Goal: Task Accomplishment & Management: Manage account settings

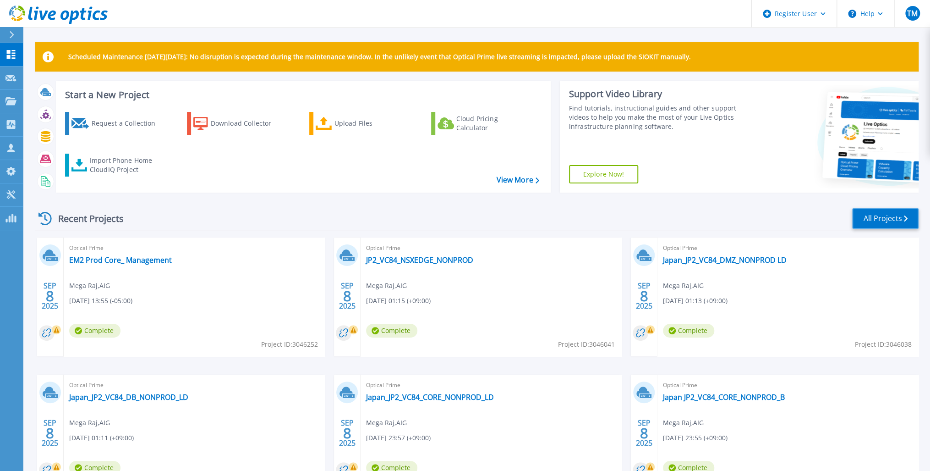
click at [881, 216] on link "All Projects" at bounding box center [885, 218] width 66 height 21
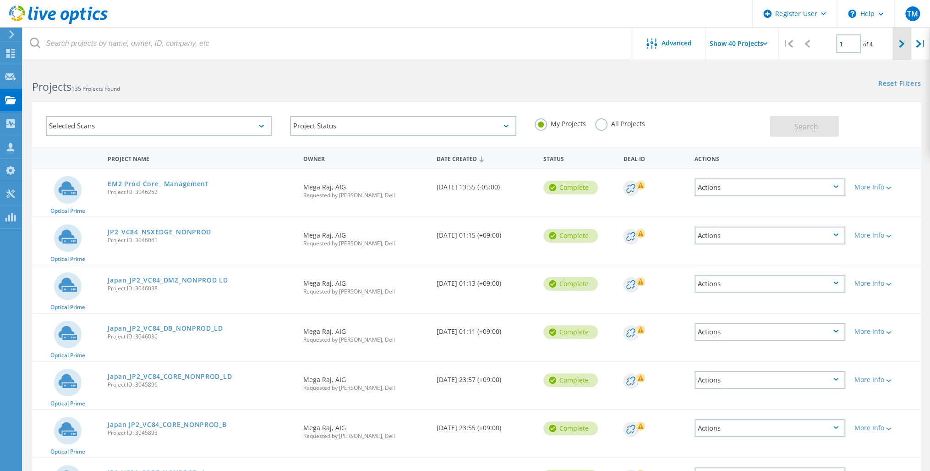
click at [901, 40] on icon at bounding box center [901, 44] width 5 height 8
click at [901, 43] on icon at bounding box center [901, 44] width 5 height 8
type input "3"
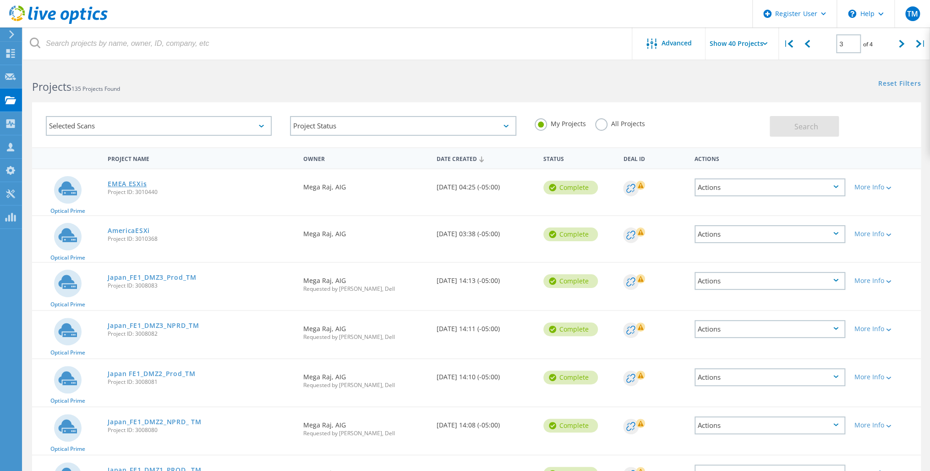
click at [130, 184] on link "EMEA ESXis" at bounding box center [127, 184] width 39 height 6
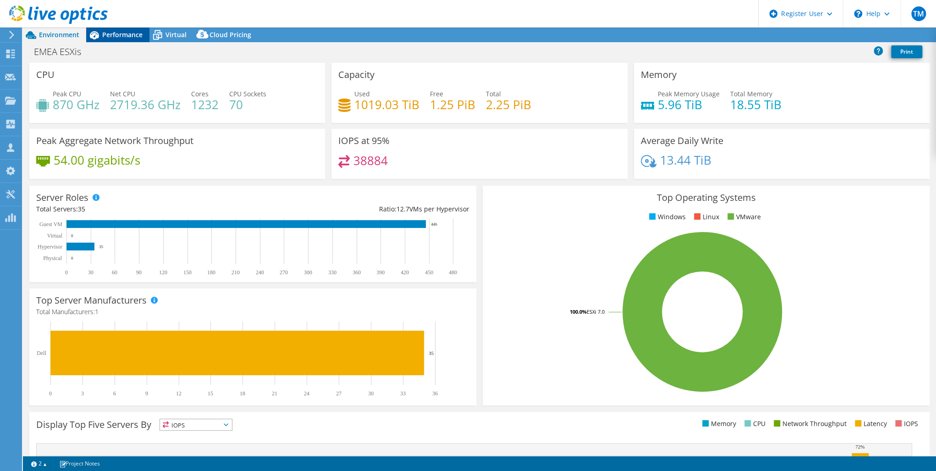
click at [127, 33] on span "Performance" at bounding box center [122, 34] width 40 height 9
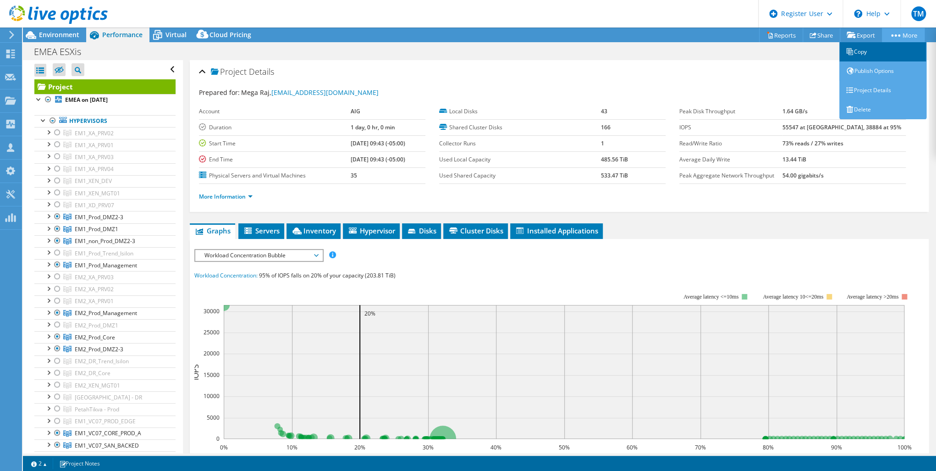
click at [867, 50] on link "Copy" at bounding box center [882, 51] width 87 height 19
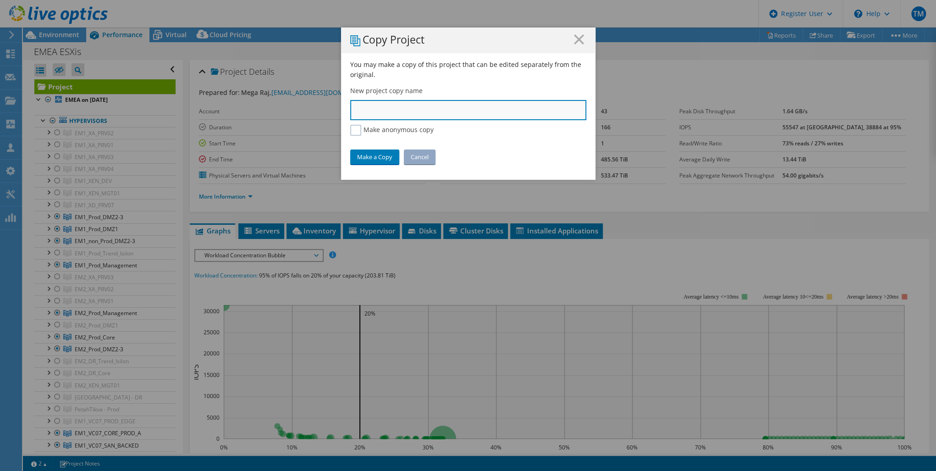
click at [356, 114] on input "text" at bounding box center [468, 110] width 236 height 20
paste input "EM1_VC07_CORE_PROD_A"
click at [350, 112] on input "EM1_VC07_CORE_PROD_A" at bounding box center [468, 110] width 236 height 20
type input "EMEA_EM1_VC07_CORE_PROD_A"
click at [370, 154] on link "Make a Copy" at bounding box center [374, 156] width 49 height 15
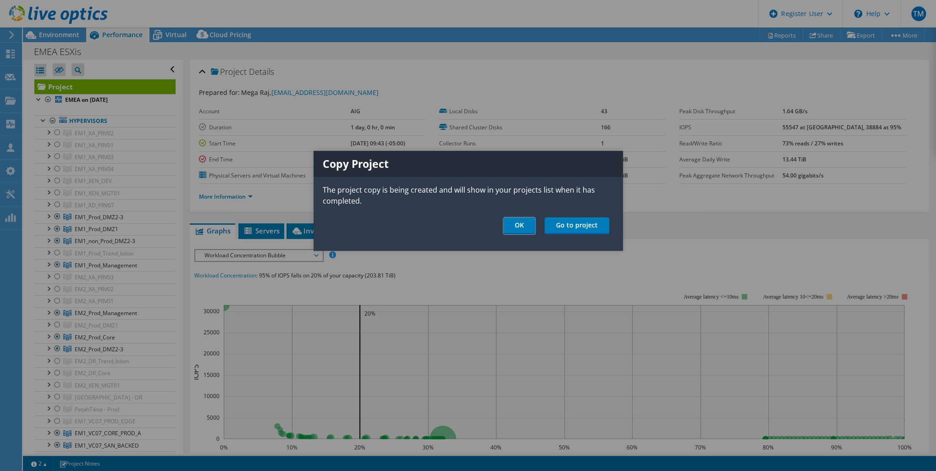
click at [519, 225] on link "OK" at bounding box center [519, 225] width 32 height 17
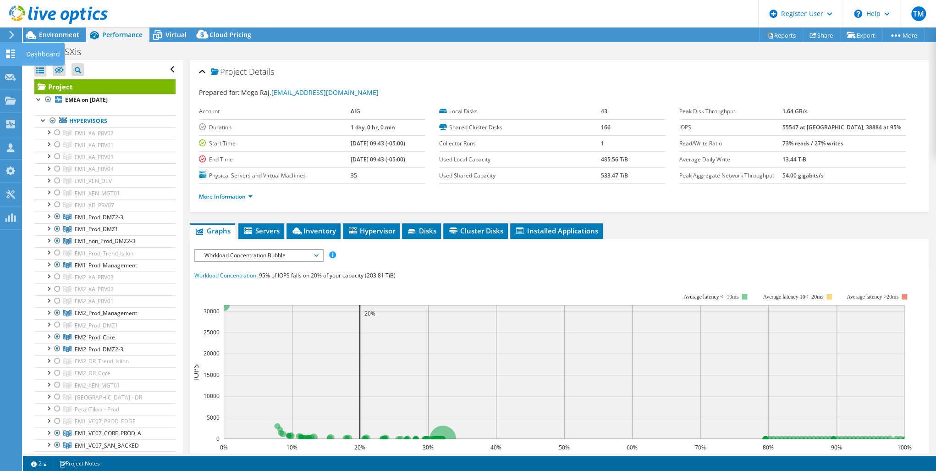
click at [9, 55] on use at bounding box center [10, 53] width 9 height 9
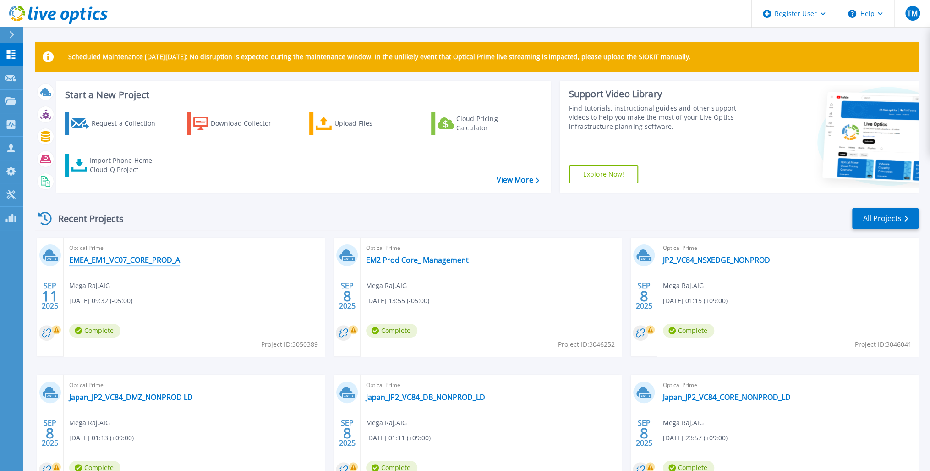
click at [141, 259] on link "EMEA_EM1_VC07_CORE_PROD_A" at bounding box center [124, 259] width 111 height 9
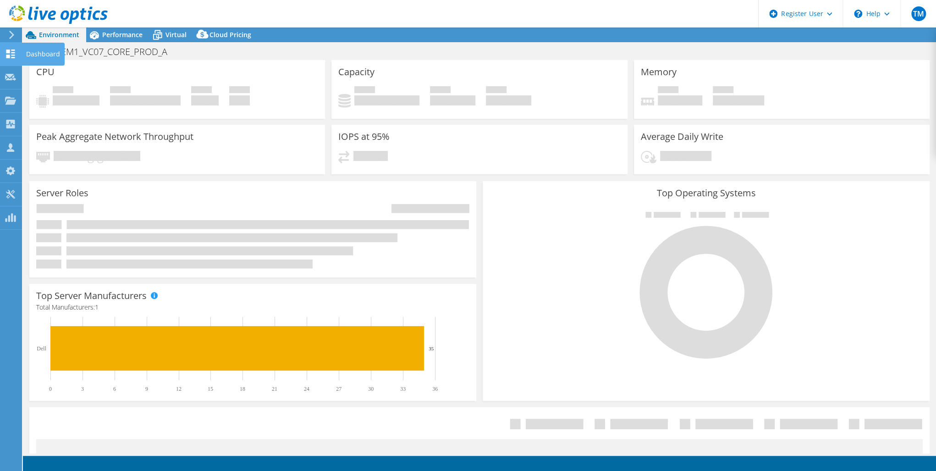
click at [11, 54] on icon at bounding box center [10, 53] width 11 height 9
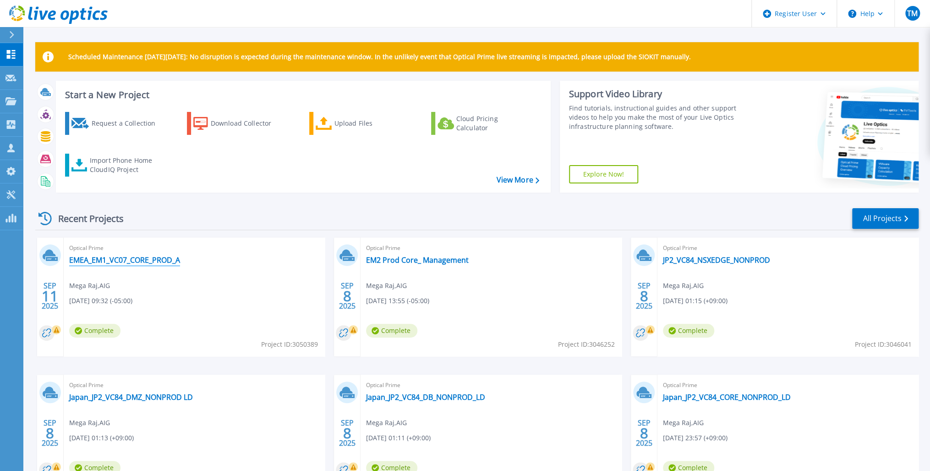
click at [115, 257] on link "EMEA_EM1_VC07_CORE_PROD_A" at bounding box center [124, 259] width 111 height 9
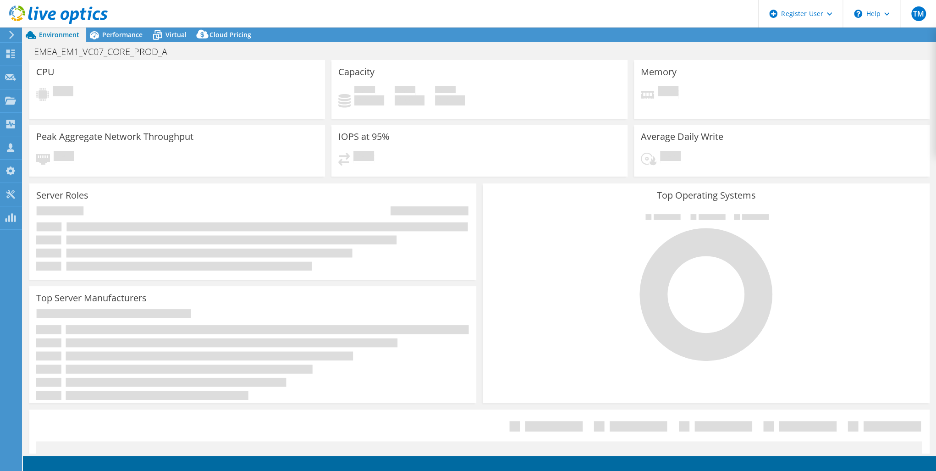
select select "USD"
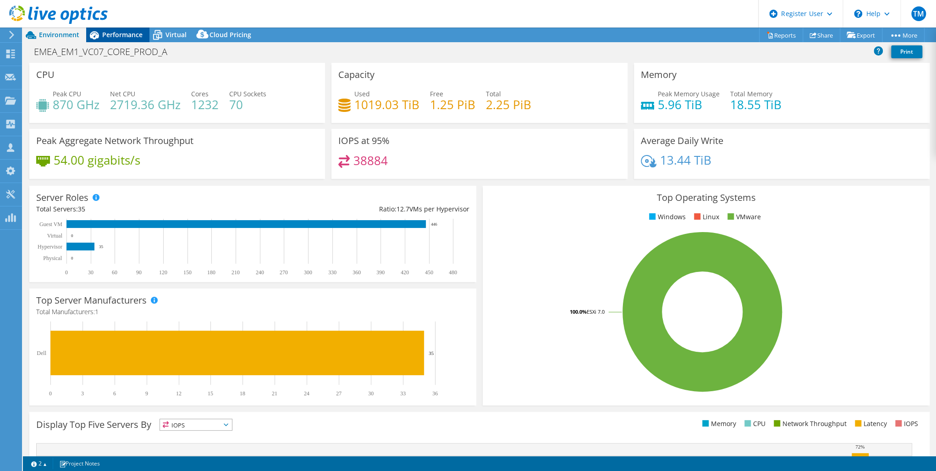
click at [121, 32] on span "Performance" at bounding box center [122, 34] width 40 height 9
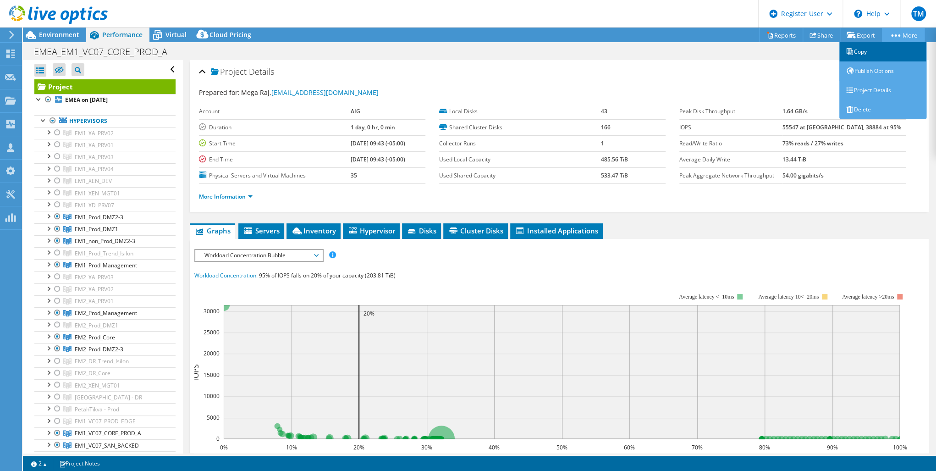
click at [873, 50] on link "Copy" at bounding box center [882, 51] width 87 height 19
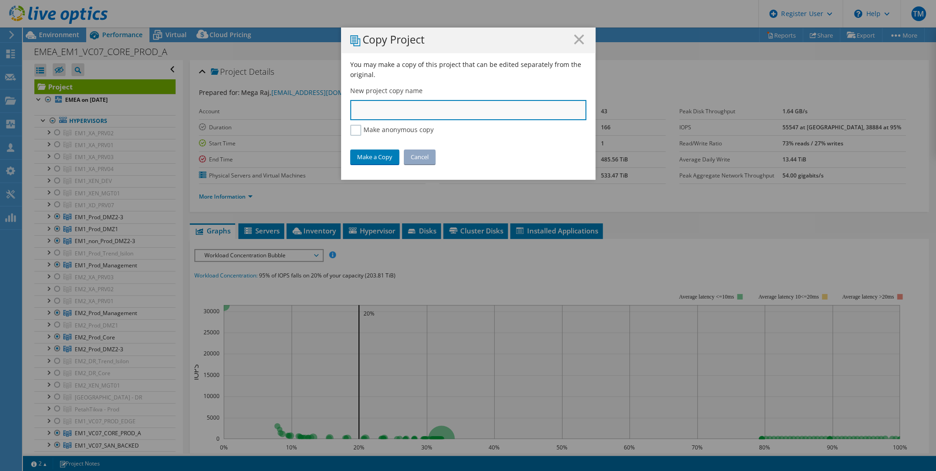
click at [353, 108] on input "text" at bounding box center [468, 110] width 236 height 20
paste input "EM1_VC07_CORE_PROD_B"
type input "EMEA_EM1_VC07_CORE_PROD_B"
click at [370, 153] on link "Make a Copy" at bounding box center [374, 156] width 49 height 15
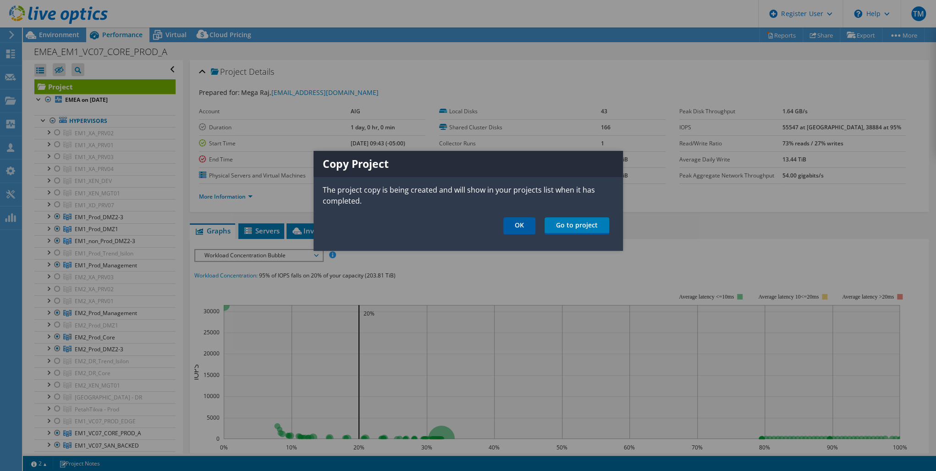
click at [521, 222] on link "OK" at bounding box center [519, 225] width 32 height 17
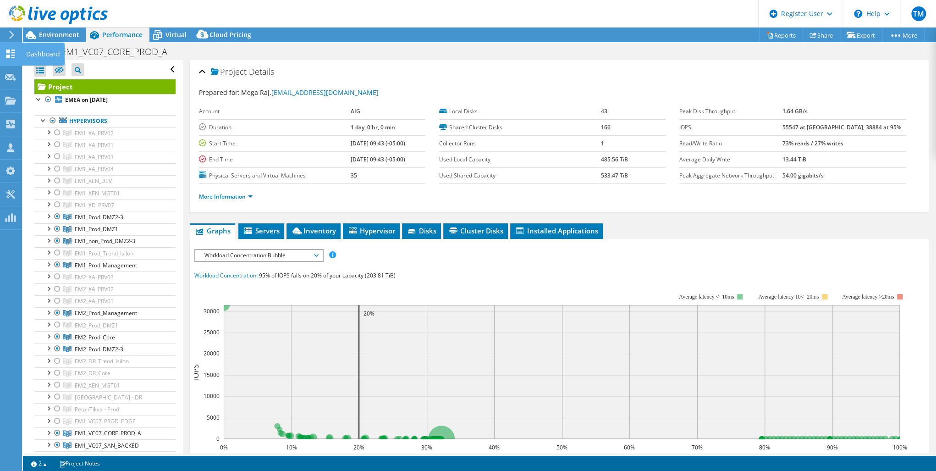
click at [11, 52] on icon at bounding box center [10, 53] width 11 height 9
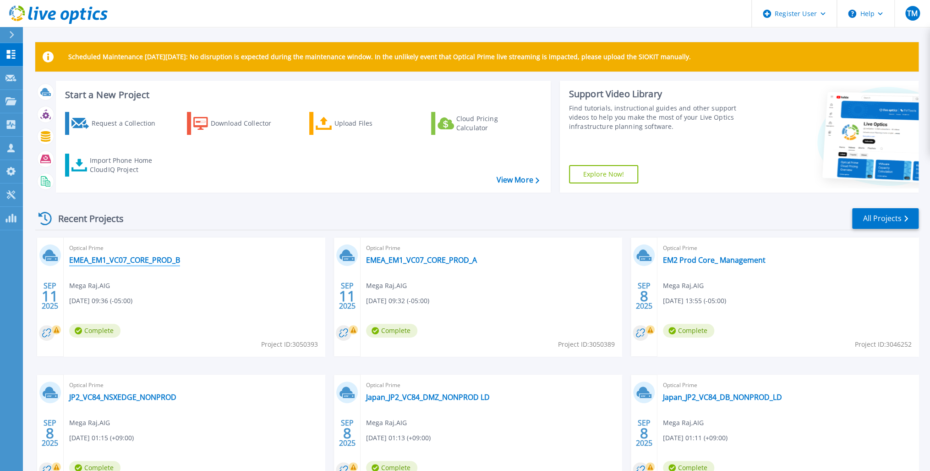
click at [142, 260] on link "EMEA_EM1_VC07_CORE_PROD_B" at bounding box center [124, 259] width 111 height 9
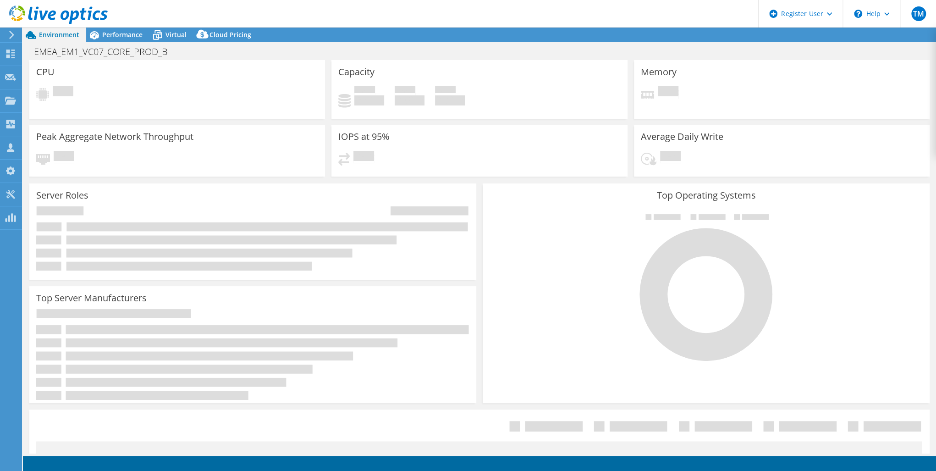
select select "USD"
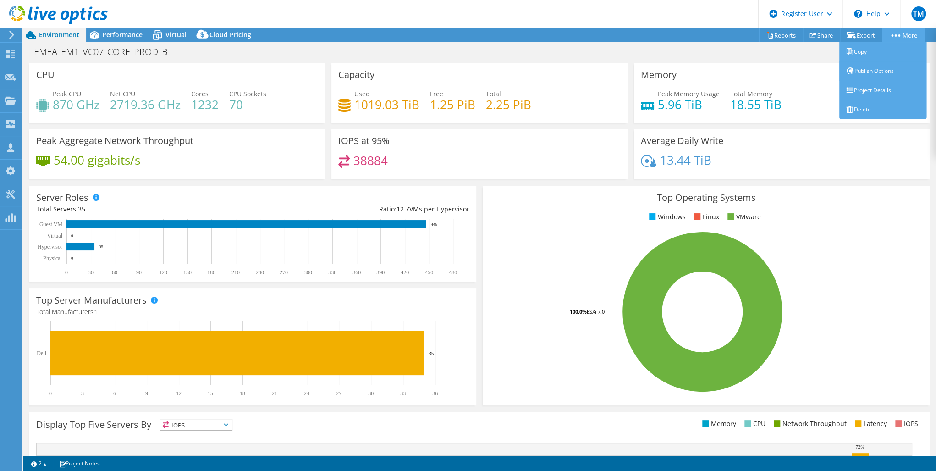
click at [893, 31] on link "More" at bounding box center [903, 35] width 43 height 14
click at [862, 47] on link "Copy" at bounding box center [882, 51] width 87 height 19
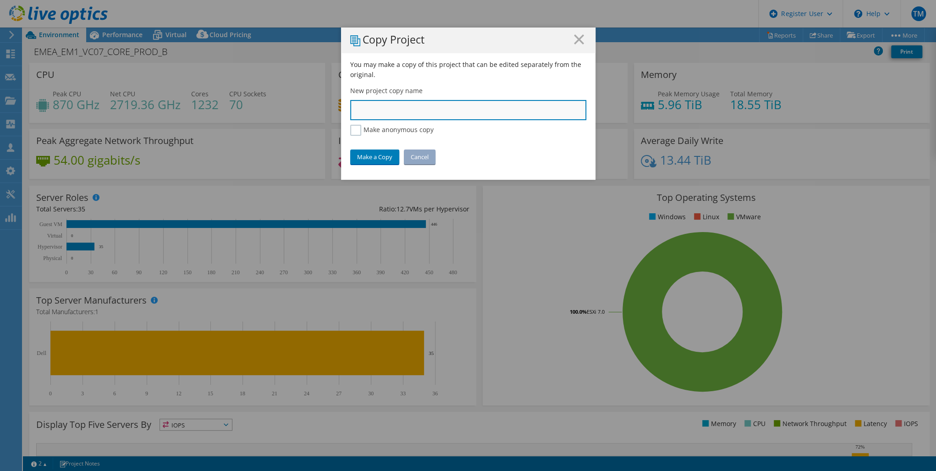
click at [361, 103] on input "text" at bounding box center [468, 110] width 236 height 20
paste input "EM1_VC07_PROD_EDGE"
type input "EMEA_EM1_VC07_PROD_EDGE"
drag, startPoint x: 369, startPoint y: 157, endPoint x: 365, endPoint y: 160, distance: 5.2
click at [370, 157] on link "Make a Copy" at bounding box center [374, 156] width 49 height 15
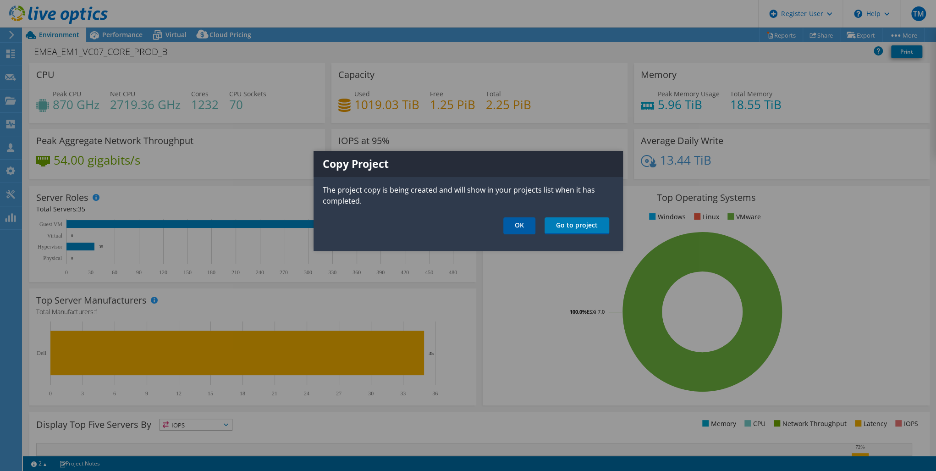
click at [520, 223] on link "OK" at bounding box center [519, 225] width 32 height 17
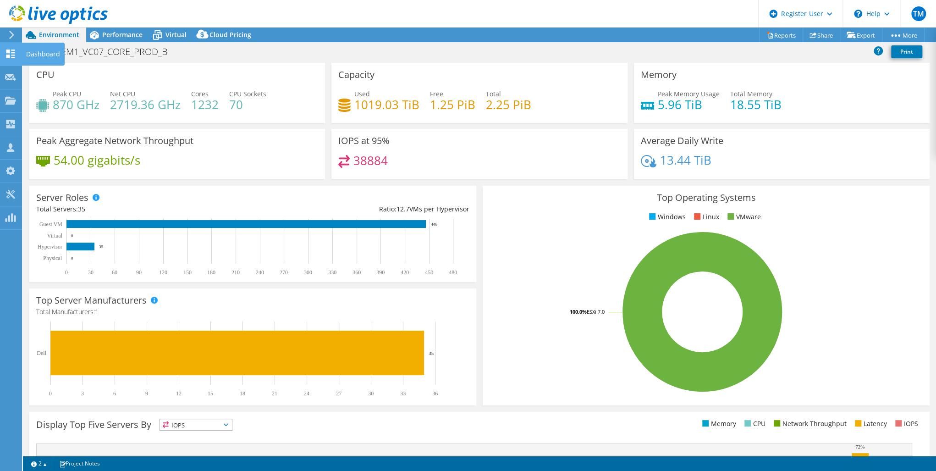
click at [10, 53] on icon at bounding box center [10, 53] width 11 height 9
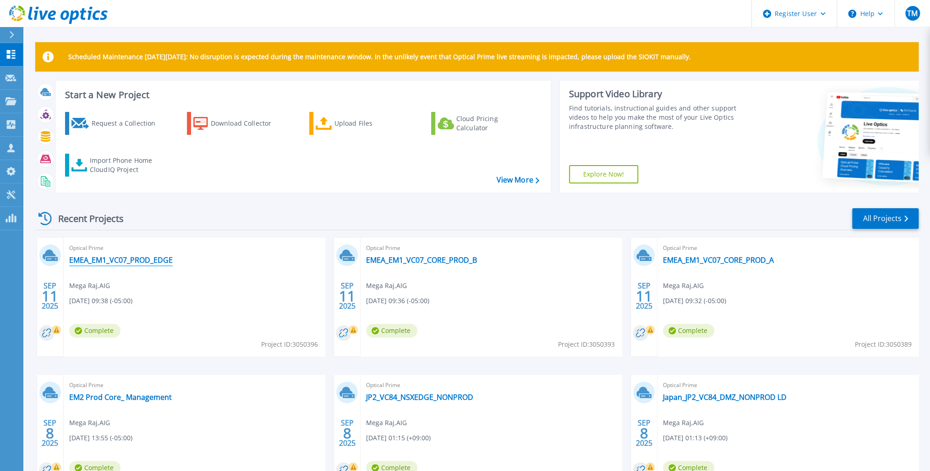
click at [164, 260] on link "EMEA_EM1_VC07_PROD_EDGE" at bounding box center [121, 259] width 104 height 9
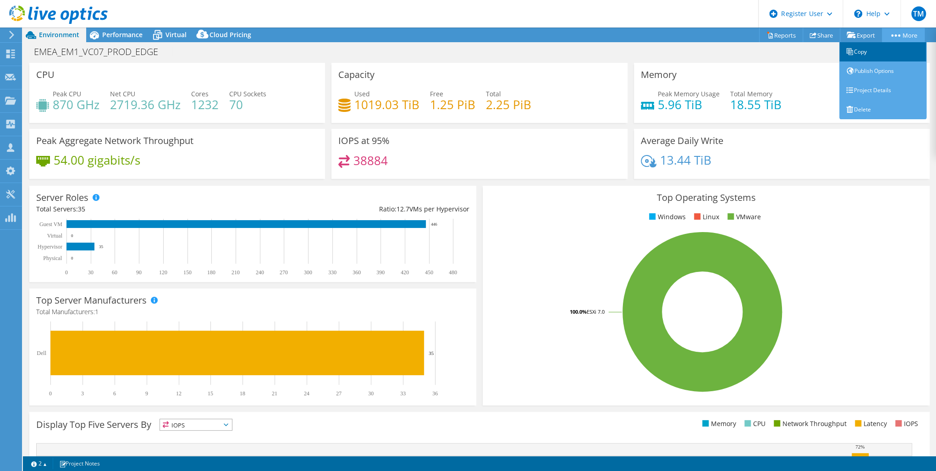
click at [867, 47] on link "Copy" at bounding box center [882, 51] width 87 height 19
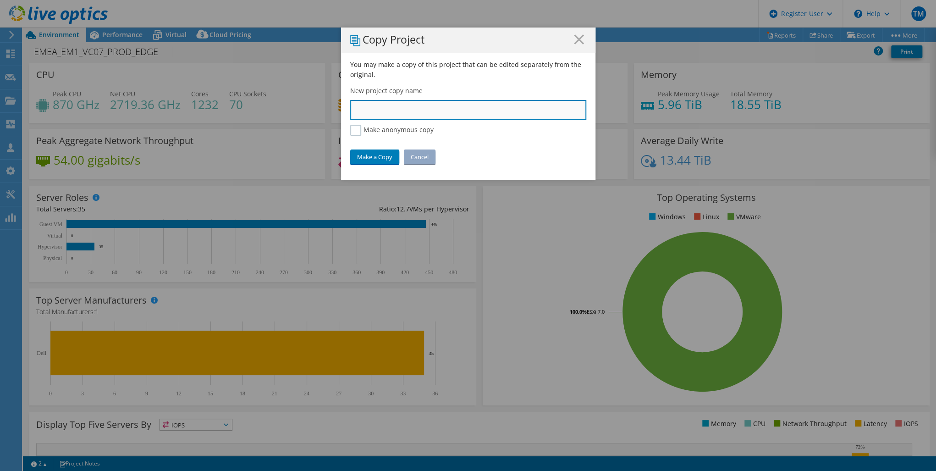
click at [404, 110] on input "text" at bounding box center [468, 110] width 236 height 20
paste input "EM1_VC14_NON_PROD_A"
type input "EMEA_EM1_VC14_NON_PROD_A"
click at [359, 156] on link "Make a Copy" at bounding box center [374, 156] width 49 height 15
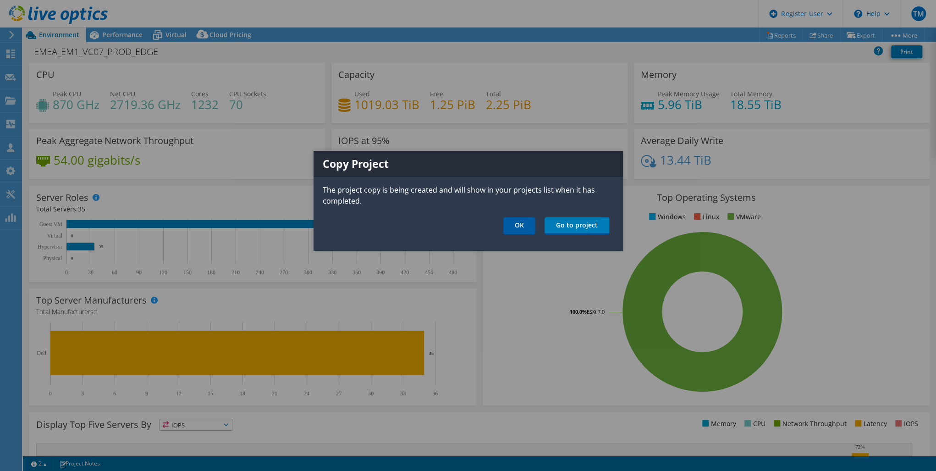
click at [523, 225] on link "OK" at bounding box center [519, 225] width 32 height 17
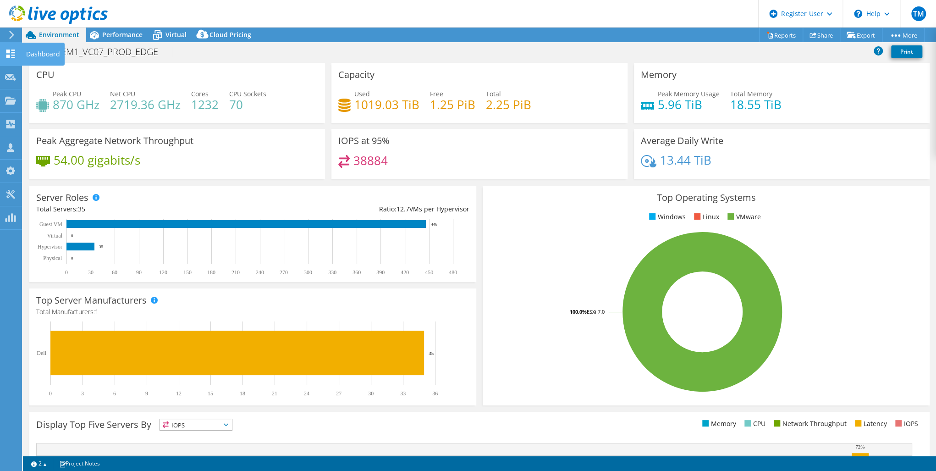
click at [12, 52] on use at bounding box center [10, 53] width 9 height 9
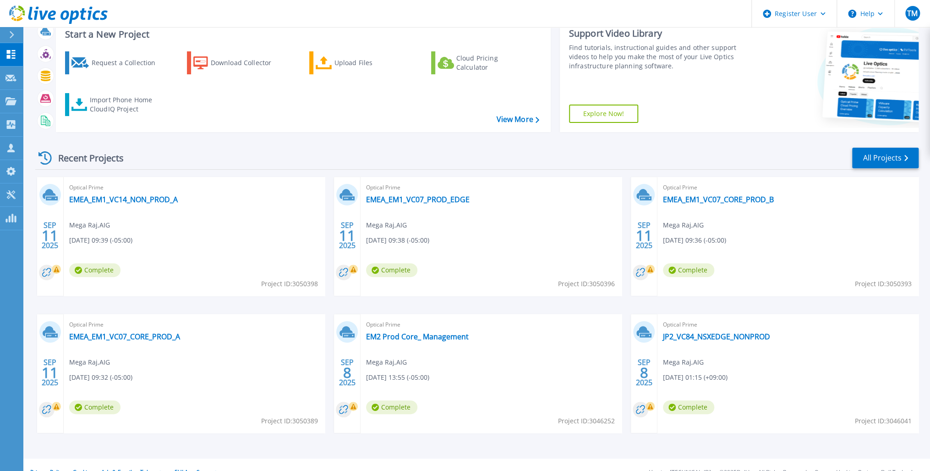
scroll to position [73, 0]
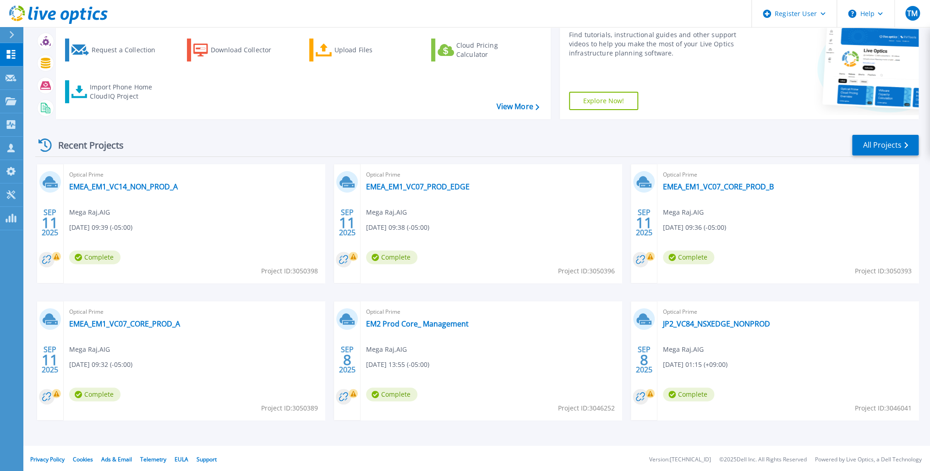
click at [149, 181] on div "Optical Prime EMEA_EM1_VC14_NON_PROD_A Mega Raj , AIG [DATE] 09:39 (-05:00) Com…" at bounding box center [194, 223] width 261 height 119
click at [142, 187] on link "EMEA_EM1_VC14_NON_PROD_A" at bounding box center [123, 186] width 109 height 9
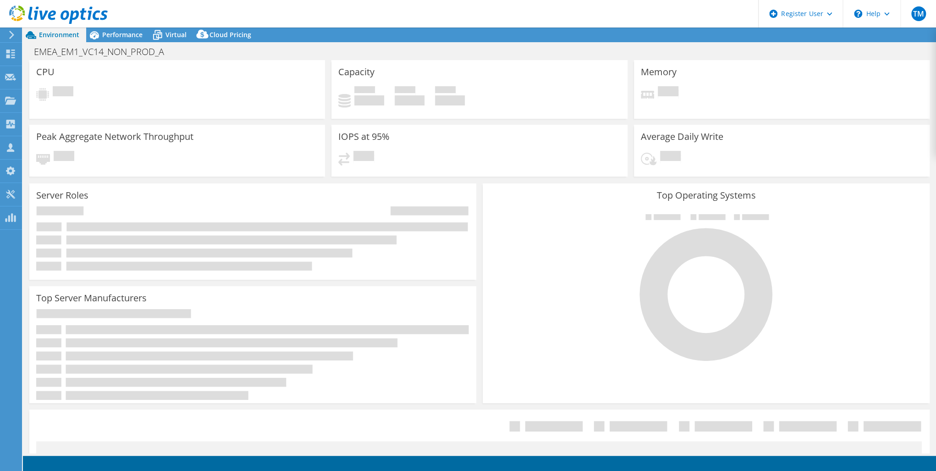
select select "USD"
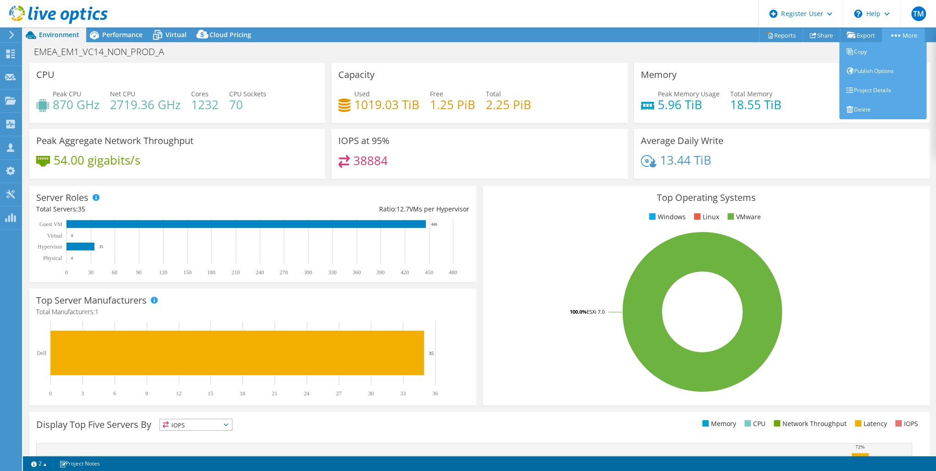
click at [891, 34] on icon at bounding box center [895, 35] width 9 height 2
click at [860, 51] on link "Copy" at bounding box center [882, 51] width 87 height 19
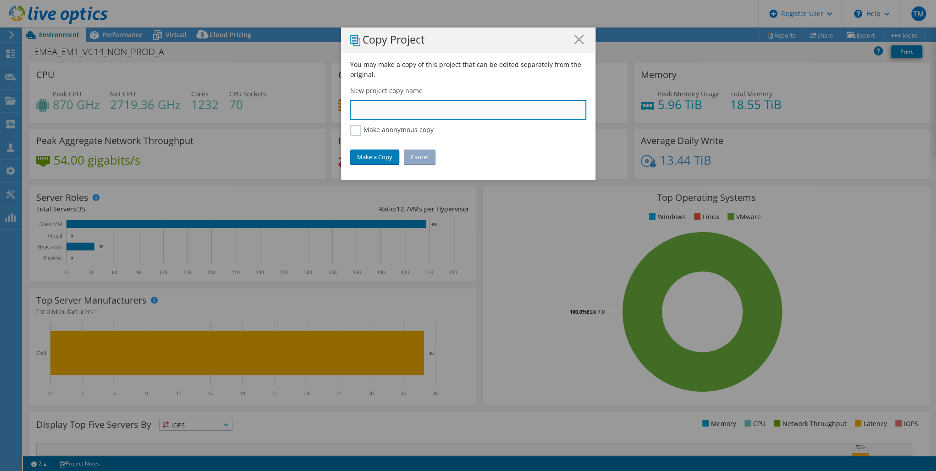
click at [371, 112] on input "text" at bounding box center [468, 110] width 236 height 20
paste input "EM1_VC14_NON_PROD_EDGE_CLUSTER"
type input "EMEA_EM1_VC14_NON_PROD_EDGE_CLUSTER"
click at [369, 154] on link "Make a Copy" at bounding box center [374, 156] width 49 height 15
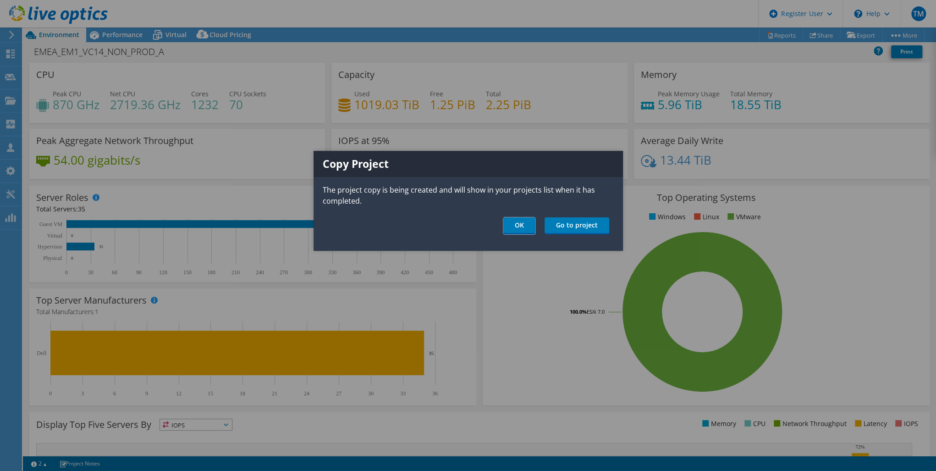
click at [518, 223] on link "OK" at bounding box center [519, 225] width 32 height 17
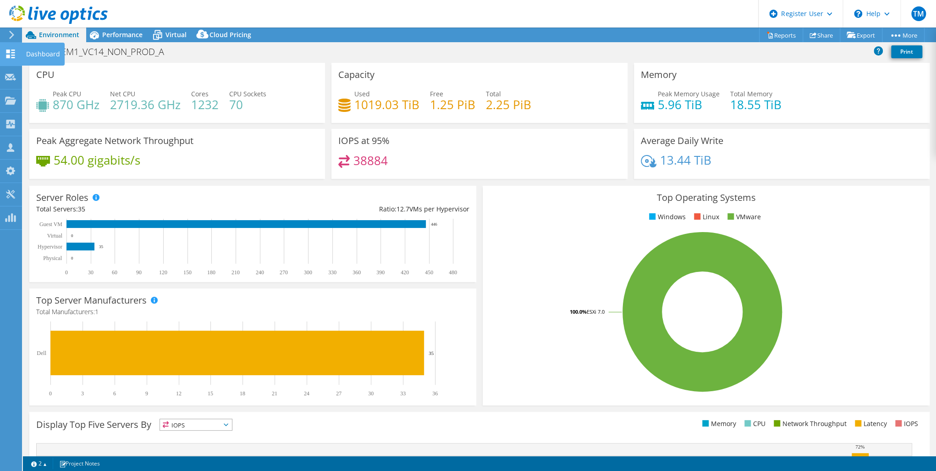
click at [11, 52] on use at bounding box center [10, 53] width 9 height 9
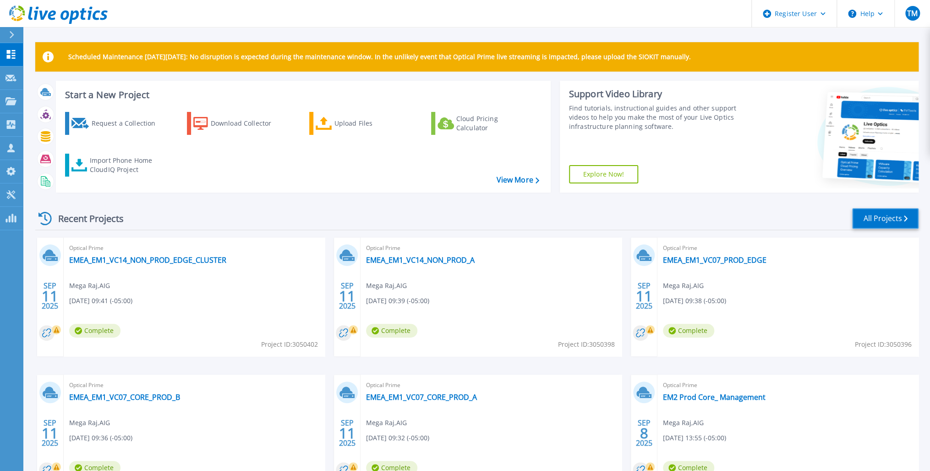
click at [887, 220] on link "All Projects" at bounding box center [885, 218] width 66 height 21
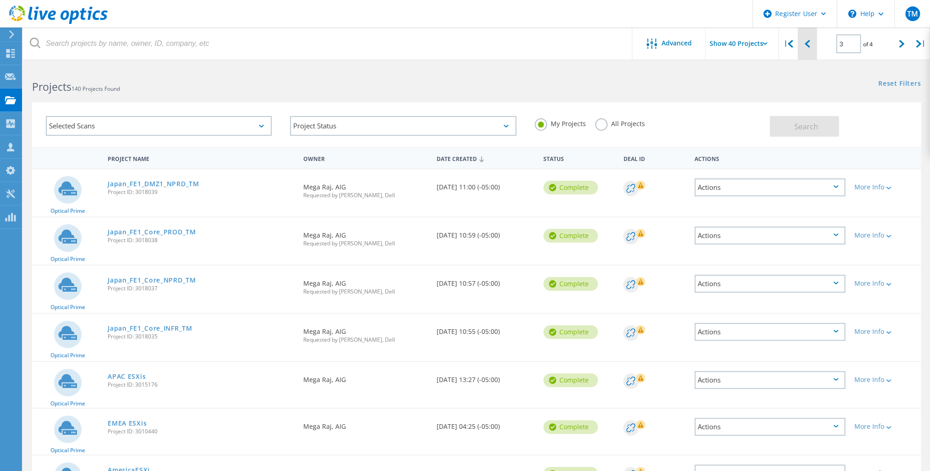
click at [806, 42] on icon at bounding box center [807, 44] width 5 height 8
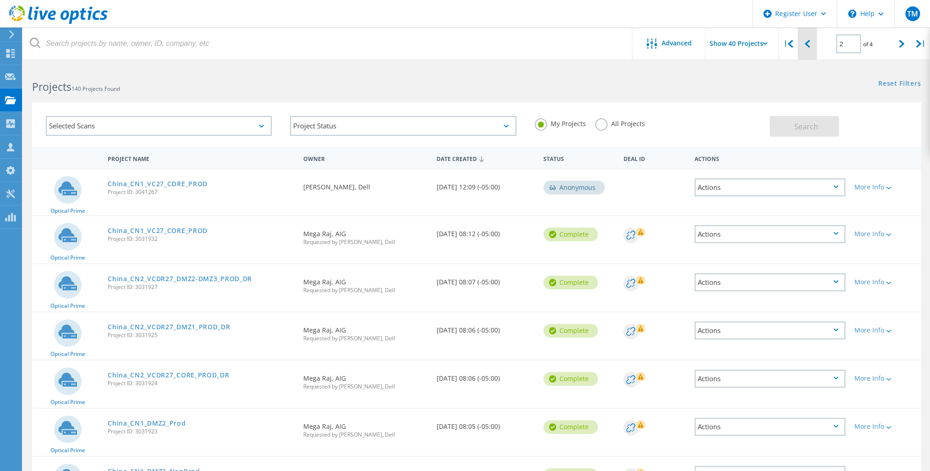
click at [806, 41] on icon at bounding box center [807, 44] width 5 height 8
type input "1"
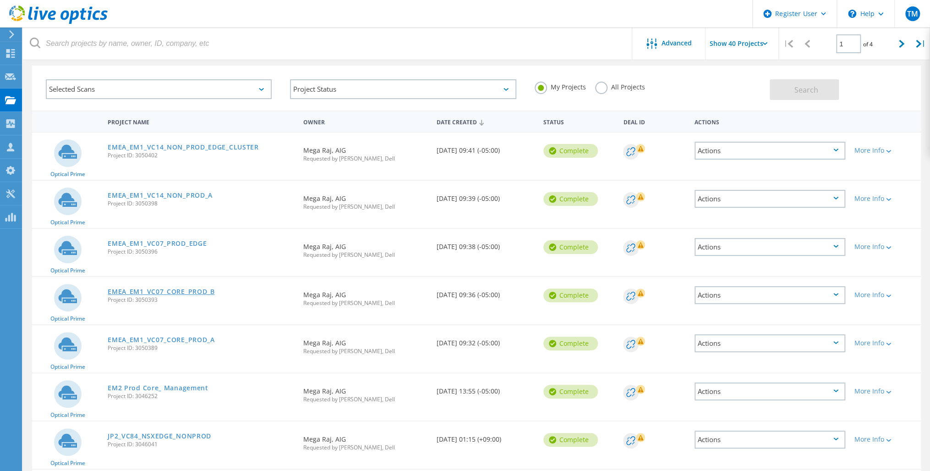
scroll to position [73, 0]
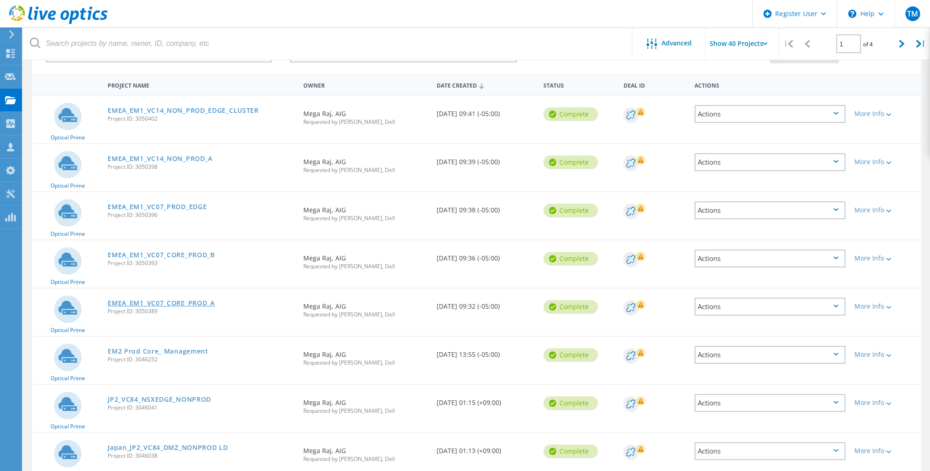
click at [176, 301] on link "EMEA_EM1_VC07_CORE_PROD_A" at bounding box center [161, 303] width 107 height 6
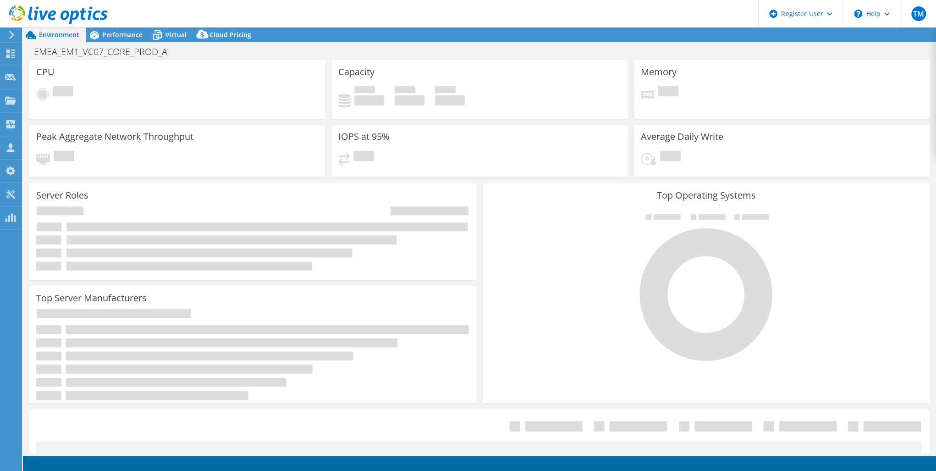
select select "USD"
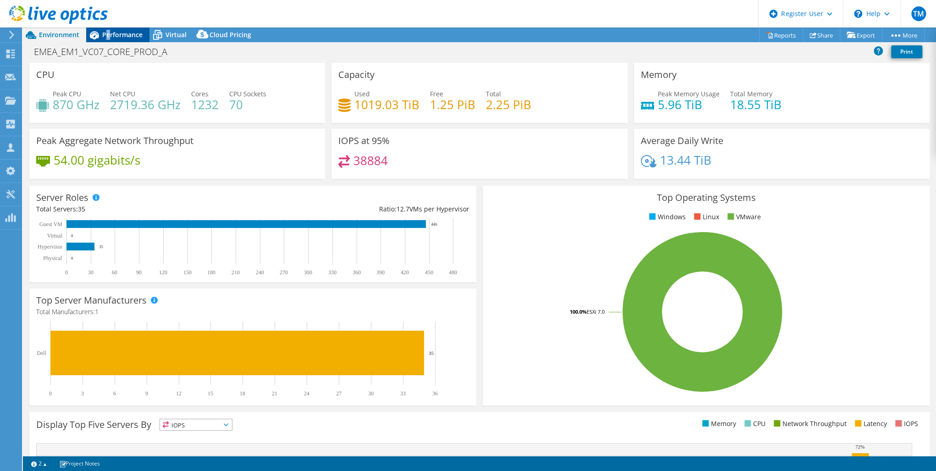
click at [108, 32] on span "Performance" at bounding box center [122, 34] width 40 height 9
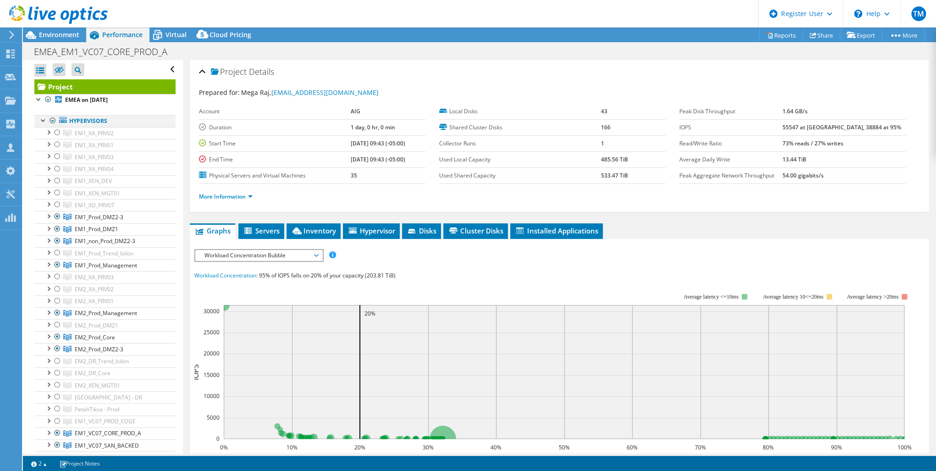
click at [54, 120] on div at bounding box center [52, 120] width 9 height 11
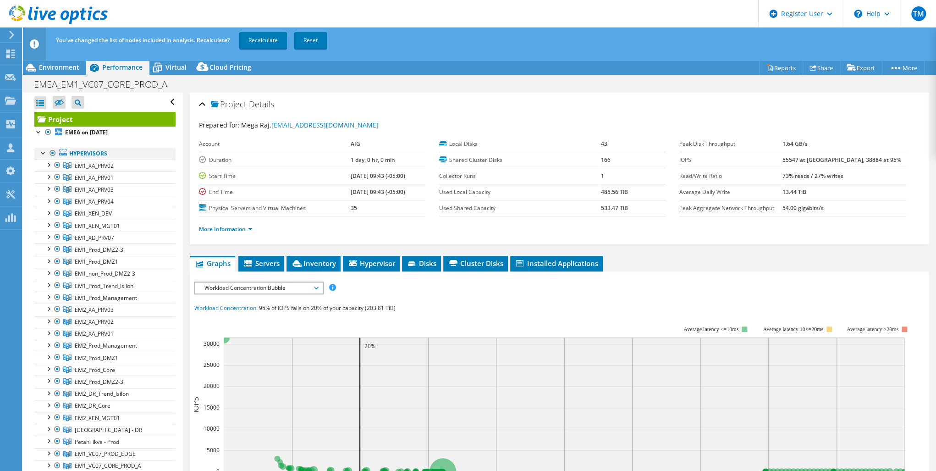
click at [52, 152] on div at bounding box center [52, 153] width 9 height 11
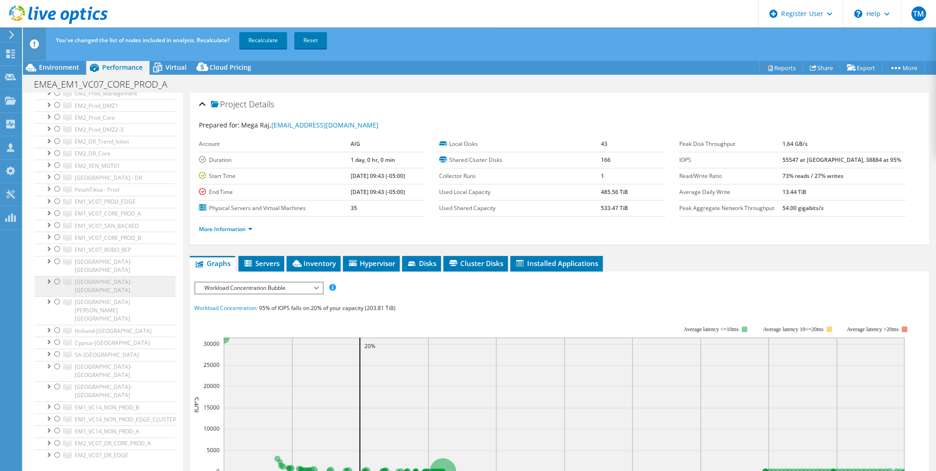
scroll to position [257, 0]
drag, startPoint x: 57, startPoint y: 205, endPoint x: 64, endPoint y: 211, distance: 9.4
click at [57, 205] on div at bounding box center [57, 208] width 9 height 11
click at [260, 39] on link "Recalculate" at bounding box center [263, 40] width 48 height 16
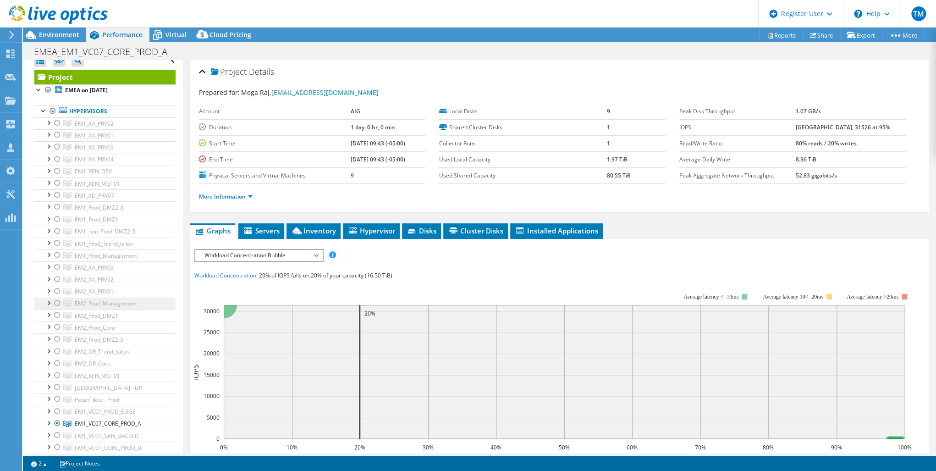
scroll to position [0, 0]
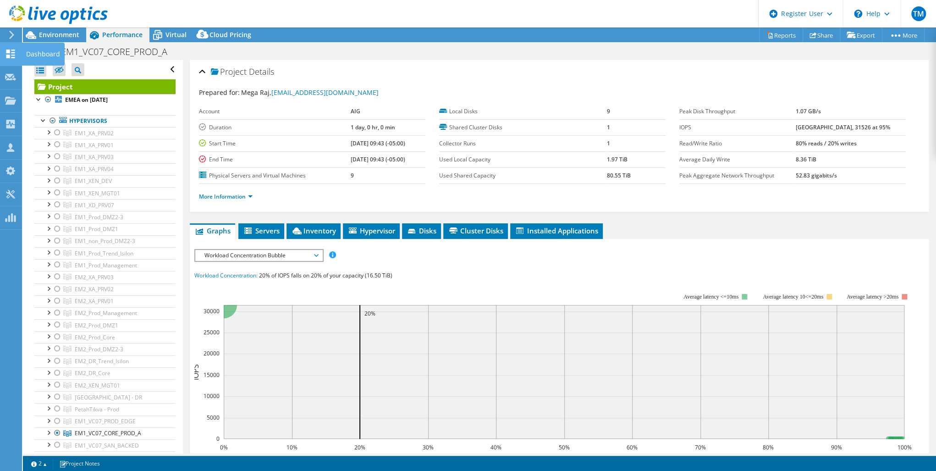
click at [10, 49] on icon at bounding box center [10, 53] width 11 height 9
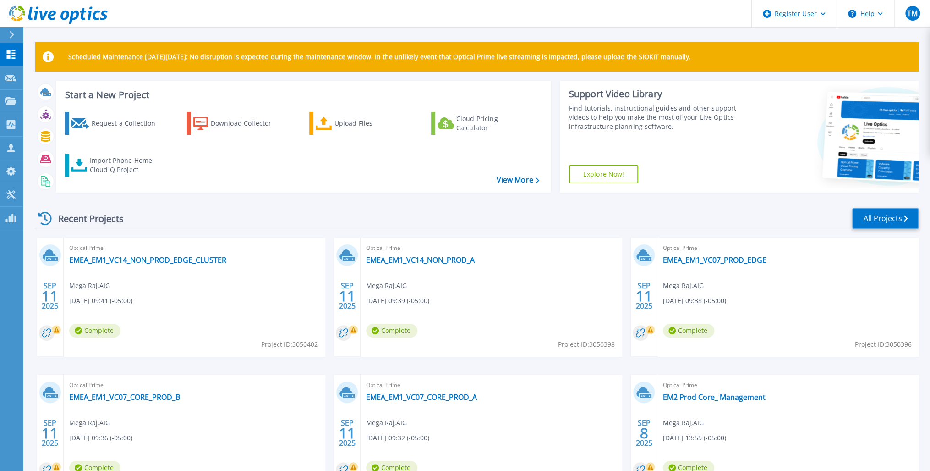
click at [876, 217] on link "All Projects" at bounding box center [885, 218] width 66 height 21
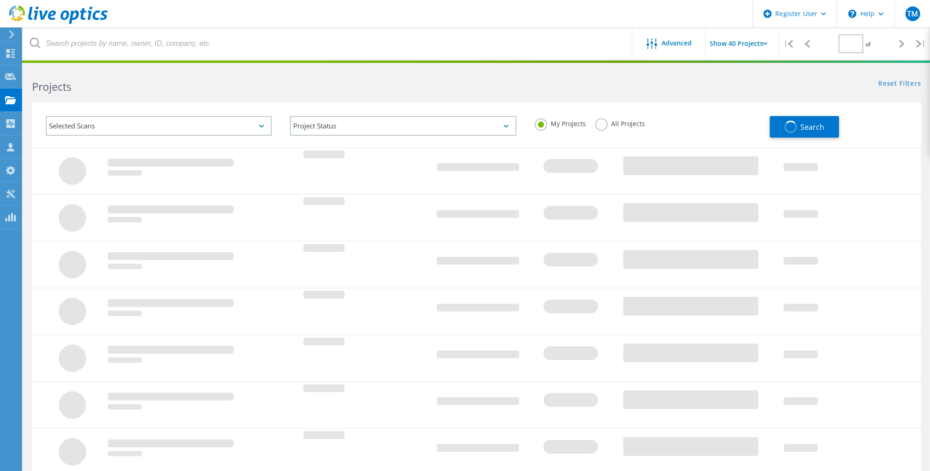
type input "1"
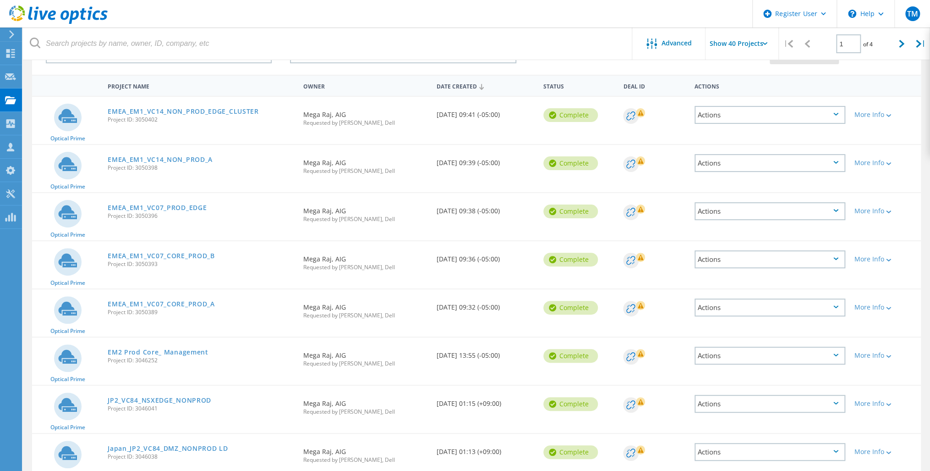
scroll to position [73, 0]
click at [178, 252] on link "EMEA_EM1_VC07_CORE_PROD_B" at bounding box center [161, 255] width 107 height 6
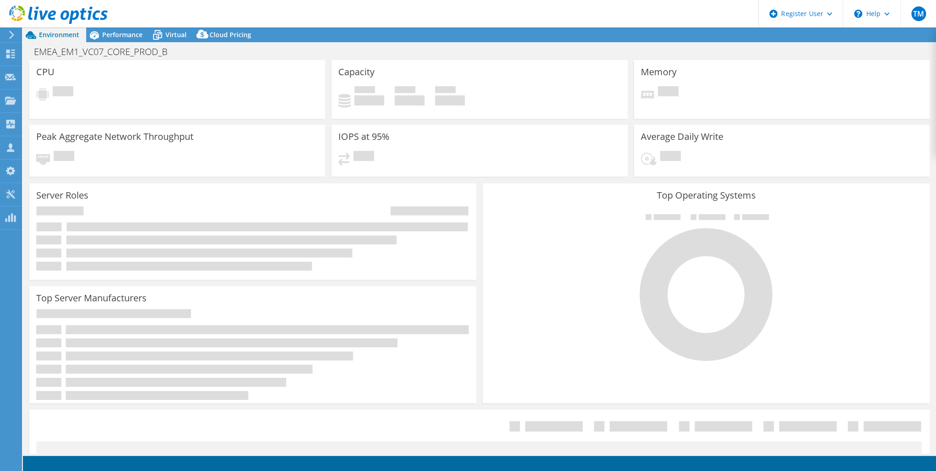
select select "USD"
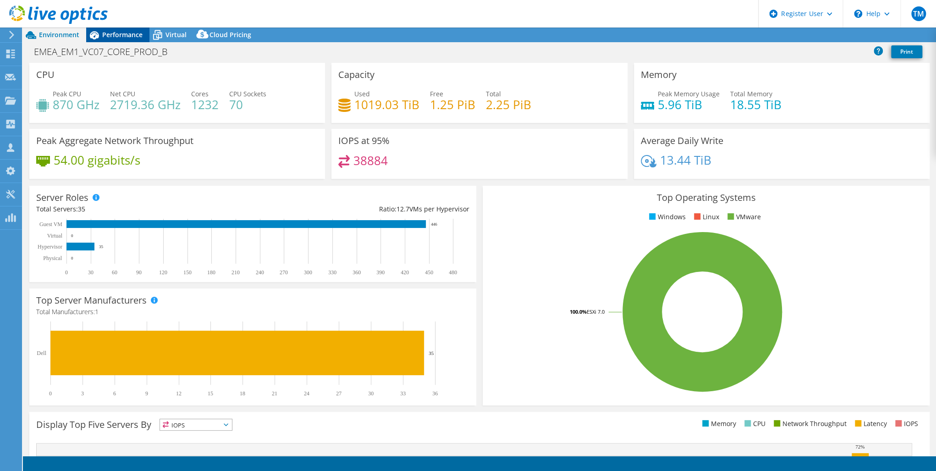
click at [110, 33] on span "Performance" at bounding box center [122, 34] width 40 height 9
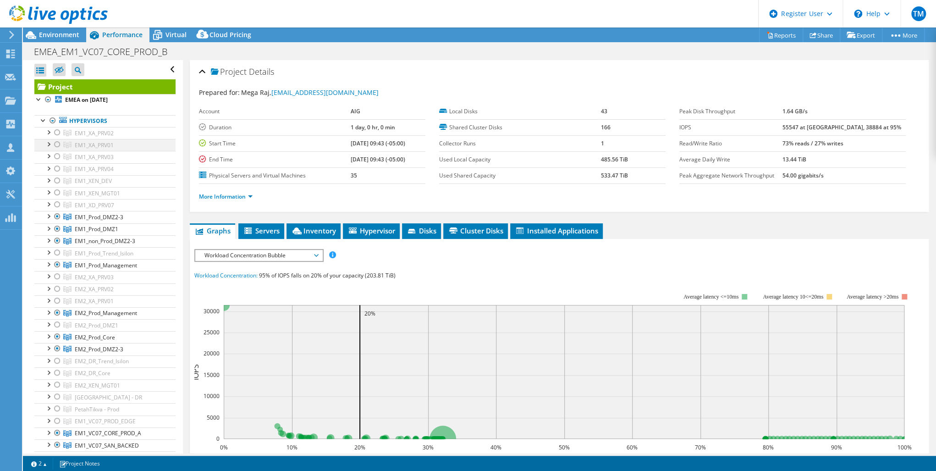
drag, startPoint x: 52, startPoint y: 119, endPoint x: 59, endPoint y: 143, distance: 24.8
click at [52, 119] on div at bounding box center [52, 120] width 9 height 11
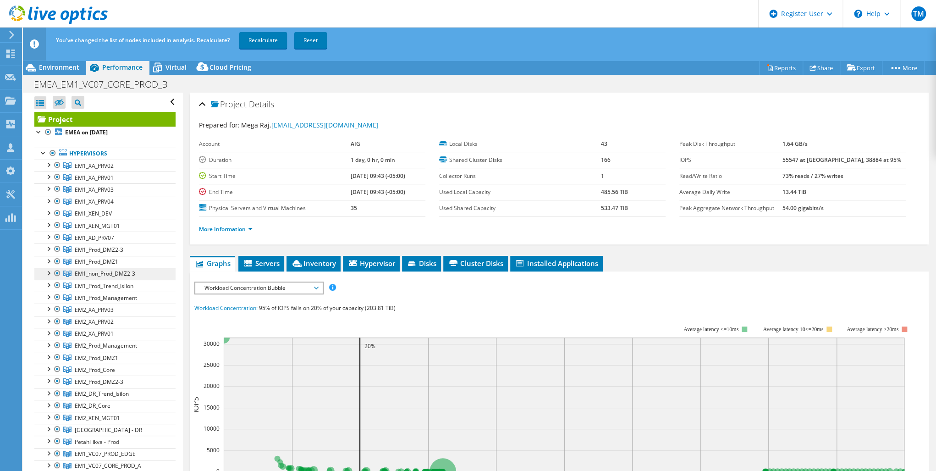
click at [52, 150] on div at bounding box center [52, 153] width 9 height 11
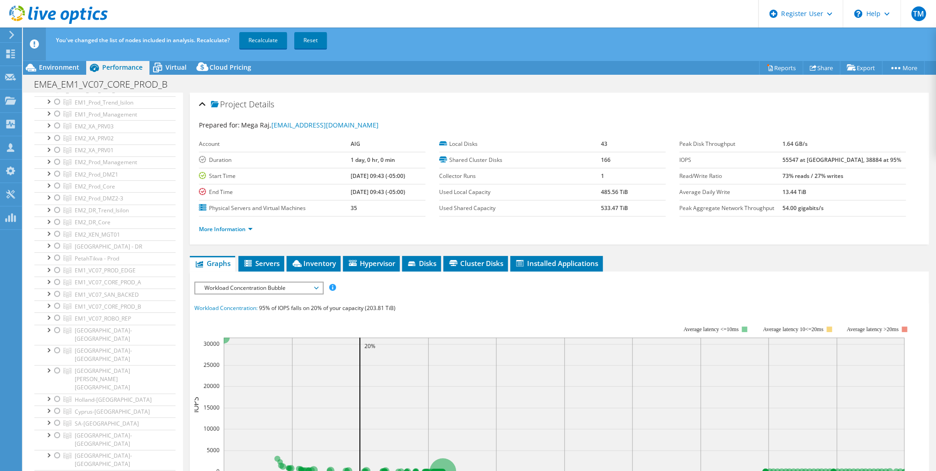
scroll to position [183, 0]
click at [57, 303] on div at bounding box center [57, 305] width 9 height 11
click at [263, 36] on link "Recalculate" at bounding box center [263, 40] width 48 height 16
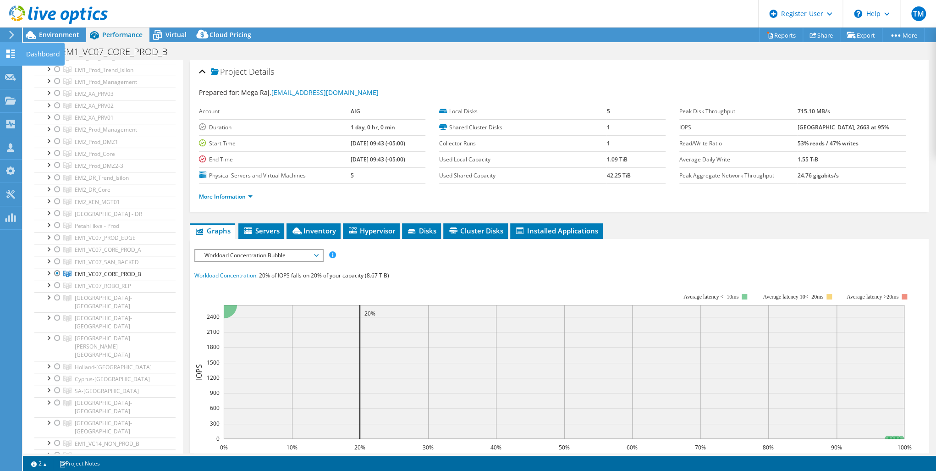
click at [9, 50] on use at bounding box center [10, 53] width 9 height 9
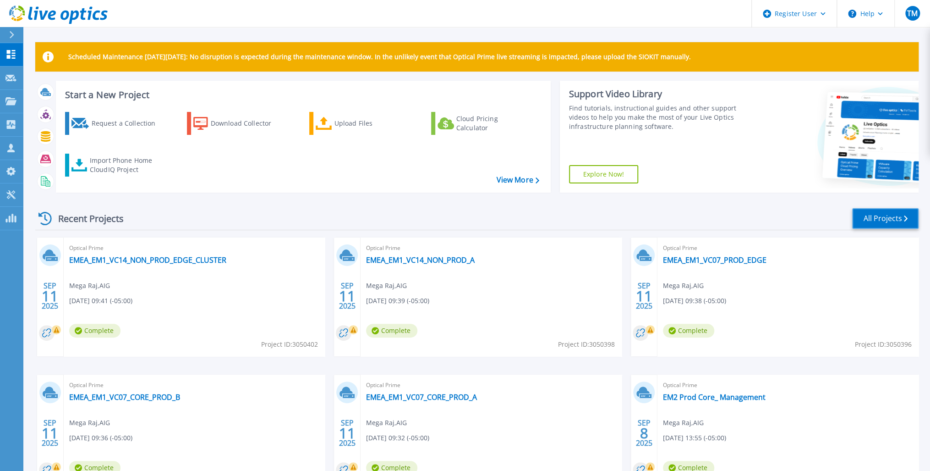
drag, startPoint x: 893, startPoint y: 218, endPoint x: 888, endPoint y: 217, distance: 4.6
click at [893, 217] on link "All Projects" at bounding box center [885, 218] width 66 height 21
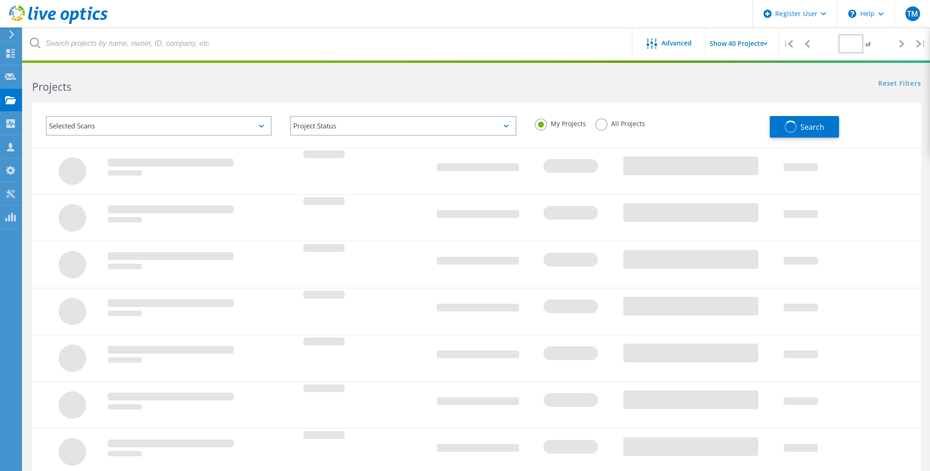
type input "1"
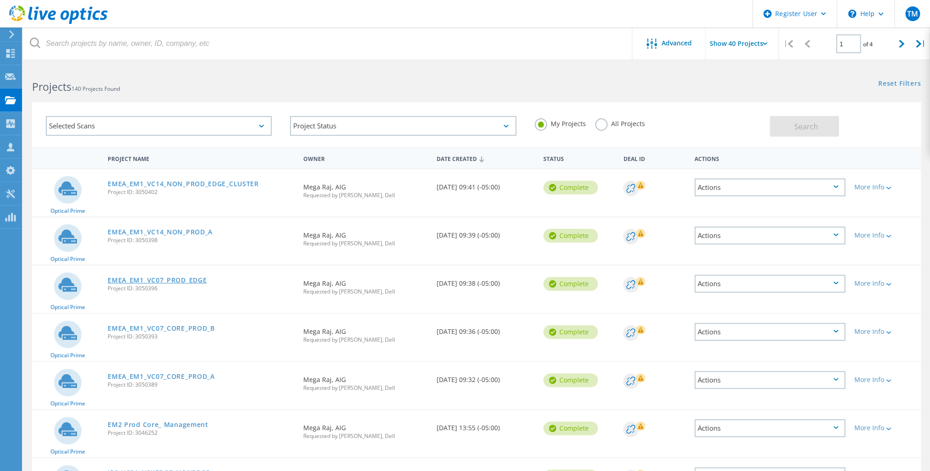
click at [171, 277] on link "EMEA_EM1_VC07_PROD_EDGE" at bounding box center [157, 280] width 99 height 6
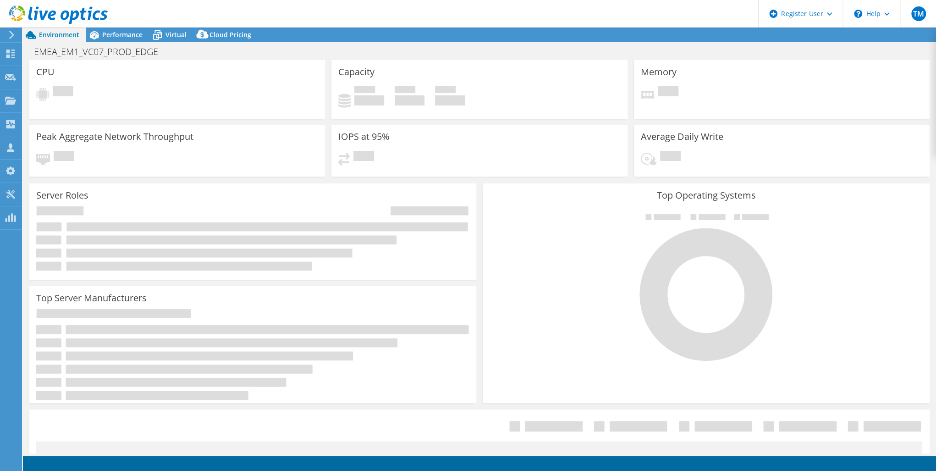
select select "USD"
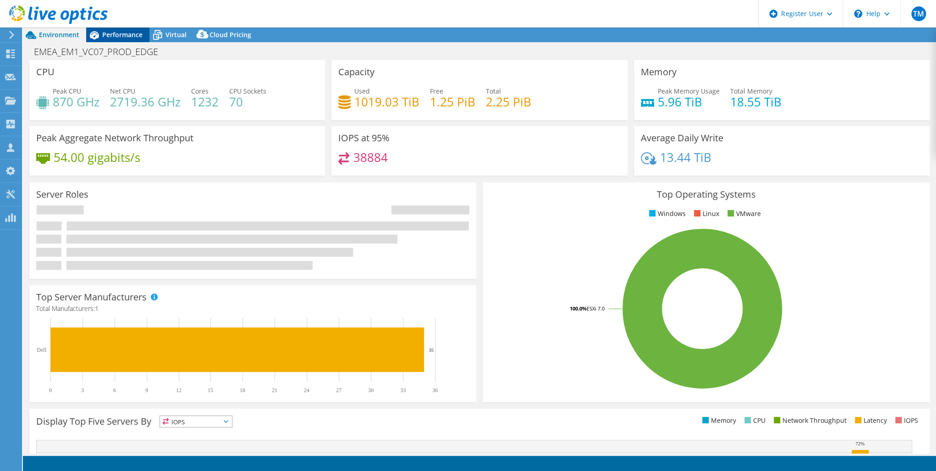
click at [122, 32] on span "Performance" at bounding box center [122, 34] width 40 height 9
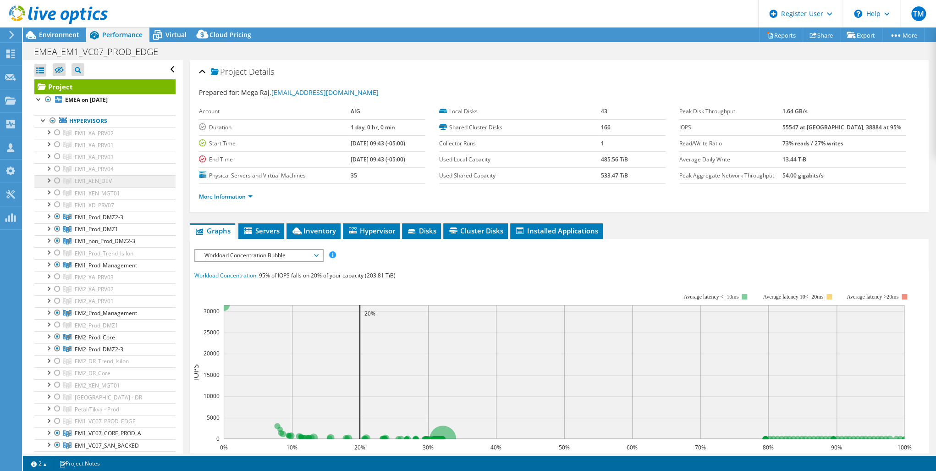
drag, startPoint x: 53, startPoint y: 119, endPoint x: 77, endPoint y: 183, distance: 68.8
click at [53, 119] on div at bounding box center [52, 120] width 9 height 11
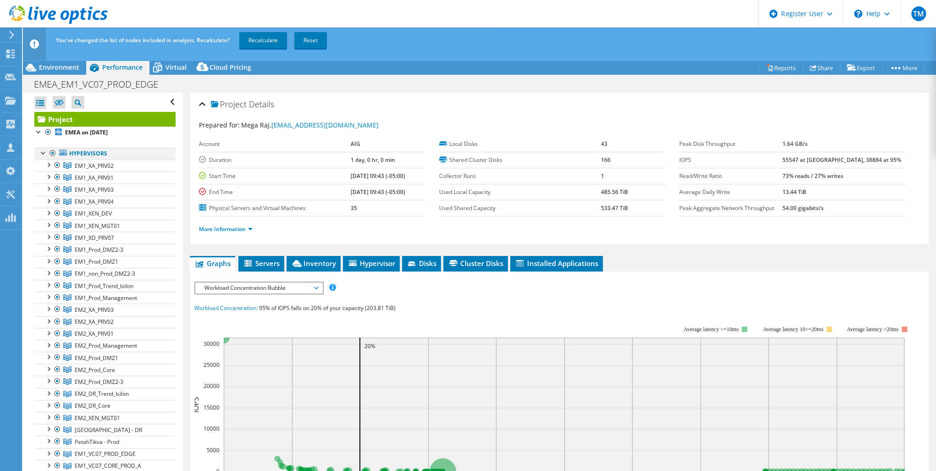
click at [52, 151] on div at bounding box center [52, 153] width 9 height 11
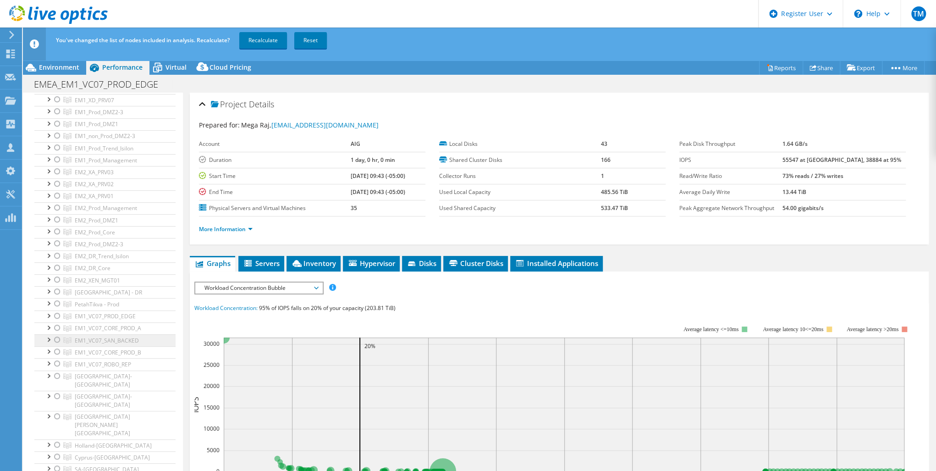
scroll to position [147, 0]
click at [57, 302] on div at bounding box center [57, 306] width 9 height 11
click at [260, 37] on link "Recalculate" at bounding box center [263, 40] width 48 height 16
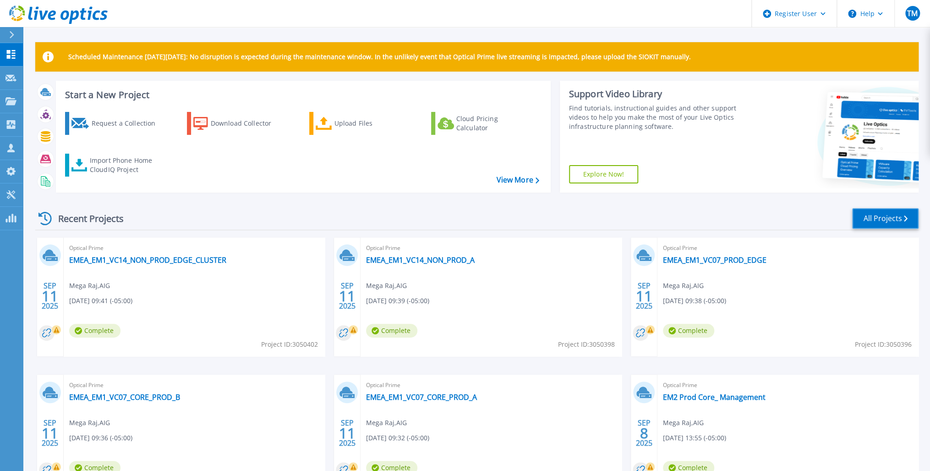
click at [880, 216] on link "All Projects" at bounding box center [885, 218] width 66 height 21
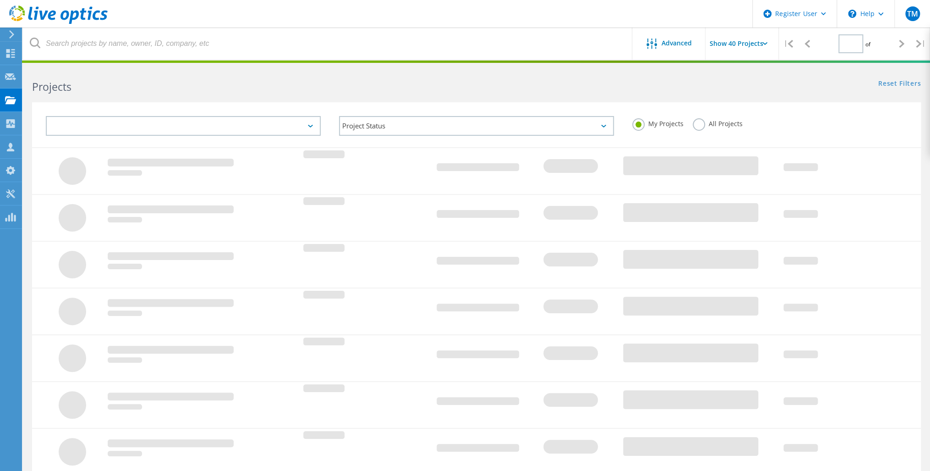
type input "1"
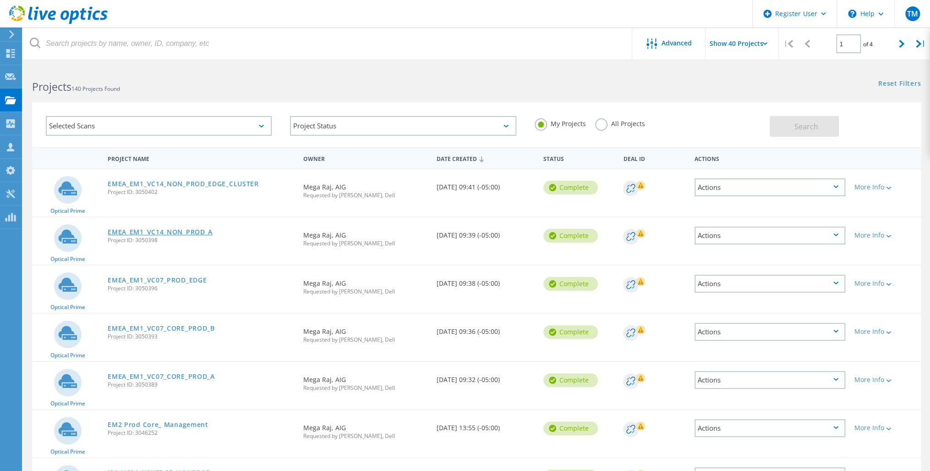
click at [185, 231] on link "EMEA_EM1_VC14_NON_PROD_A" at bounding box center [160, 232] width 105 height 6
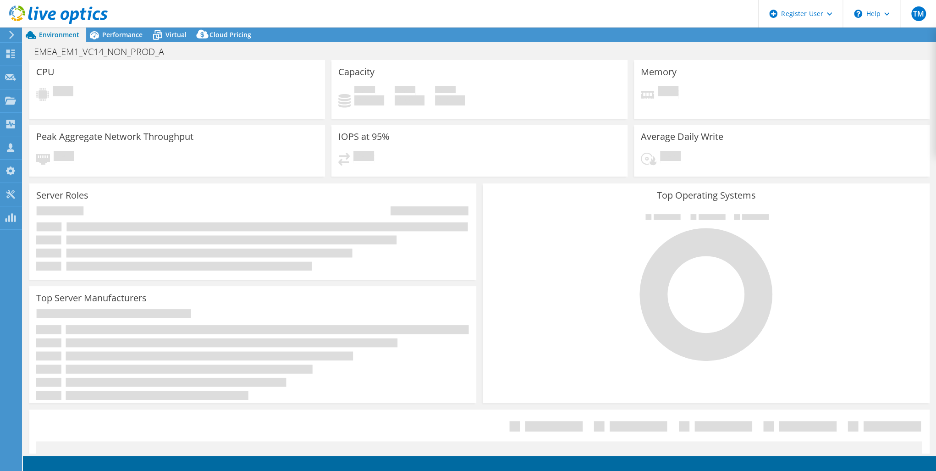
select select "USD"
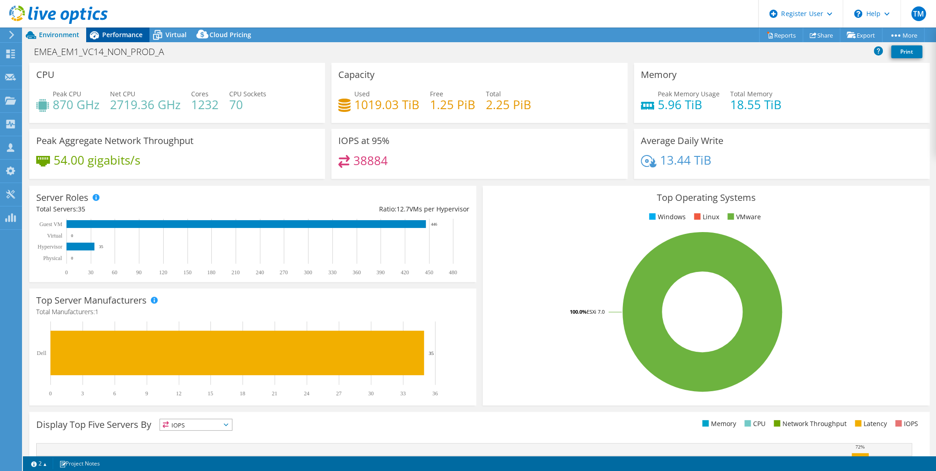
click at [121, 31] on span "Performance" at bounding box center [122, 34] width 40 height 9
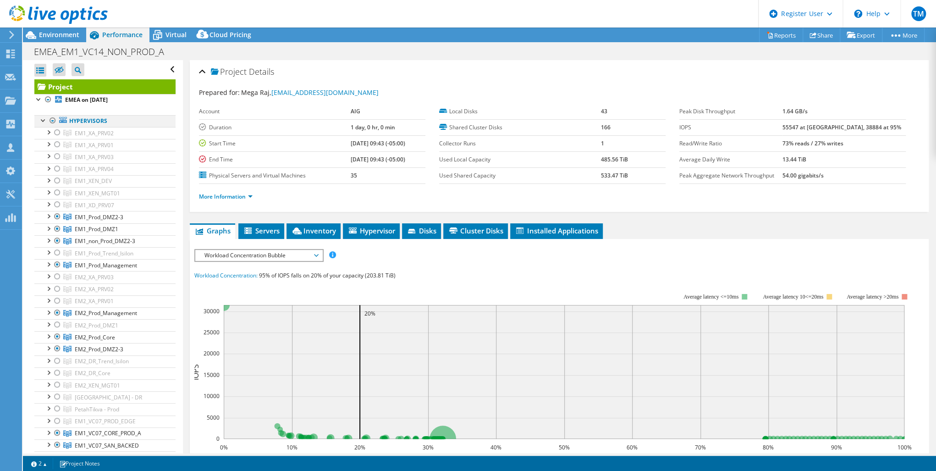
click at [50, 120] on div at bounding box center [52, 120] width 9 height 11
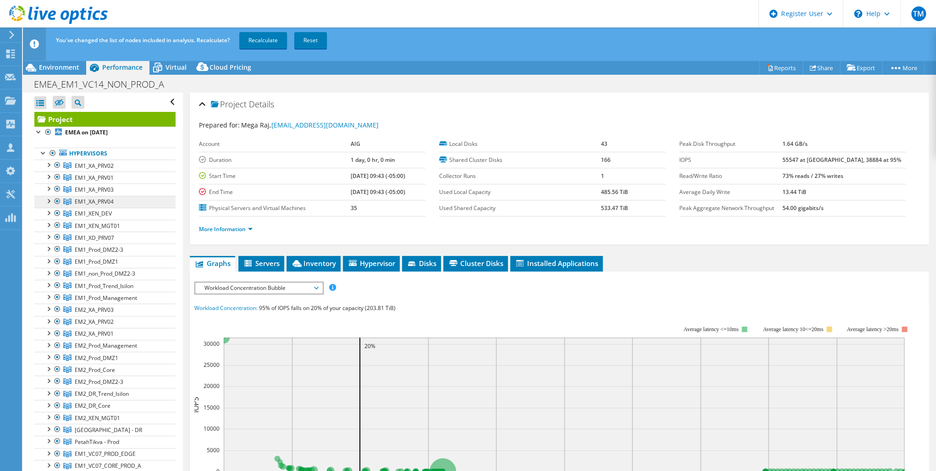
drag, startPoint x: 52, startPoint y: 151, endPoint x: 70, endPoint y: 200, distance: 52.0
click at [52, 151] on div at bounding box center [52, 153] width 9 height 11
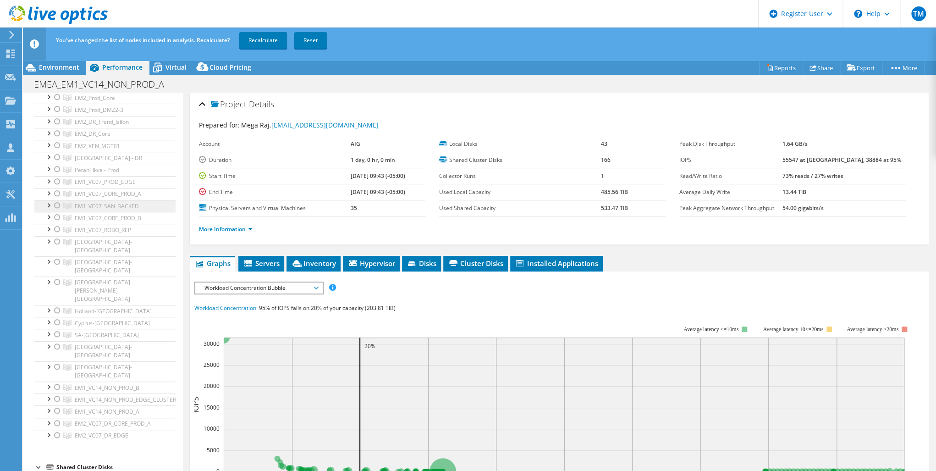
scroll to position [293, 0]
click at [56, 384] on div at bounding box center [57, 389] width 9 height 11
click at [262, 38] on link "Recalculate" at bounding box center [263, 40] width 48 height 16
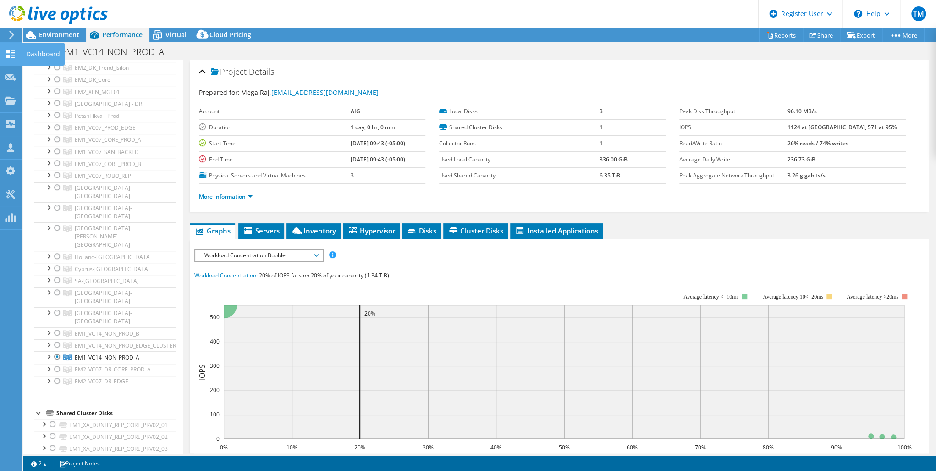
click at [13, 53] on icon at bounding box center [10, 53] width 11 height 9
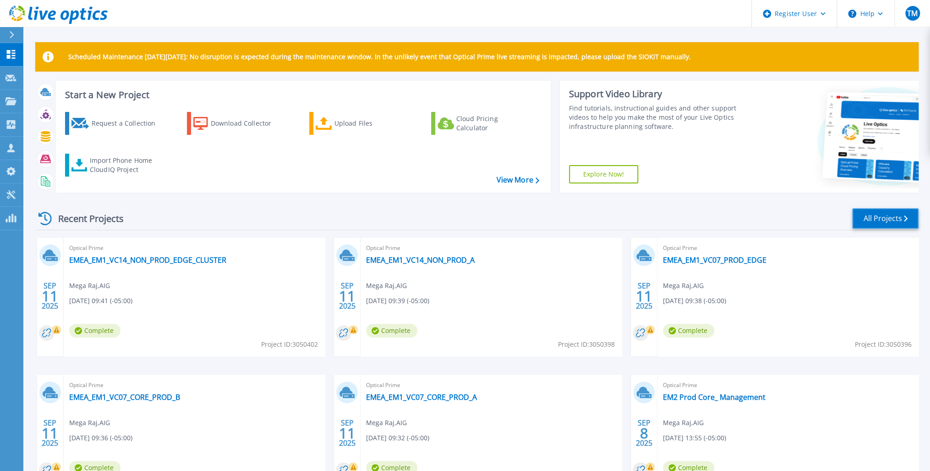
click at [881, 215] on link "All Projects" at bounding box center [885, 218] width 66 height 21
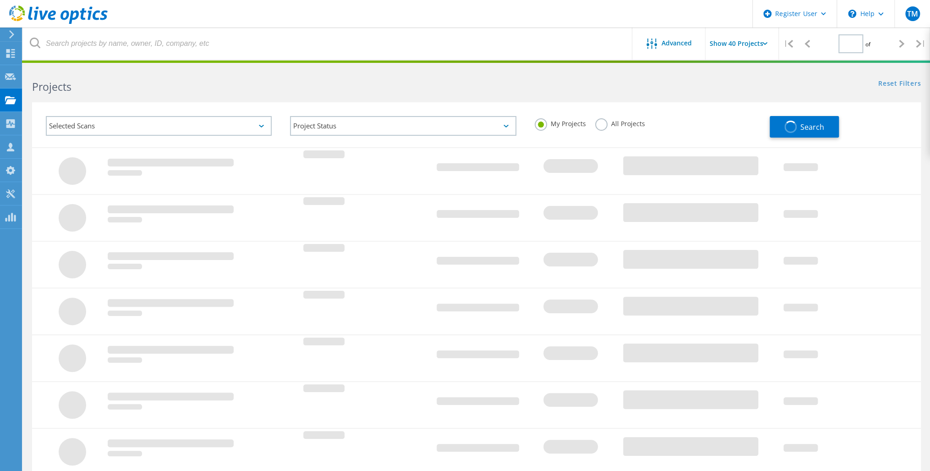
type input "1"
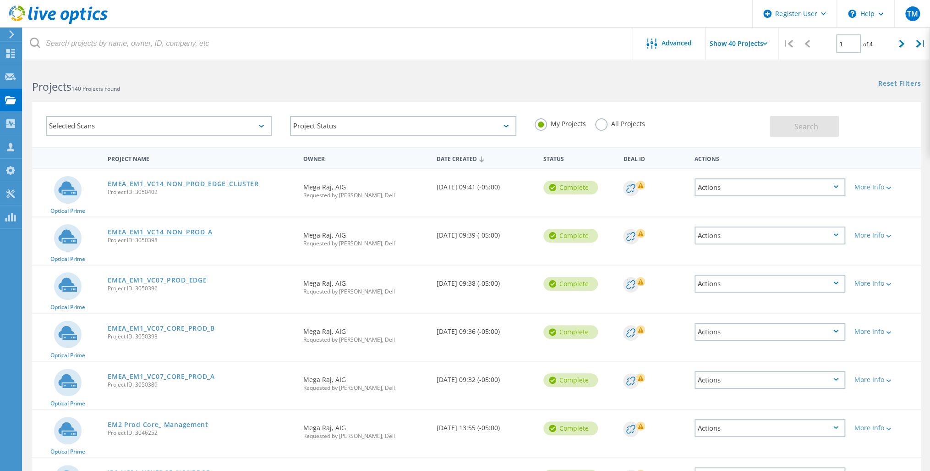
click at [192, 230] on link "EMEA_EM1_VC14_NON_PROD_A" at bounding box center [160, 232] width 105 height 6
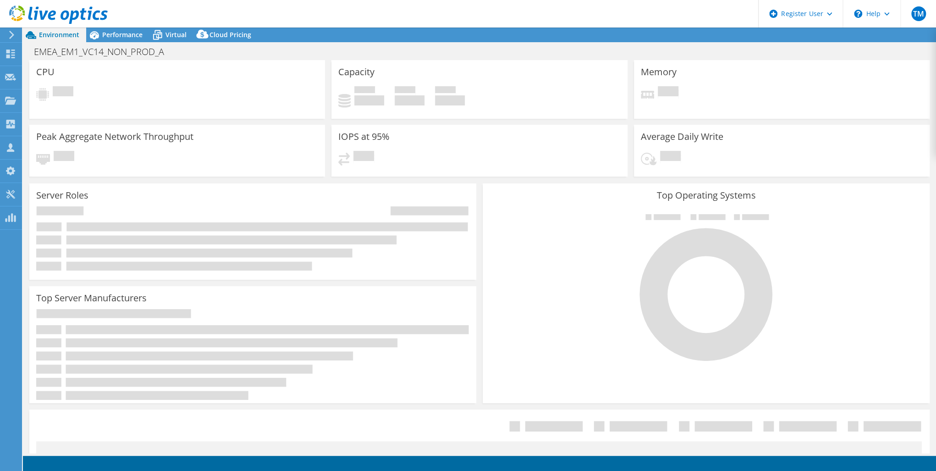
select select "USD"
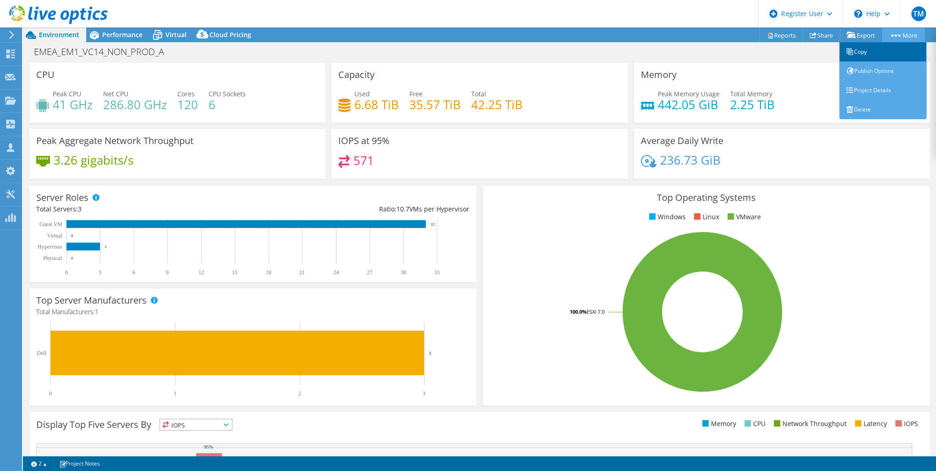
click at [860, 50] on link "Copy" at bounding box center [882, 51] width 87 height 19
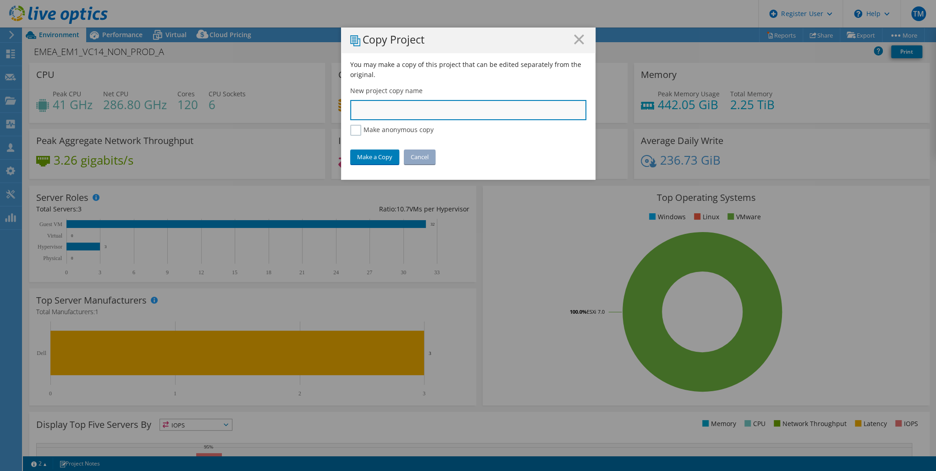
click at [362, 110] on input "text" at bounding box center [468, 110] width 236 height 20
paste input "EM1_VC14_NON_PROD_B"
type input "EM1_VC14_NON_PROD_B"
click at [369, 155] on link "Make a Copy" at bounding box center [374, 156] width 49 height 15
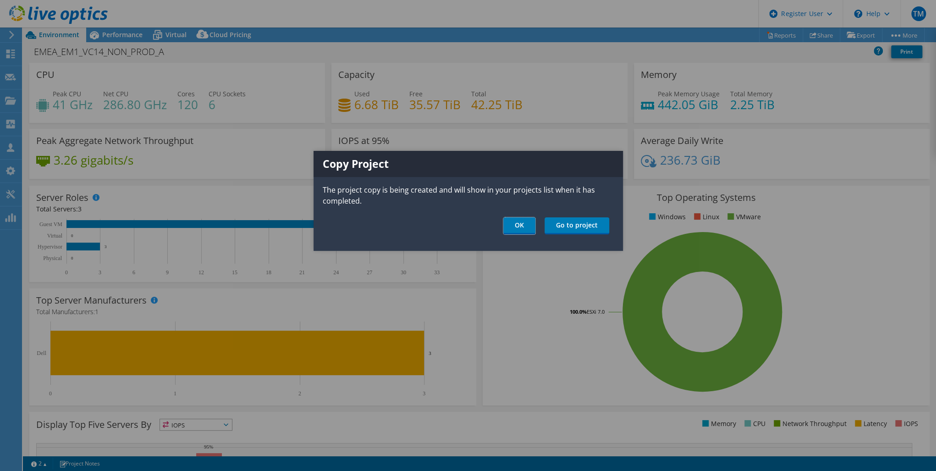
click at [519, 222] on link "OK" at bounding box center [519, 225] width 32 height 17
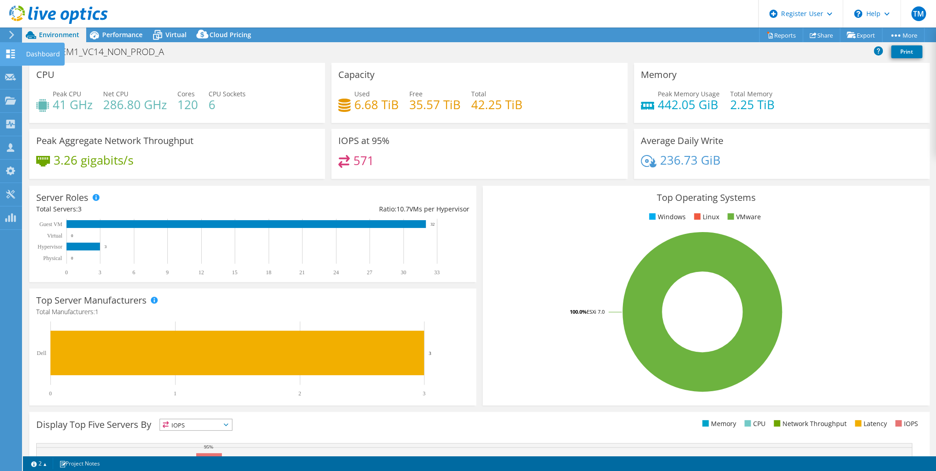
click at [9, 51] on use at bounding box center [10, 53] width 9 height 9
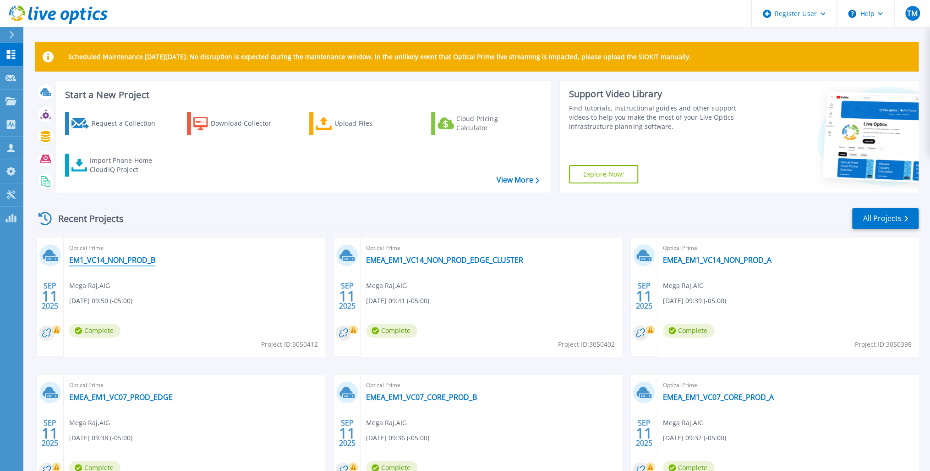
click at [116, 258] on link "EM1_VC14_NON_PROD_B" at bounding box center [112, 259] width 86 height 9
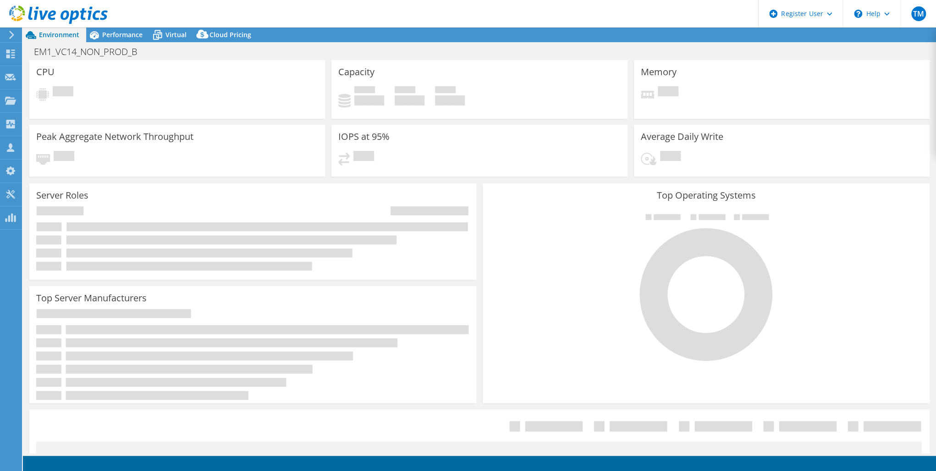
select select "USD"
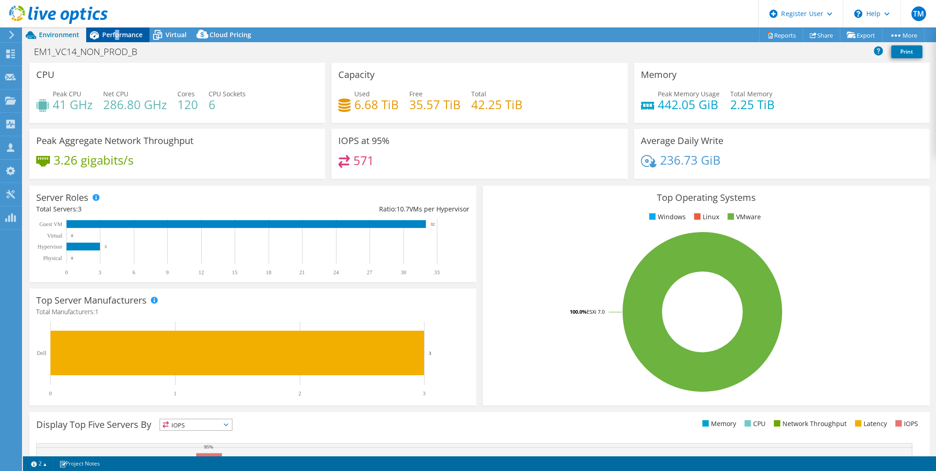
click at [118, 38] on span "Performance" at bounding box center [122, 34] width 40 height 9
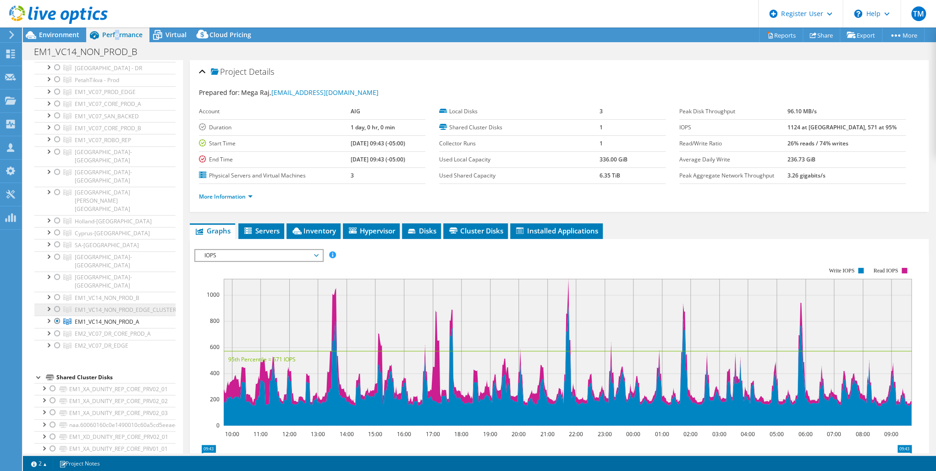
scroll to position [330, 0]
drag, startPoint x: 57, startPoint y: 241, endPoint x: 56, endPoint y: 249, distance: 8.3
click at [57, 290] on div at bounding box center [57, 295] width 9 height 11
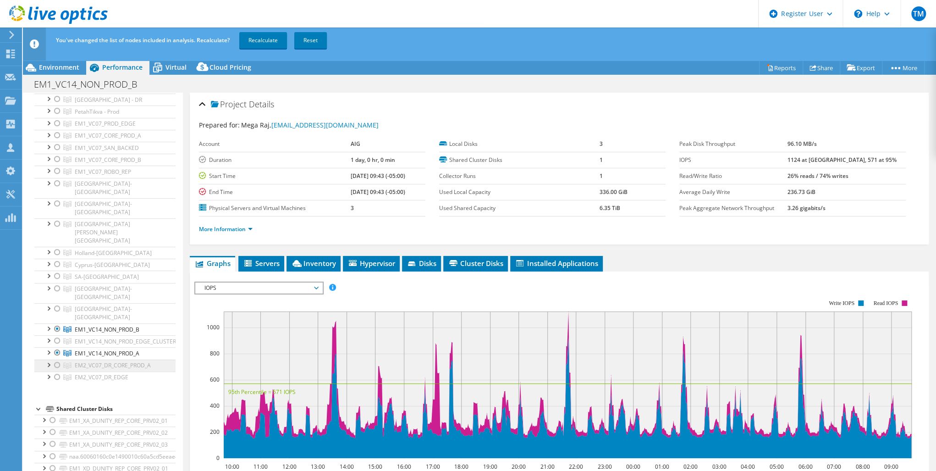
drag, startPoint x: 57, startPoint y: 297, endPoint x: 62, endPoint y: 310, distance: 14.0
click at [57, 347] on div at bounding box center [57, 352] width 9 height 11
click at [262, 37] on link "Recalculate" at bounding box center [263, 40] width 48 height 16
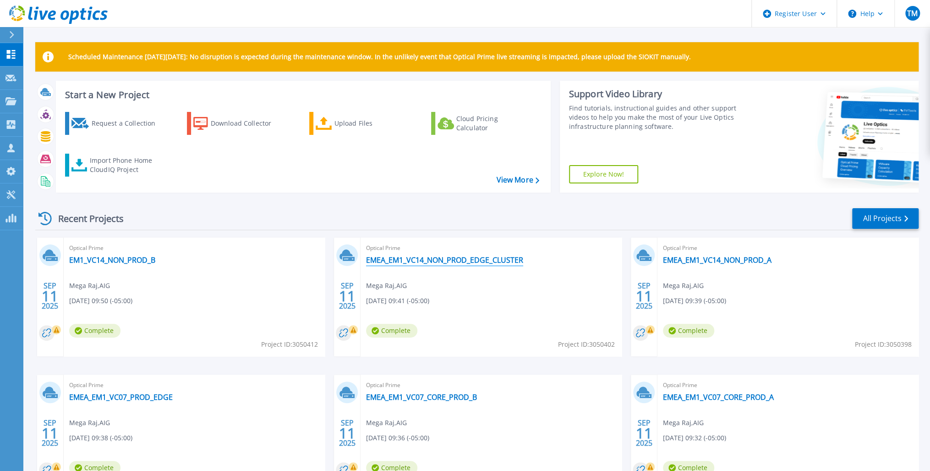
click at [445, 257] on link "EMEA_EM1_VC14_NON_PROD_EDGE_CLUSTER" at bounding box center [444, 259] width 157 height 9
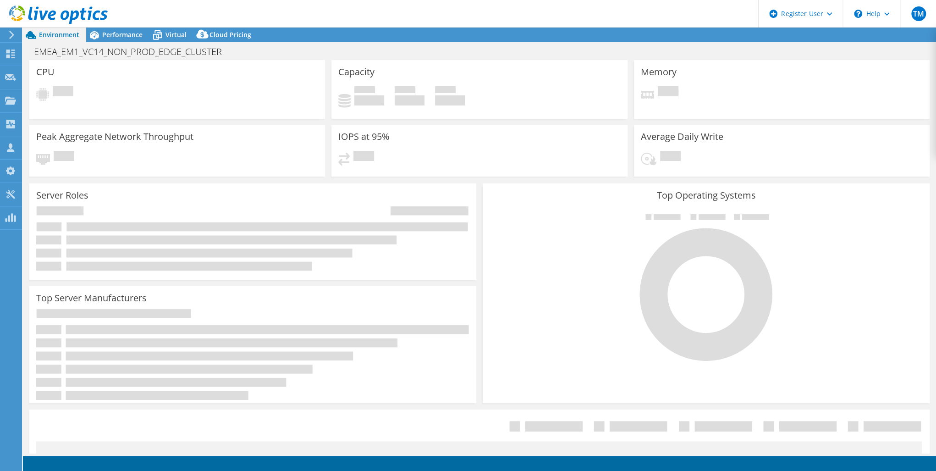
select select "USD"
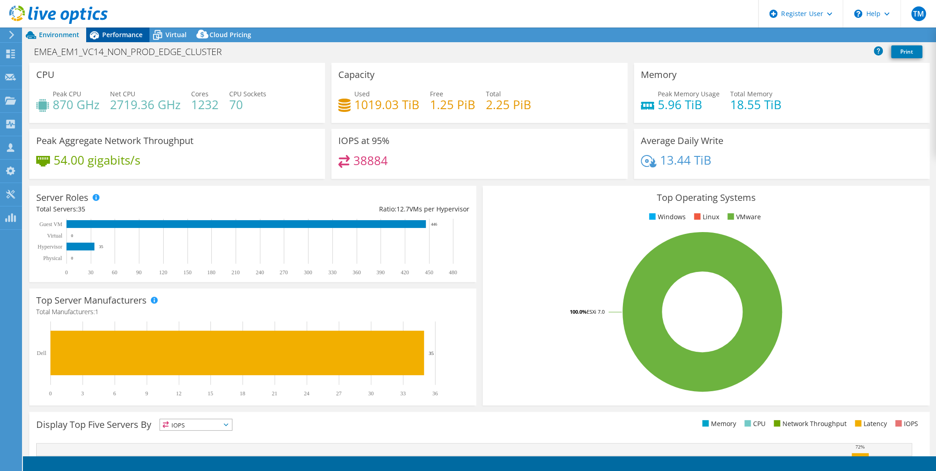
click at [122, 32] on span "Performance" at bounding box center [122, 34] width 40 height 9
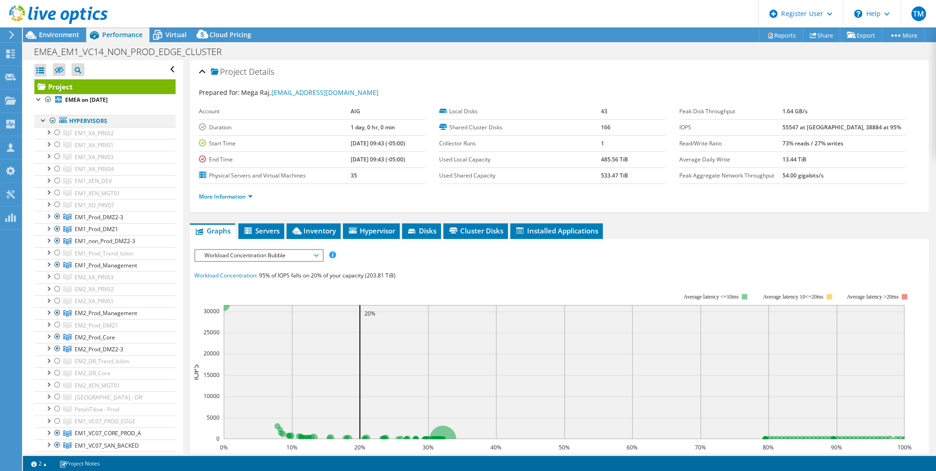
click at [53, 121] on div at bounding box center [52, 120] width 9 height 11
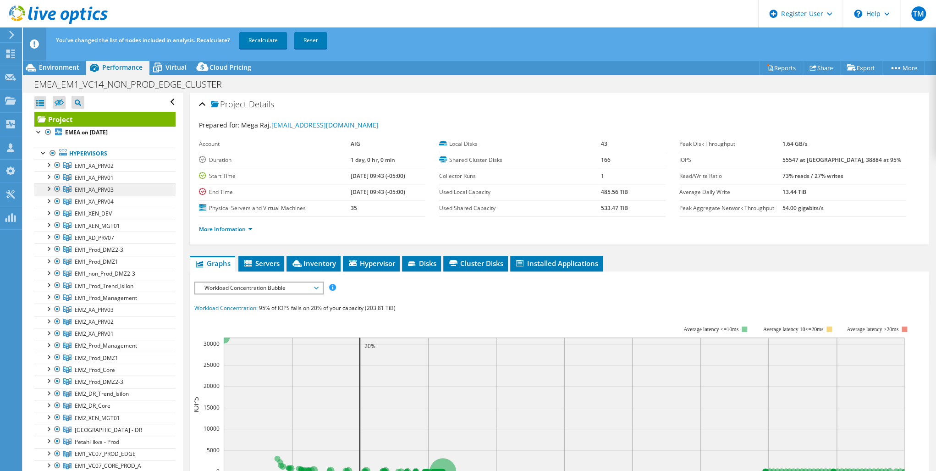
drag, startPoint x: 50, startPoint y: 151, endPoint x: 67, endPoint y: 188, distance: 40.2
click at [52, 151] on div at bounding box center [52, 153] width 9 height 11
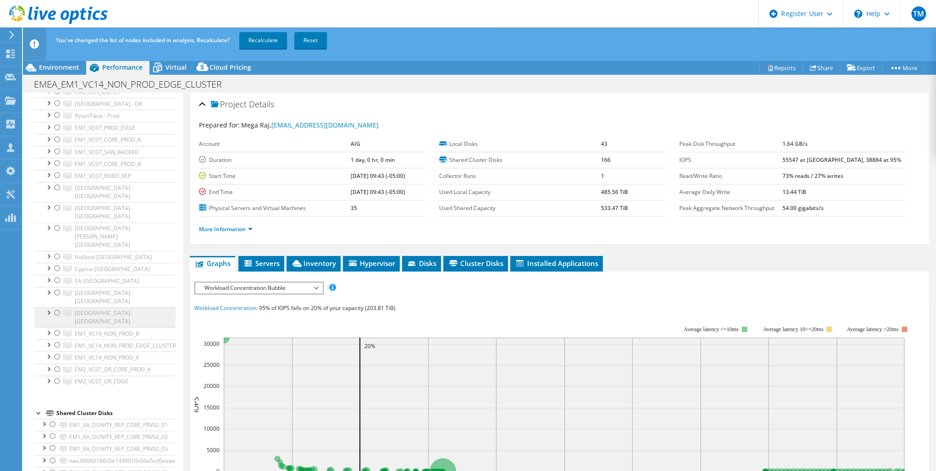
scroll to position [403, 0]
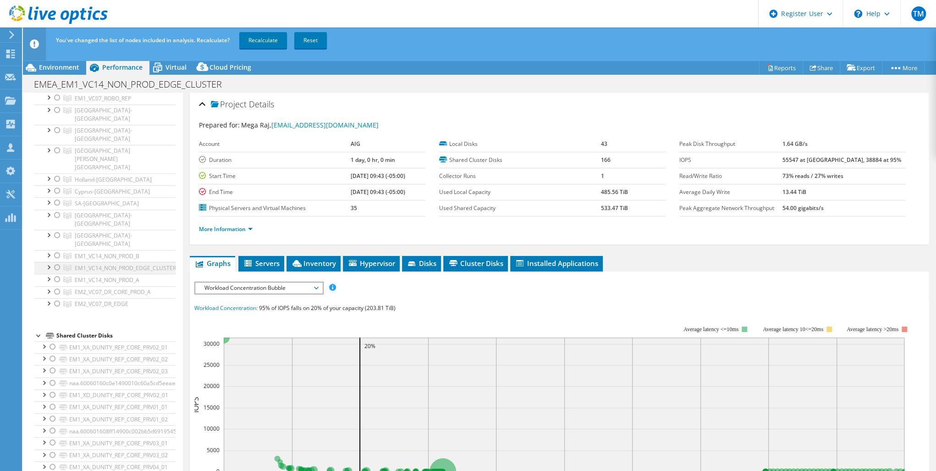
click at [59, 262] on div at bounding box center [57, 267] width 9 height 11
click at [259, 39] on link "Recalculate" at bounding box center [263, 40] width 48 height 16
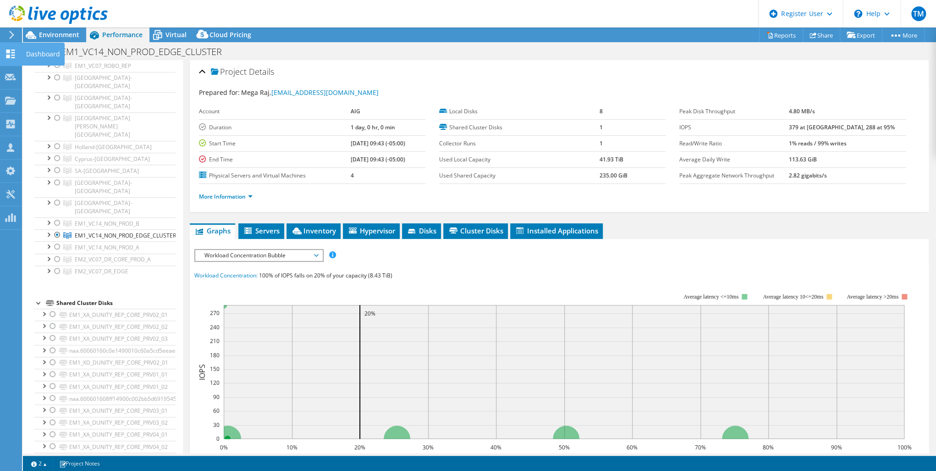
click at [8, 53] on icon at bounding box center [10, 53] width 11 height 9
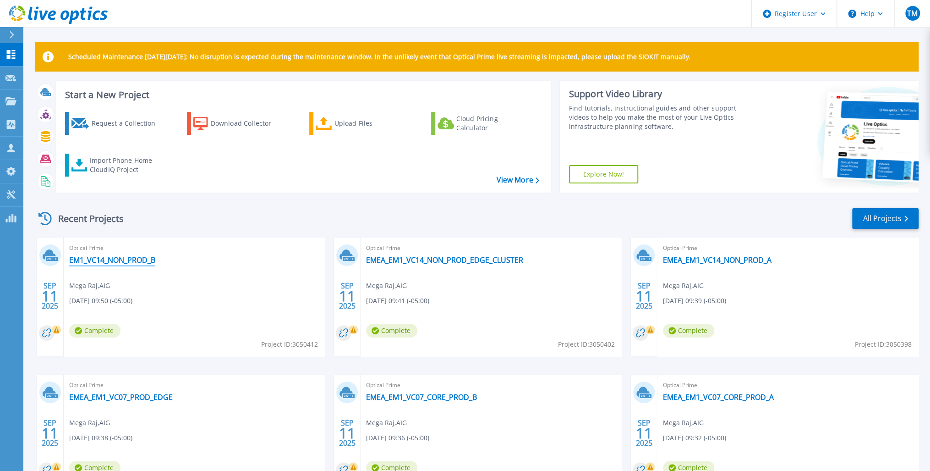
click at [134, 260] on link "EM1_VC14_NON_PROD_B" at bounding box center [112, 259] width 86 height 9
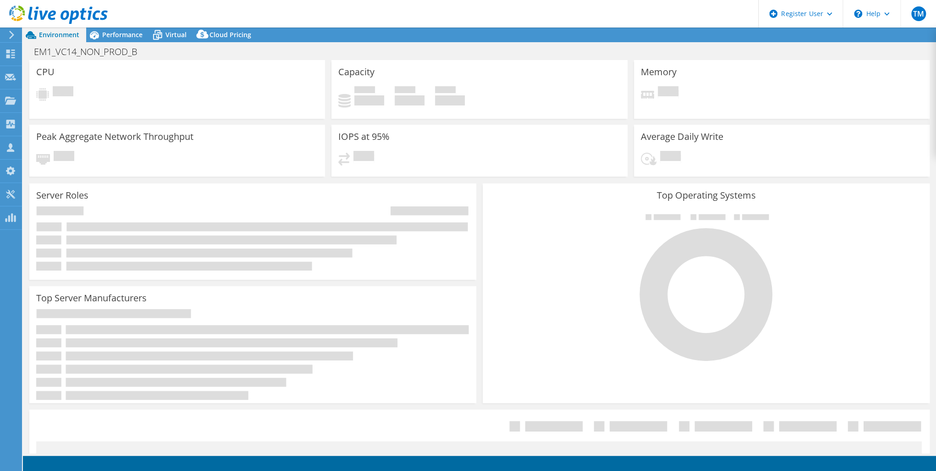
select select "USD"
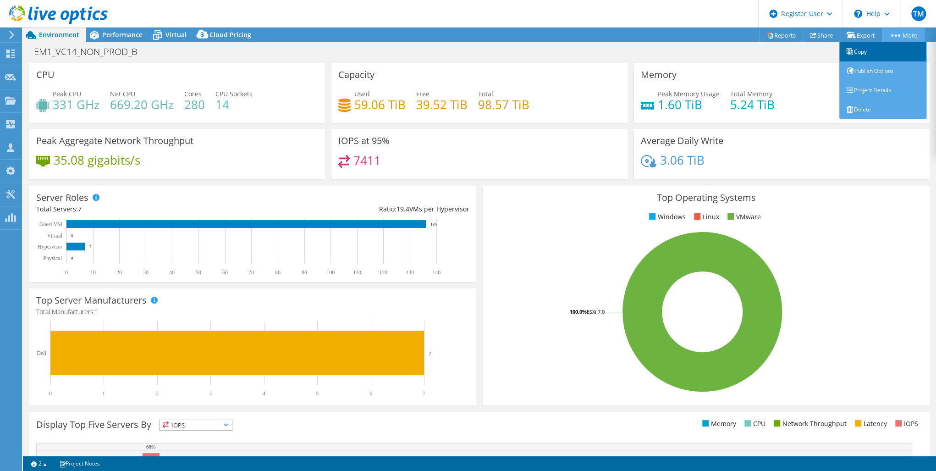
click at [869, 51] on link "Copy" at bounding box center [882, 51] width 87 height 19
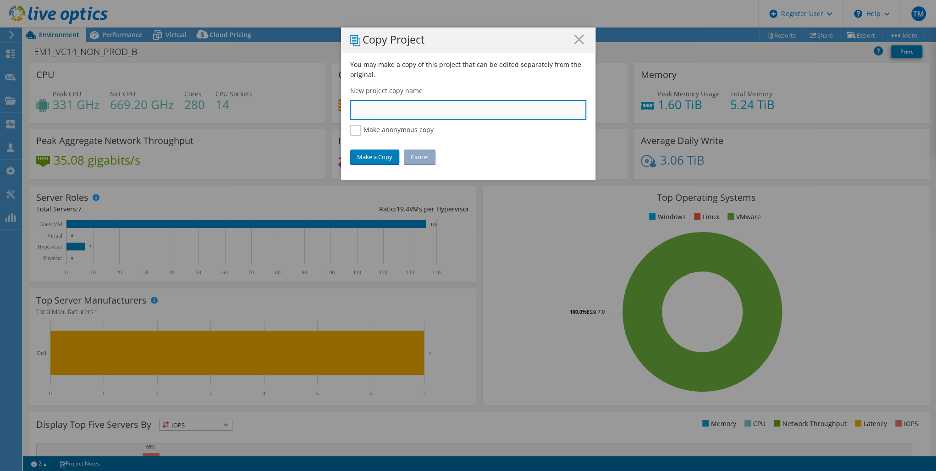
click at [364, 112] on input "text" at bounding box center [468, 110] width 236 height 20
paste input "EM2_Prod_Core"
type input "EMEA_EM2_Prod_Core"
click at [367, 153] on link "Make a Copy" at bounding box center [374, 156] width 49 height 15
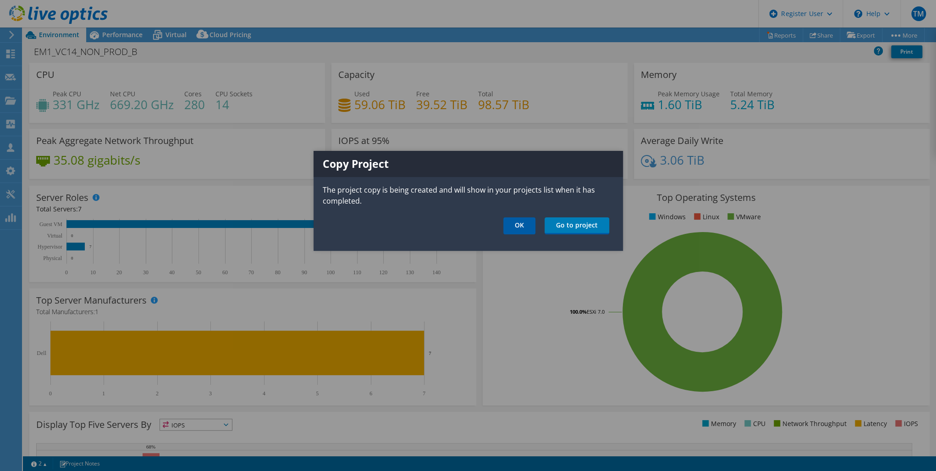
click at [519, 223] on link "OK" at bounding box center [519, 225] width 32 height 17
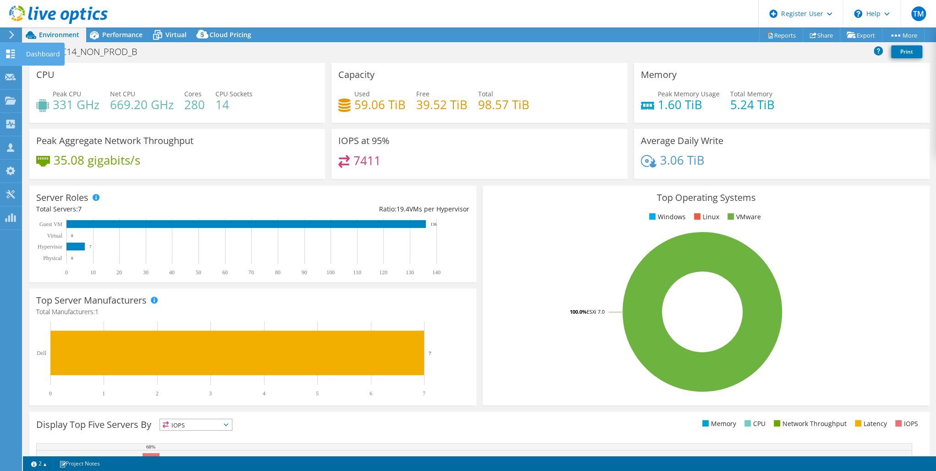
click at [7, 54] on use at bounding box center [10, 53] width 9 height 9
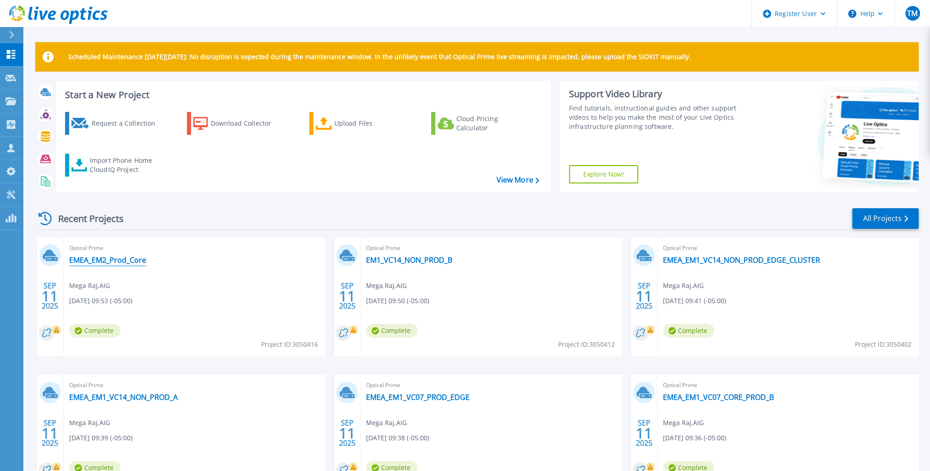
click at [105, 257] on link "EMEA_EM2_Prod_Core" at bounding box center [107, 259] width 77 height 9
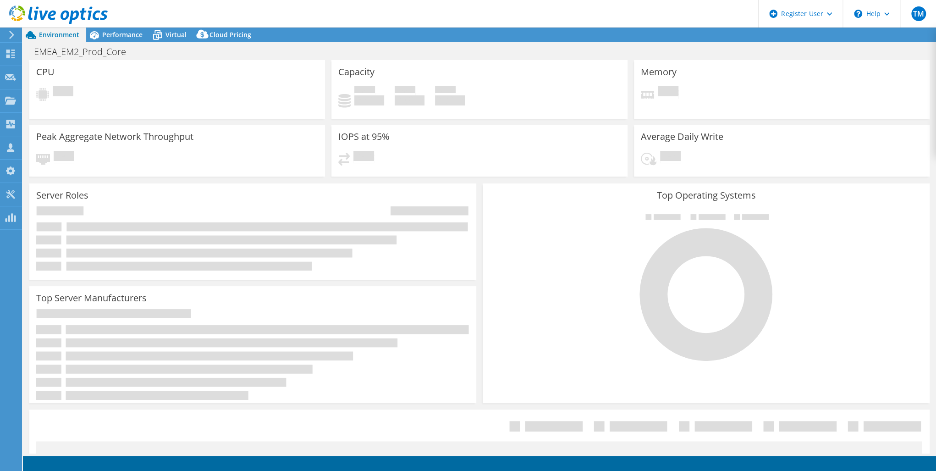
select select "USD"
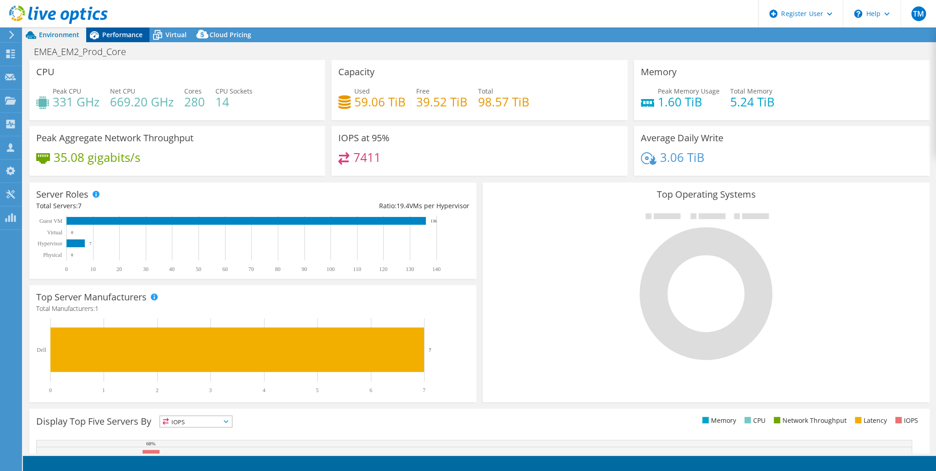
click at [112, 33] on span "Performance" at bounding box center [122, 34] width 40 height 9
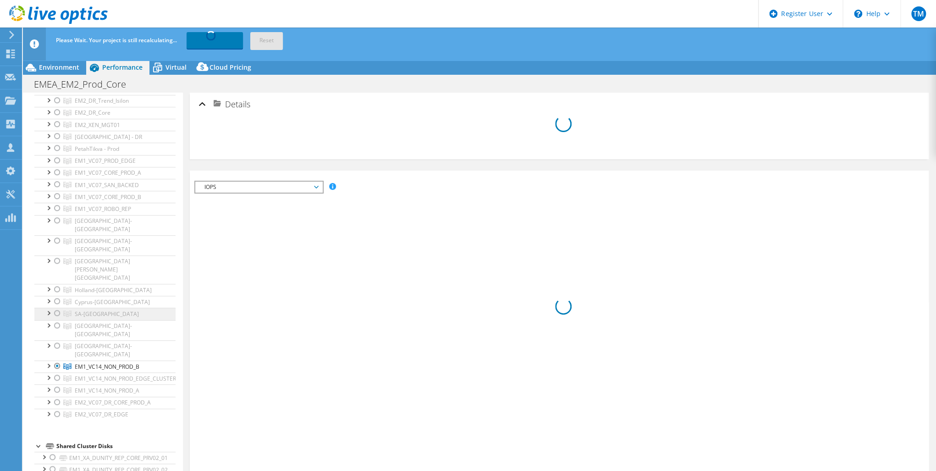
scroll to position [293, 0]
click at [55, 360] on div at bounding box center [57, 365] width 9 height 11
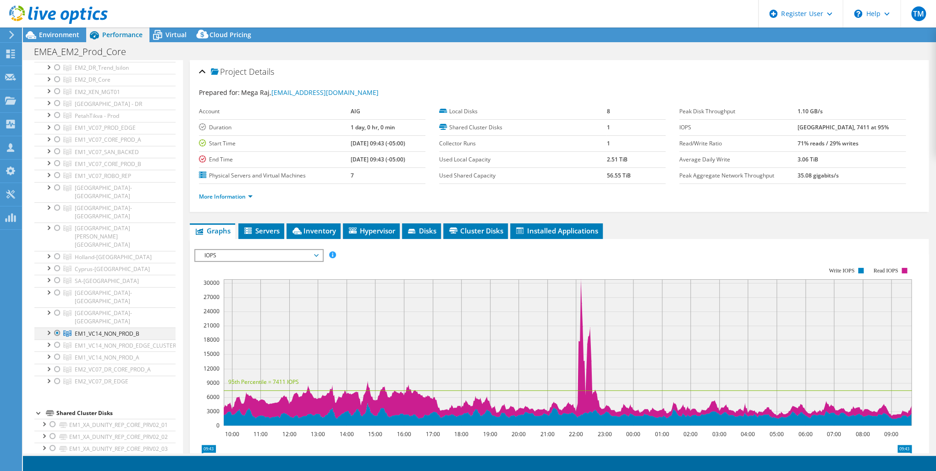
click at [58, 327] on div at bounding box center [57, 332] width 9 height 11
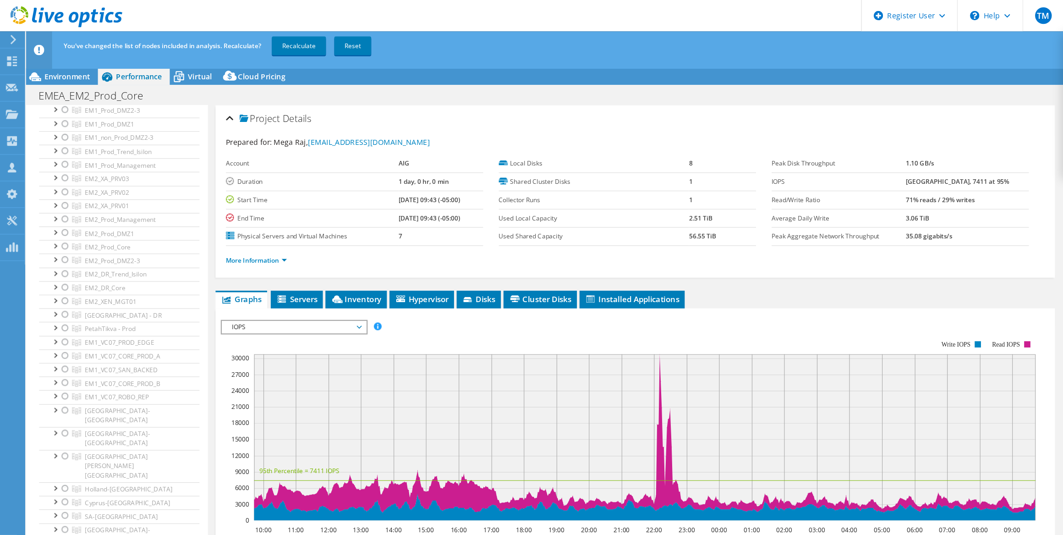
scroll to position [147, 0]
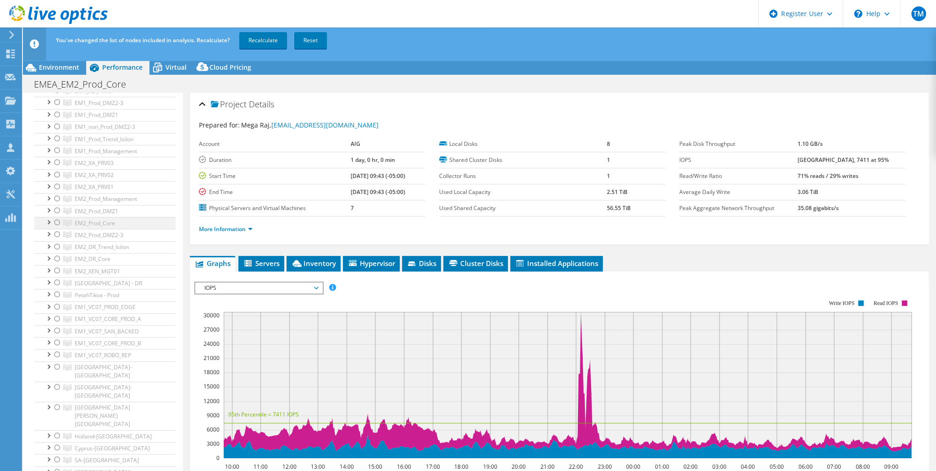
click at [57, 221] on div at bounding box center [57, 222] width 9 height 11
click at [258, 38] on link "Recalculate" at bounding box center [263, 40] width 48 height 16
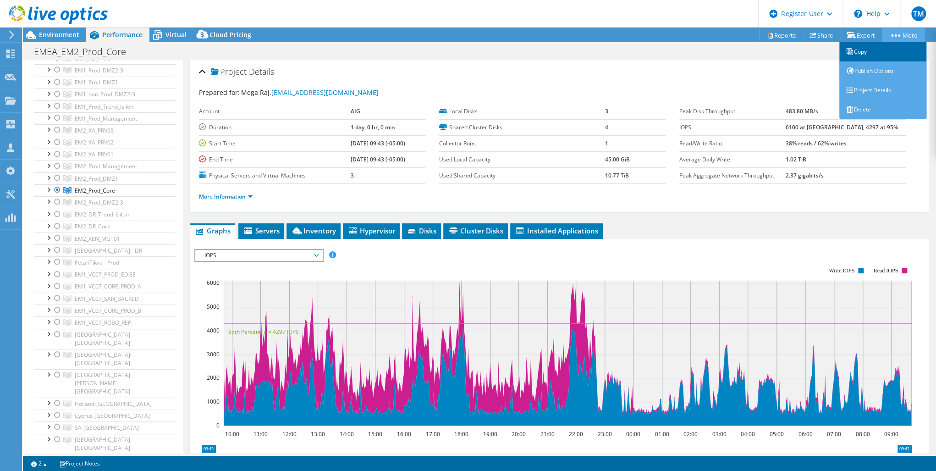
click at [861, 51] on link "Copy" at bounding box center [882, 51] width 87 height 19
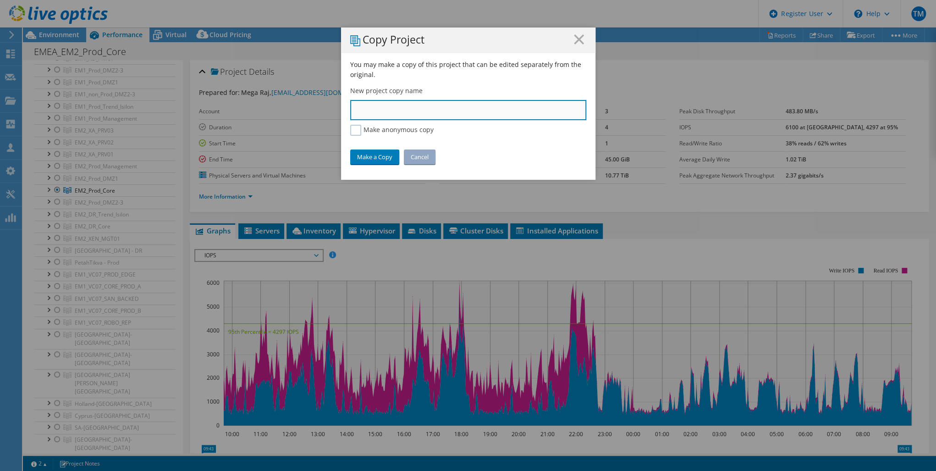
click at [392, 113] on input "text" at bounding box center [468, 110] width 236 height 20
paste input "EM2_Prod_DMZ1"
click at [350, 112] on input "EM2_Prod_DMZ1" at bounding box center [468, 110] width 236 height 20
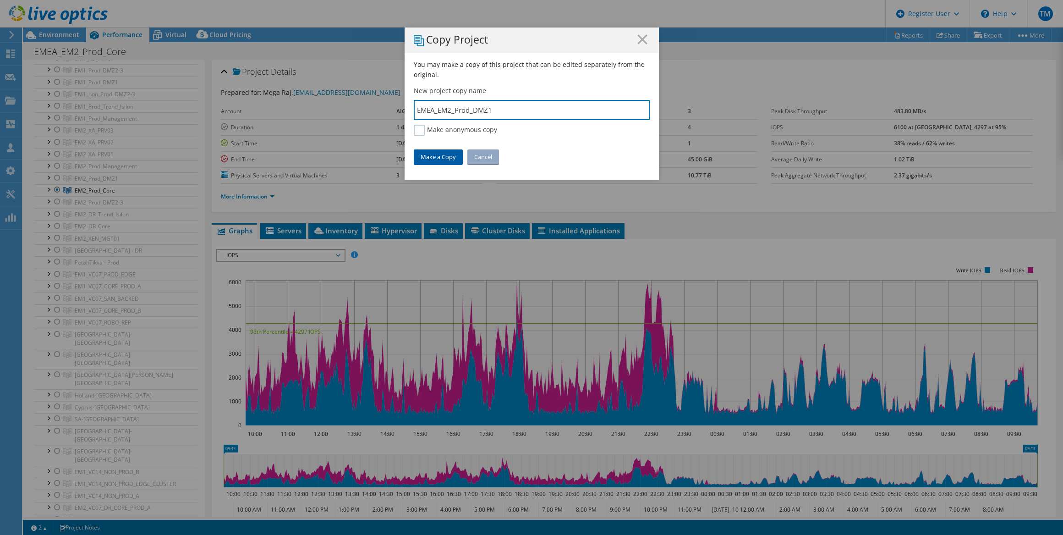
type input "EMEA_EM2_Prod_DMZ1"
click at [437, 156] on link "Make a Copy" at bounding box center [438, 156] width 49 height 15
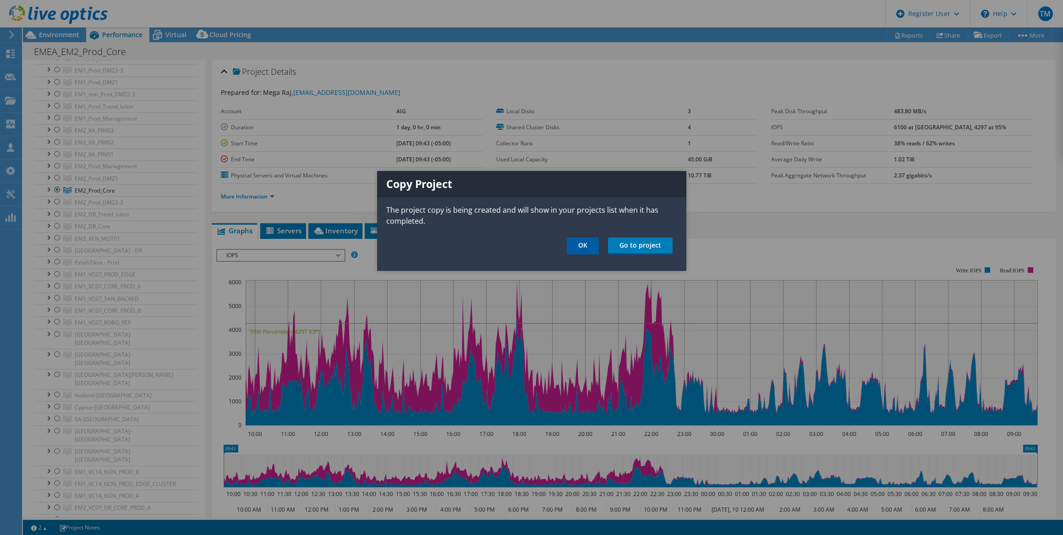
click at [582, 243] on link "OK" at bounding box center [583, 245] width 32 height 17
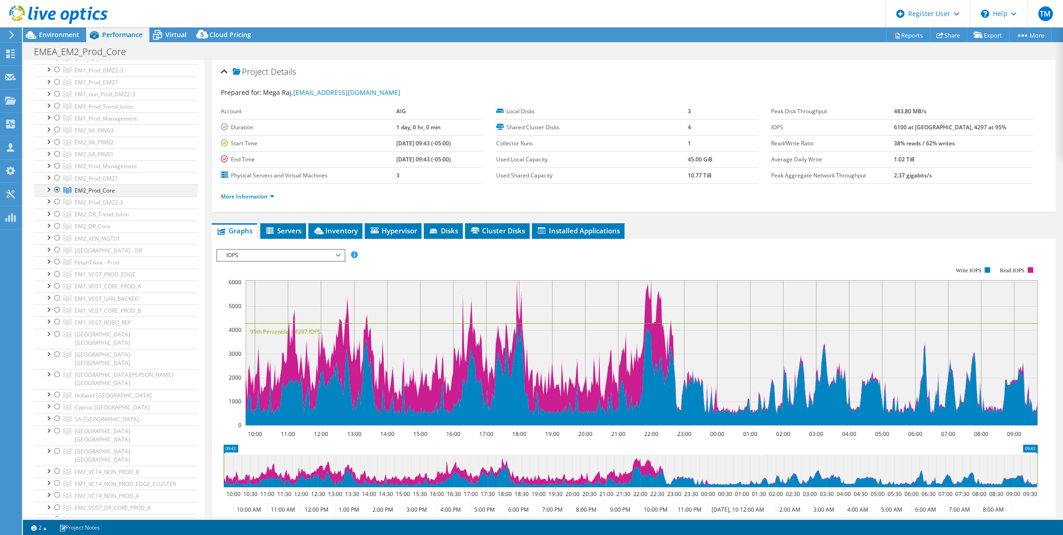
click at [57, 188] on div at bounding box center [57, 189] width 9 height 11
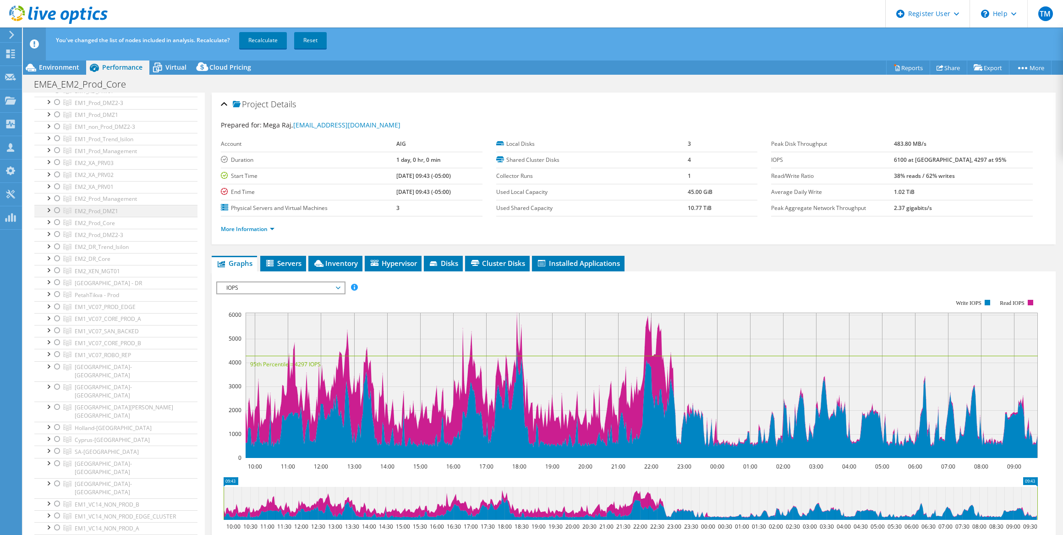
click at [57, 208] on div at bounding box center [57, 210] width 9 height 11
click at [11, 49] on icon at bounding box center [10, 53] width 11 height 9
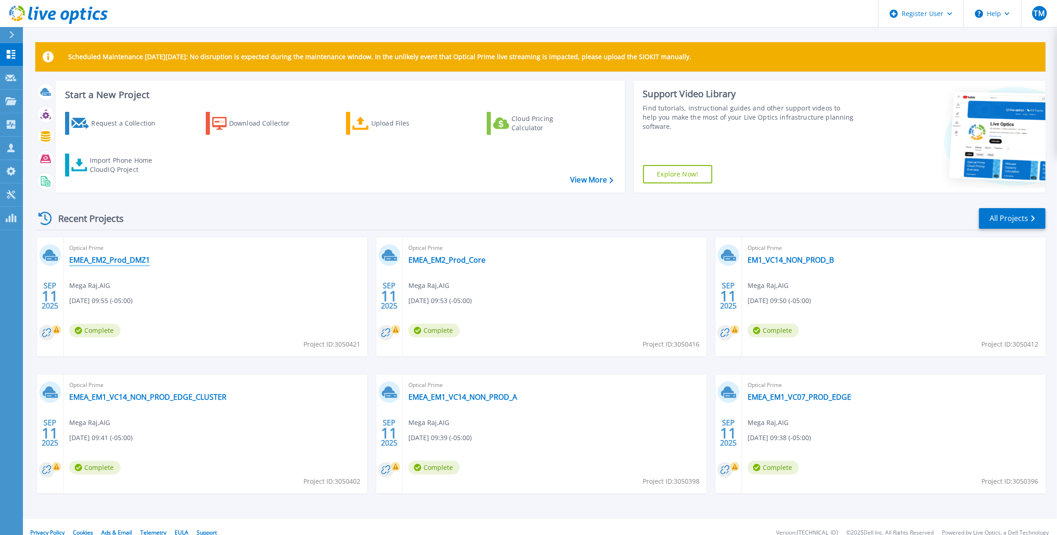
click at [113, 261] on link "EMEA_EM2_Prod_DMZ1" at bounding box center [109, 259] width 81 height 9
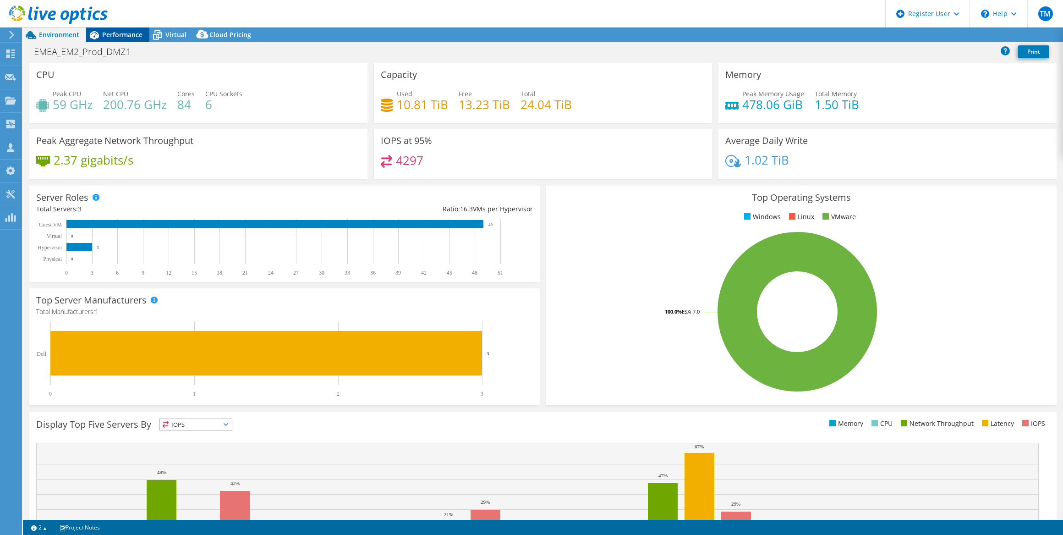
click at [118, 33] on span "Performance" at bounding box center [122, 34] width 40 height 9
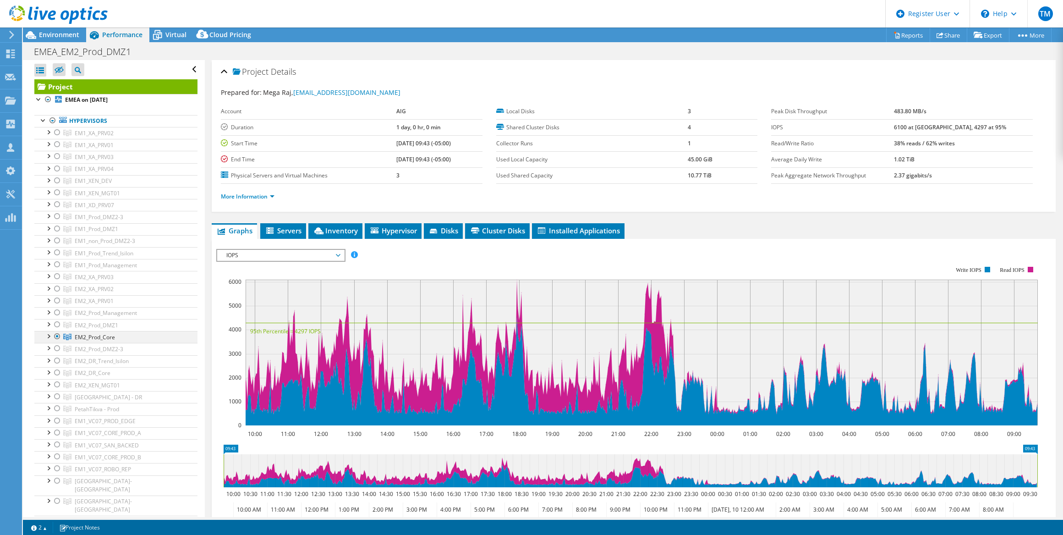
click at [57, 335] on div at bounding box center [57, 336] width 9 height 11
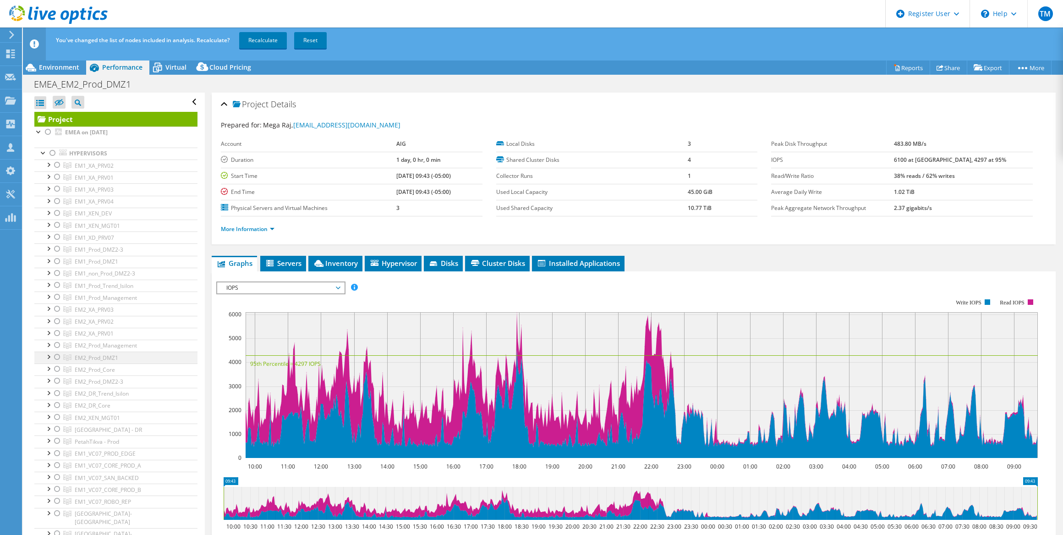
click at [55, 355] on div at bounding box center [57, 356] width 9 height 11
click at [259, 36] on link "Recalculate" at bounding box center [263, 40] width 48 height 16
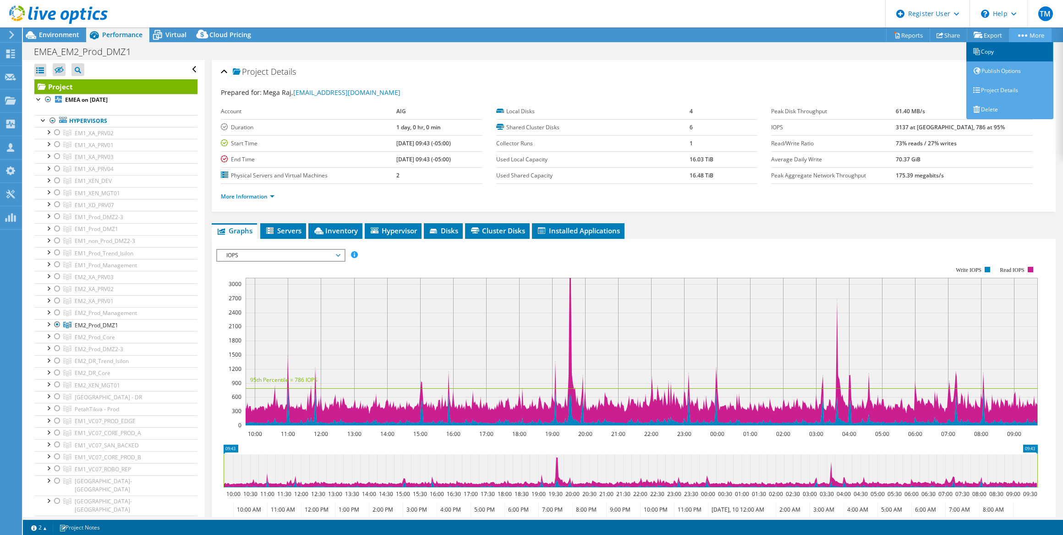
click at [986, 51] on link "Copy" at bounding box center [1009, 51] width 87 height 19
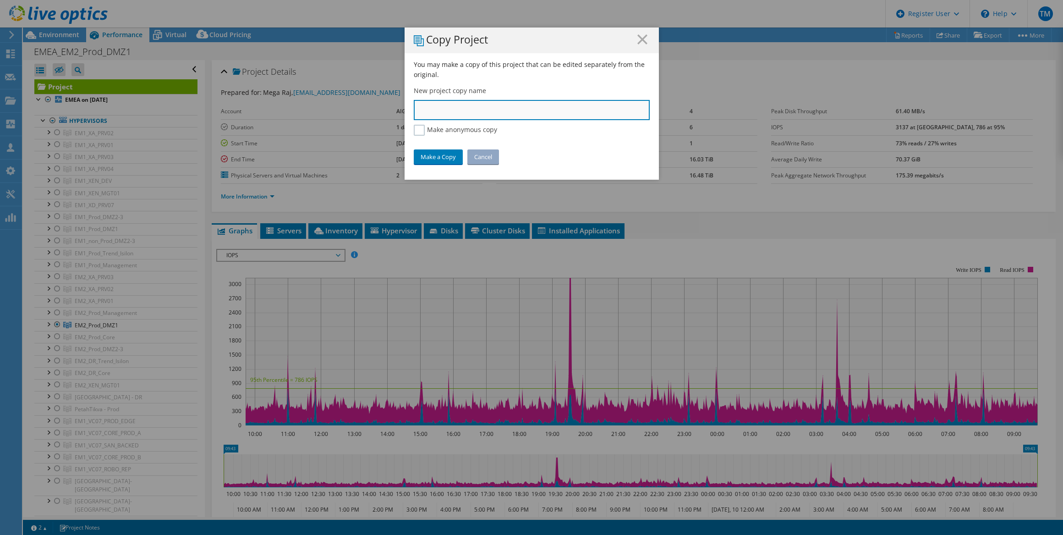
click at [445, 111] on input "text" at bounding box center [532, 110] width 236 height 20
paste input "EM2_Prod_Management"
click at [414, 113] on input "EM2_Prod_Management" at bounding box center [532, 110] width 236 height 20
type input "EMEA_ EM2_Prod_Management"
click at [438, 157] on link "Make a Copy" at bounding box center [438, 156] width 49 height 15
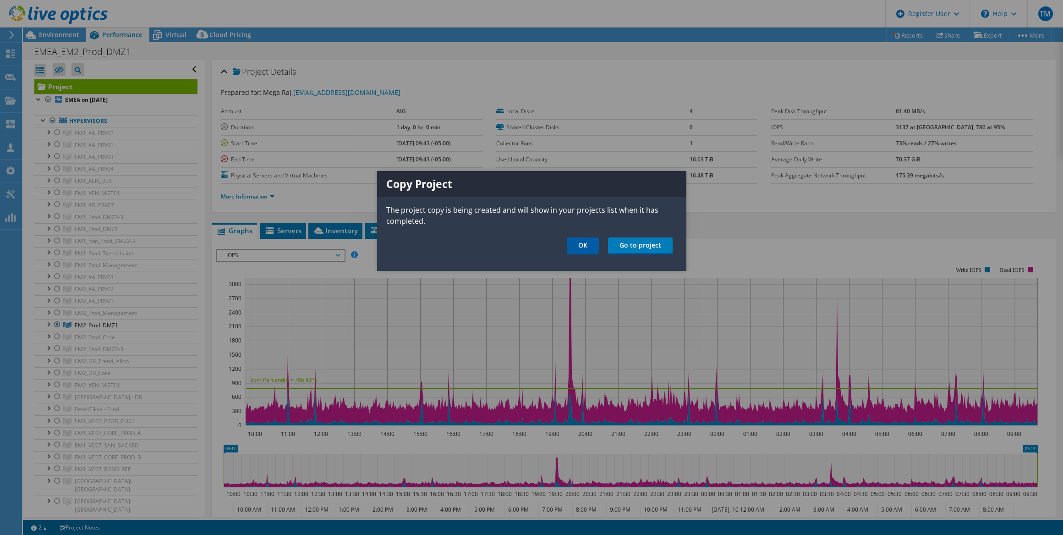
click at [586, 242] on link "OK" at bounding box center [583, 245] width 32 height 17
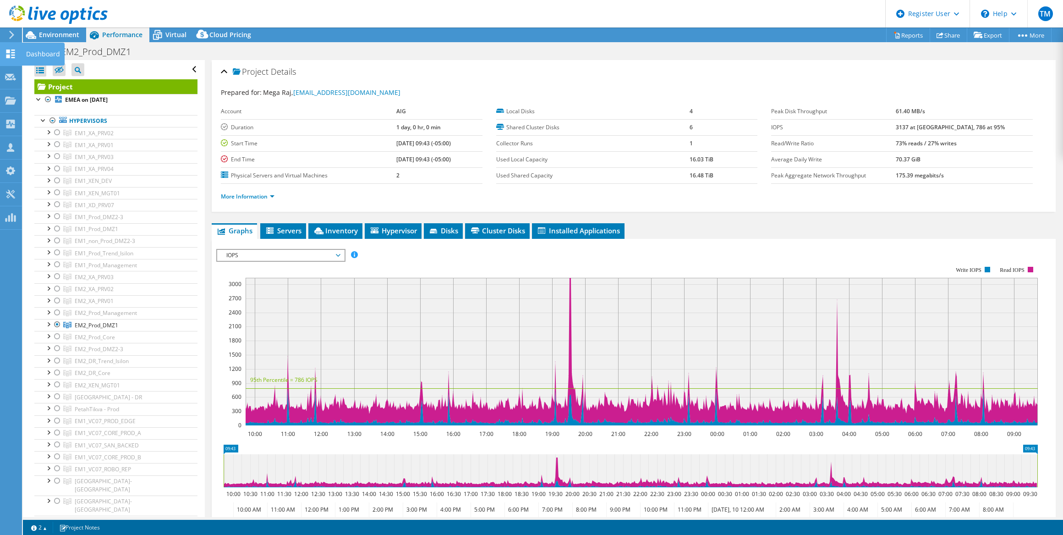
click at [8, 55] on use at bounding box center [10, 53] width 9 height 9
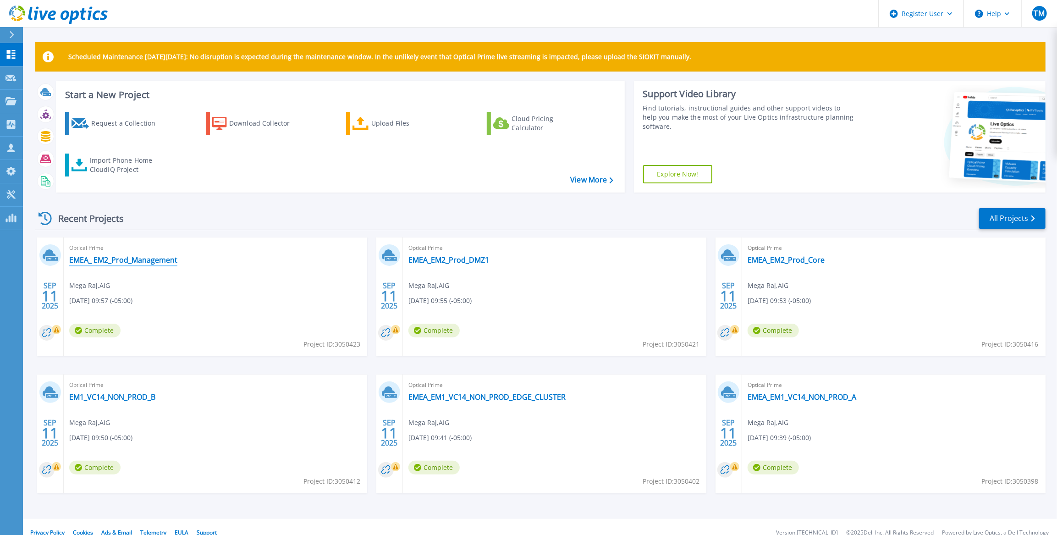
click at [141, 258] on link "EMEA_ EM2_Prod_Management" at bounding box center [123, 259] width 108 height 9
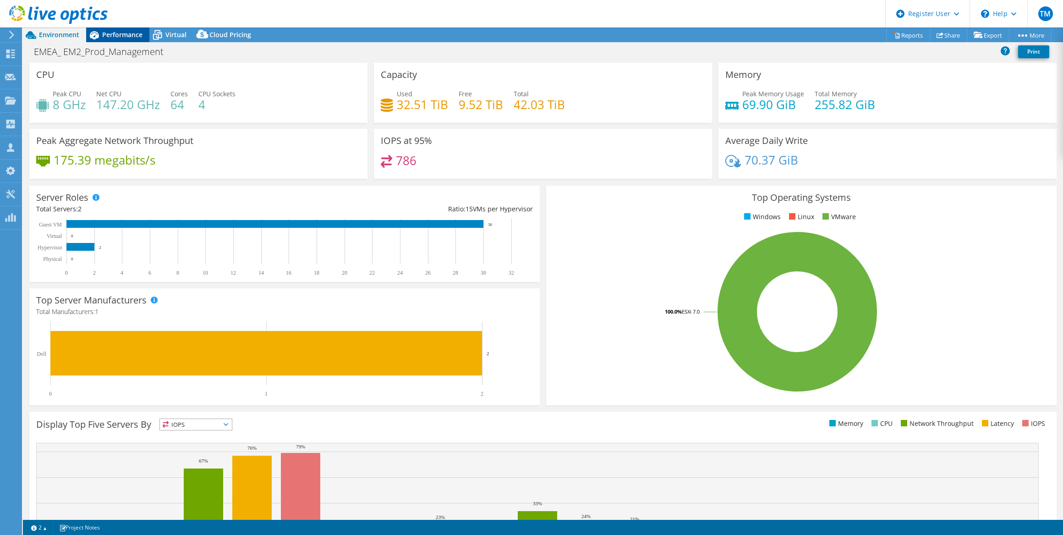
click at [115, 28] on div "Performance" at bounding box center [117, 34] width 63 height 15
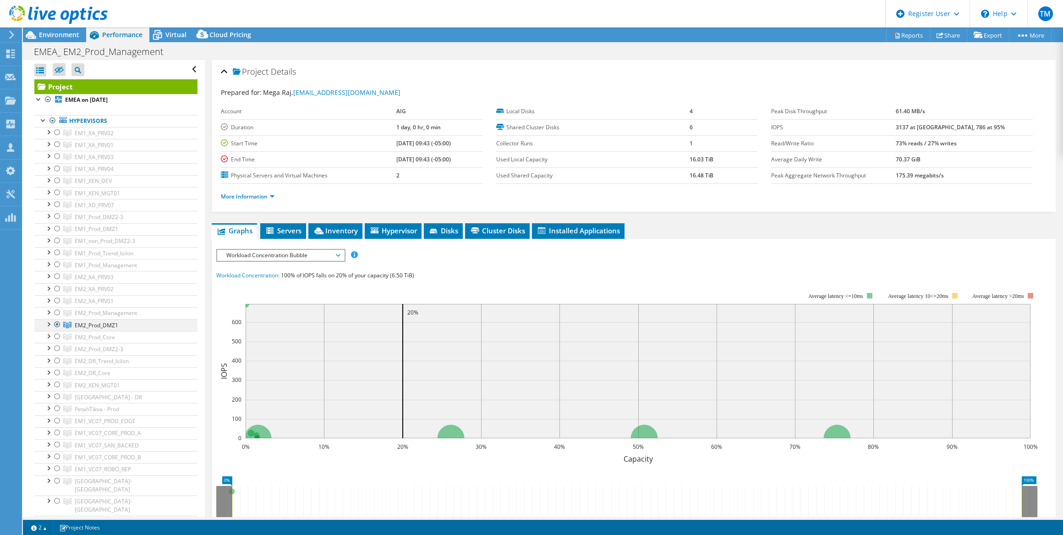
click at [58, 323] on div at bounding box center [57, 324] width 9 height 11
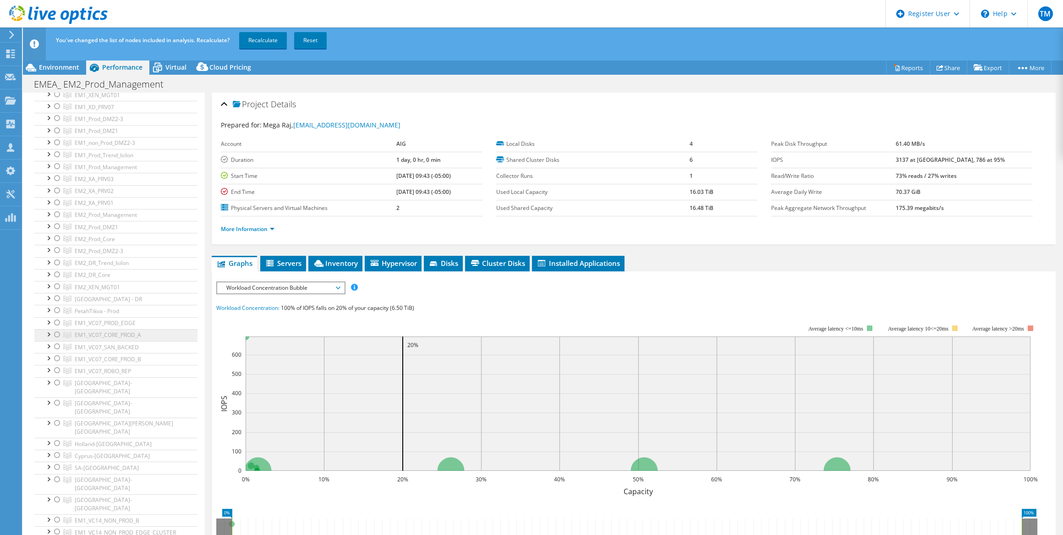
scroll to position [125, 0]
click at [59, 216] on div at bounding box center [57, 220] width 9 height 11
click at [260, 38] on link "Recalculate" at bounding box center [263, 40] width 48 height 16
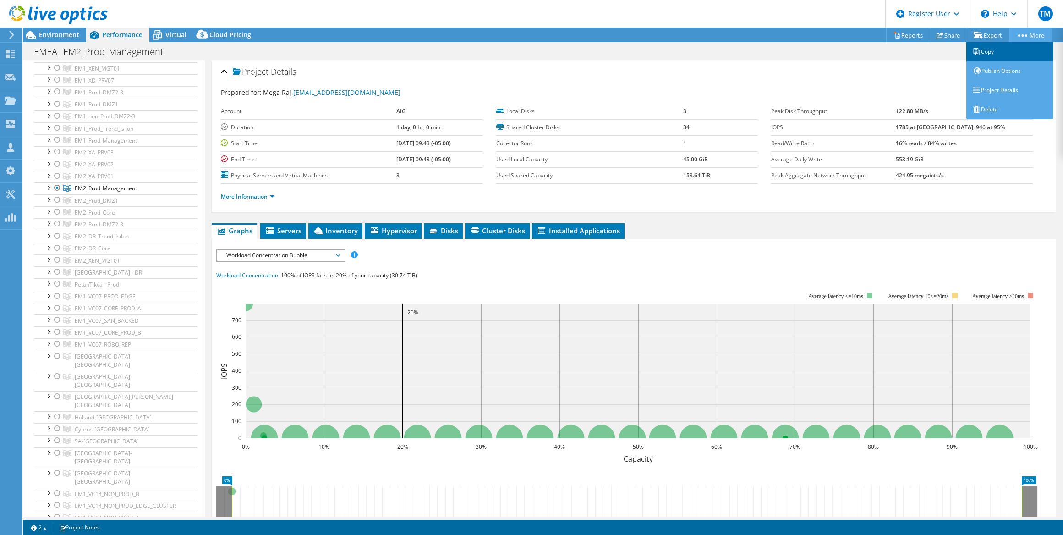
click at [1006, 50] on link "Copy" at bounding box center [1009, 51] width 87 height 19
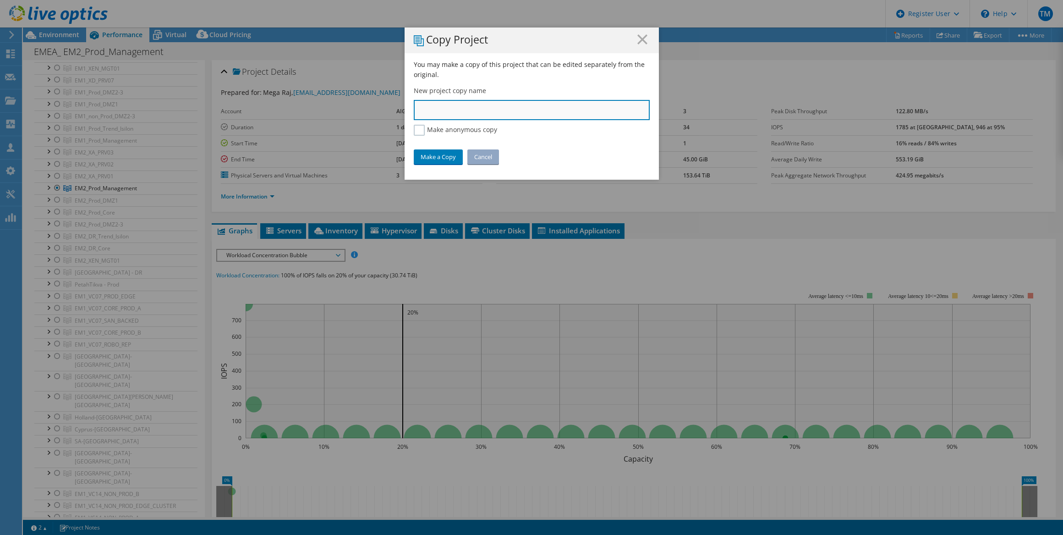
click at [453, 112] on input "text" at bounding box center [532, 110] width 236 height 20
paste input "EM2_VC07_DR_CORE_PROD_A"
type input "EMEA_EM2_VC07_DR_CORE_PROD_A"
click at [436, 158] on link "Make a Copy" at bounding box center [438, 156] width 49 height 15
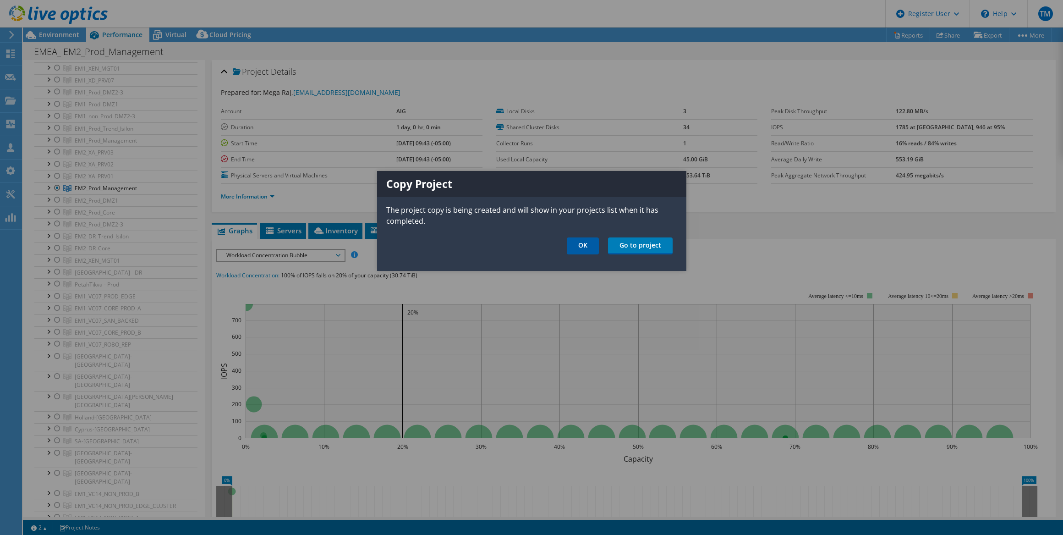
click at [583, 245] on link "OK" at bounding box center [583, 245] width 32 height 17
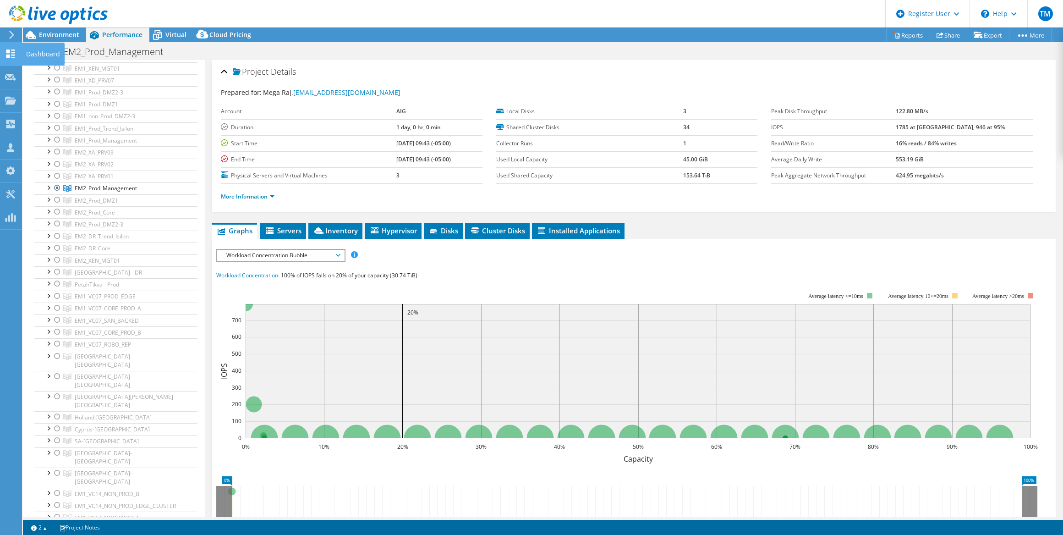
click at [9, 55] on use at bounding box center [10, 53] width 9 height 9
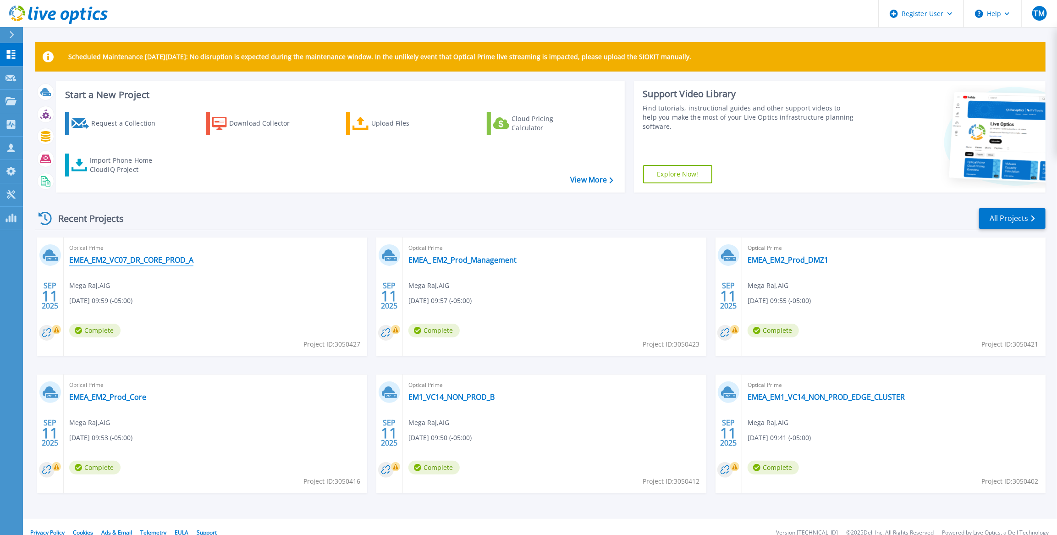
click at [119, 260] on link "EMEA_EM2_VC07_DR_CORE_PROD_A" at bounding box center [131, 259] width 124 height 9
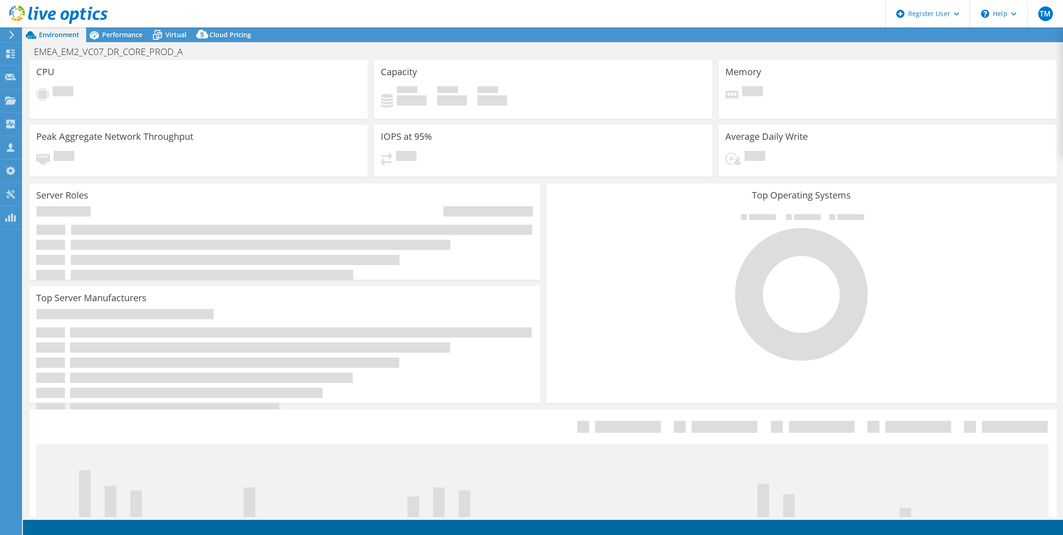
select select "USD"
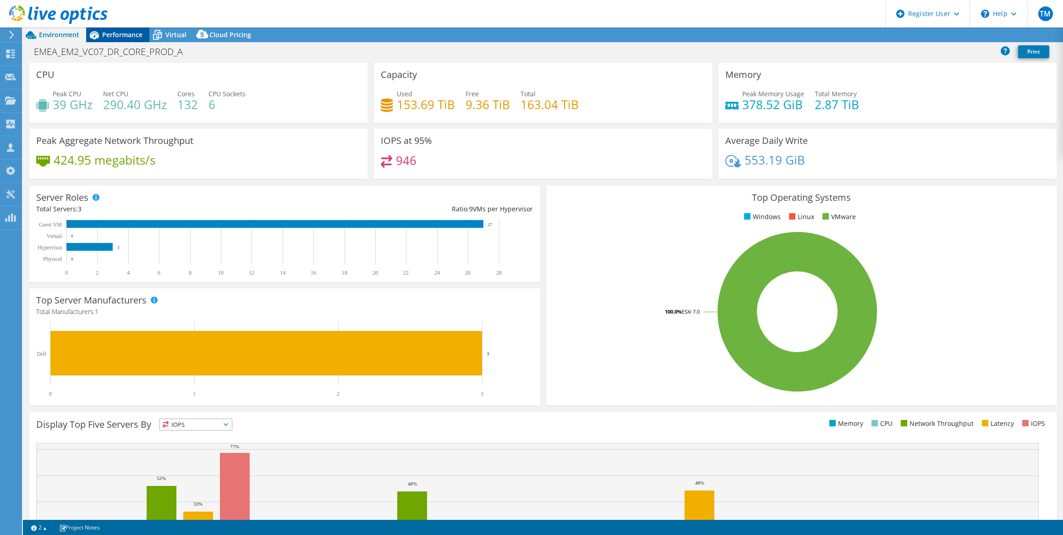
click at [122, 34] on span "Performance" at bounding box center [122, 34] width 40 height 9
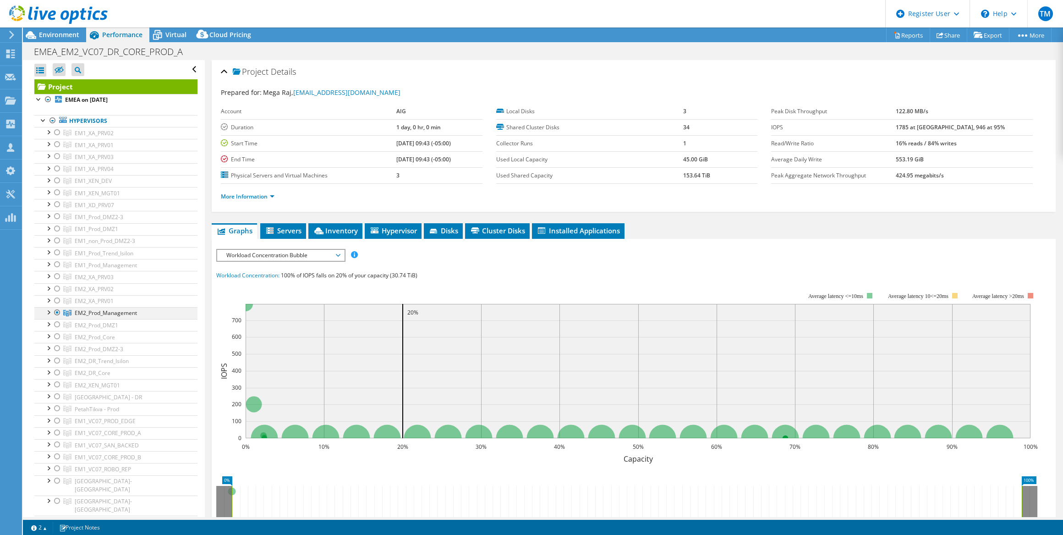
click at [57, 311] on div at bounding box center [57, 312] width 9 height 11
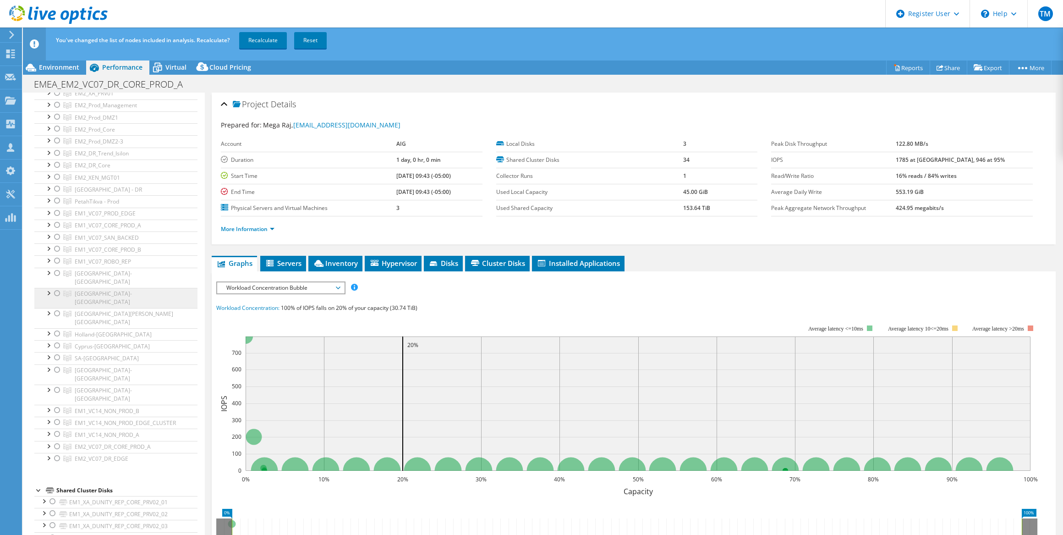
scroll to position [250, 0]
drag, startPoint x: 58, startPoint y: 392, endPoint x: 66, endPoint y: 400, distance: 11.7
click at [58, 431] on div at bounding box center [57, 436] width 9 height 11
click at [258, 39] on link "Recalculate" at bounding box center [263, 40] width 48 height 16
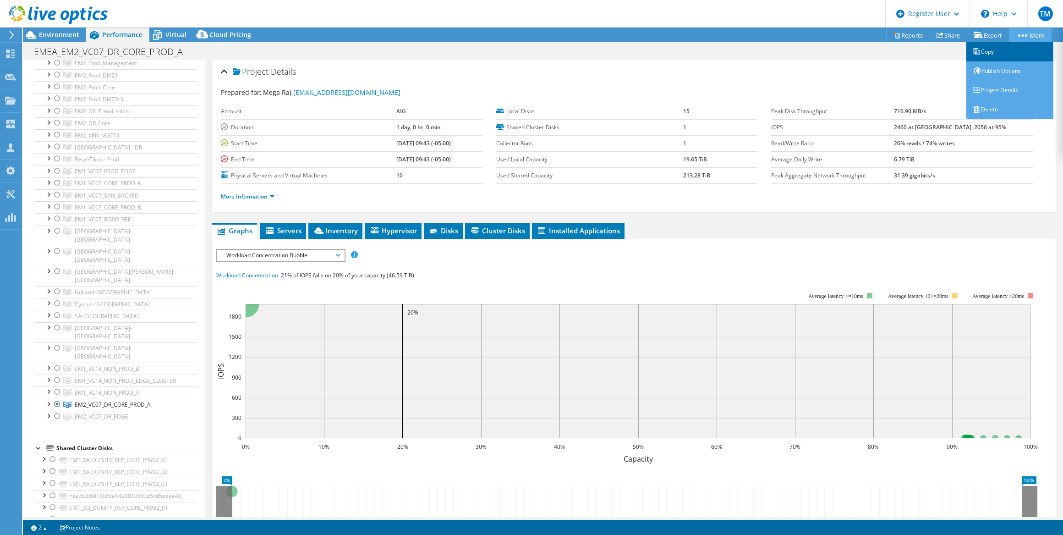
click at [1003, 51] on link "Copy" at bounding box center [1009, 51] width 87 height 19
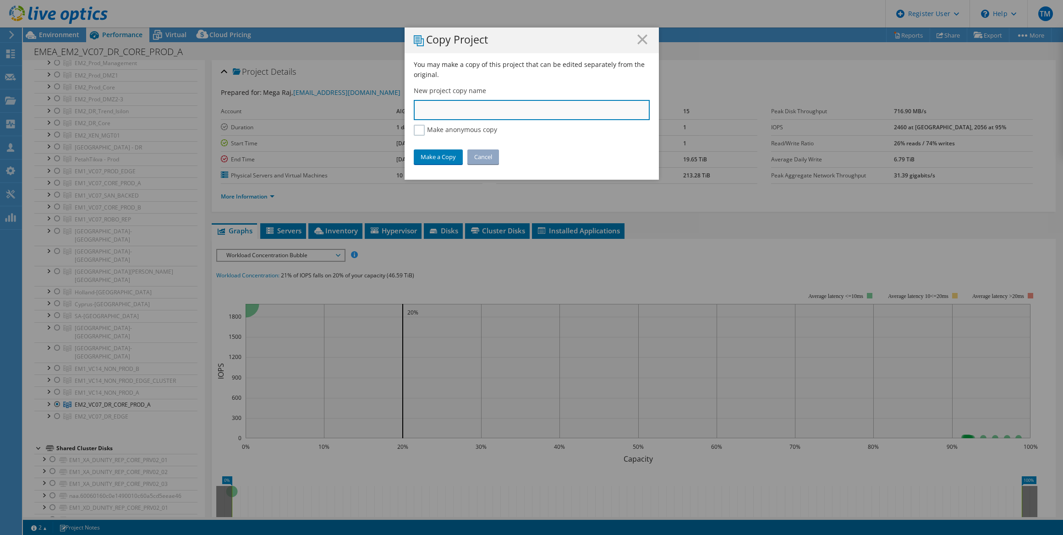
click at [421, 111] on input "text" at bounding box center [532, 110] width 236 height 20
paste input "EM2_VC07_DR_EDGE"
type input "EMEA_EM2_VC07_DR_EDGE"
click at [429, 153] on link "Make a Copy" at bounding box center [438, 156] width 49 height 15
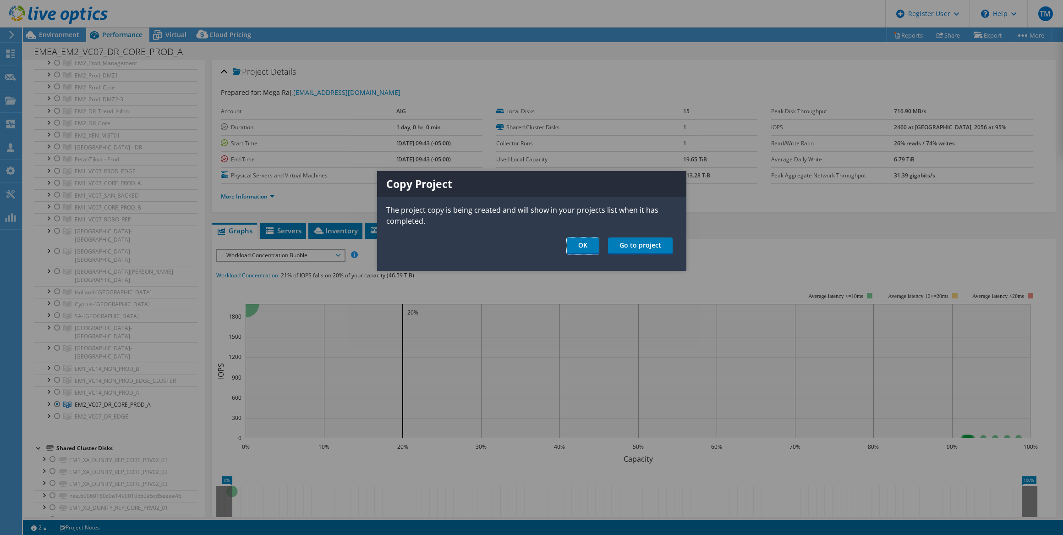
click at [576, 246] on link "OK" at bounding box center [583, 245] width 32 height 17
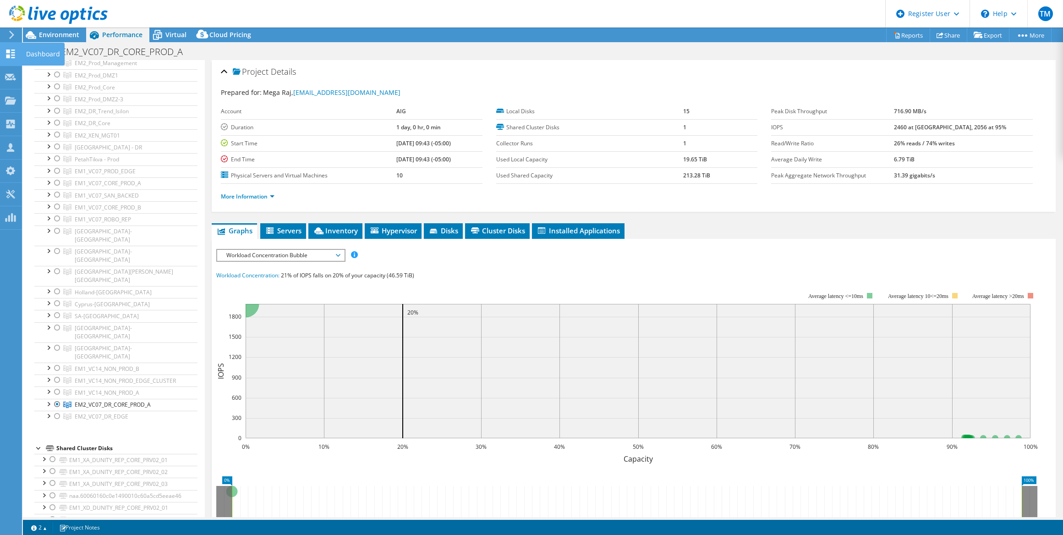
click at [9, 54] on use at bounding box center [10, 53] width 9 height 9
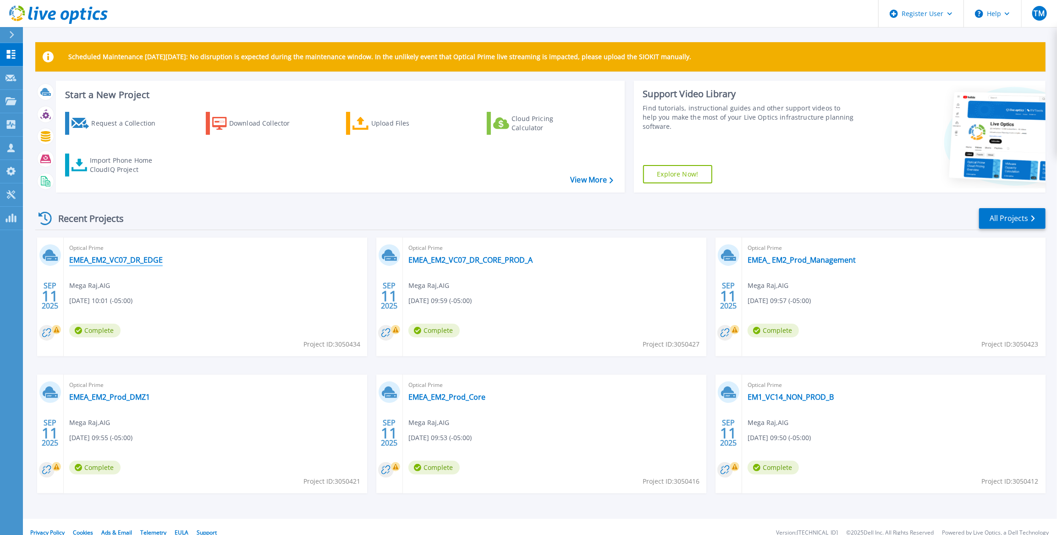
click at [113, 261] on link "EMEA_EM2_VC07_DR_EDGE" at bounding box center [115, 259] width 93 height 9
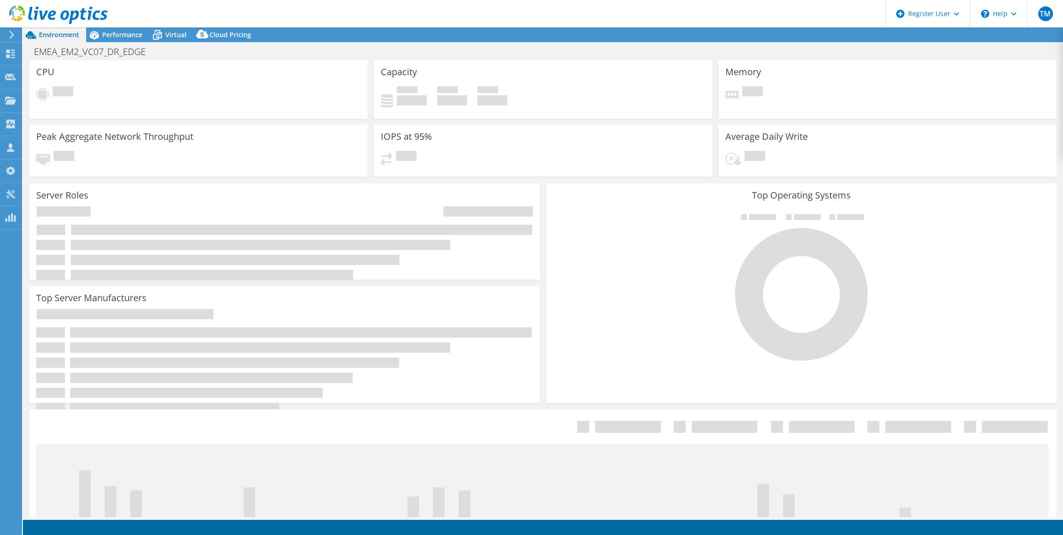
select select "USD"
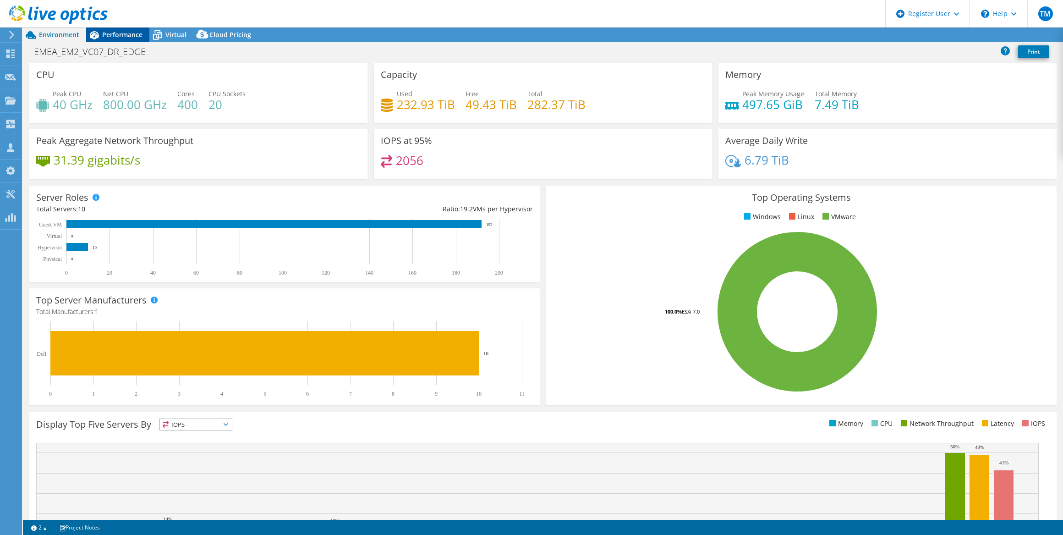
click at [125, 33] on span "Performance" at bounding box center [122, 34] width 40 height 9
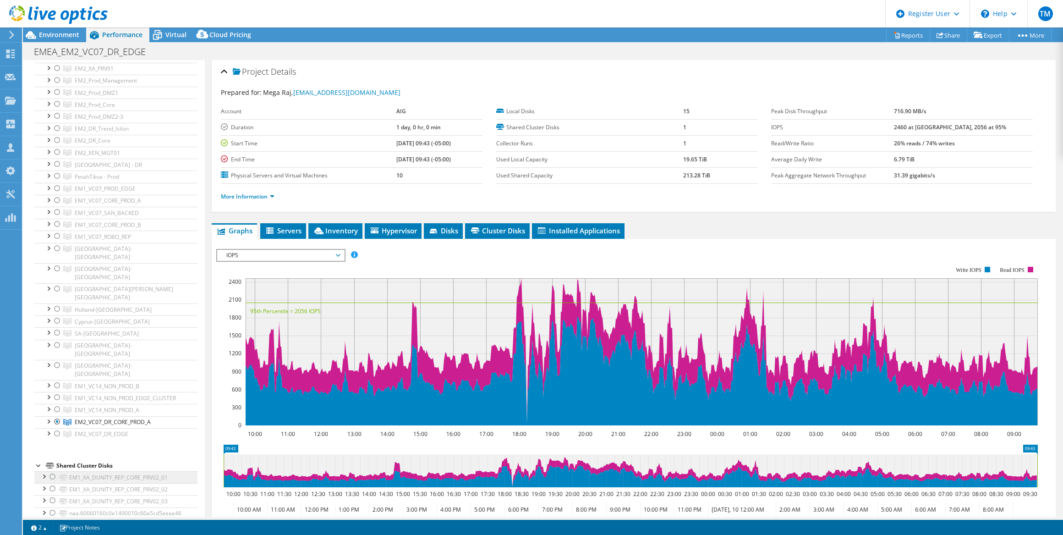
scroll to position [291, 0]
drag, startPoint x: 56, startPoint y: 317, endPoint x: 60, endPoint y: 338, distance: 21.4
click at [57, 357] on div at bounding box center [57, 362] width 9 height 11
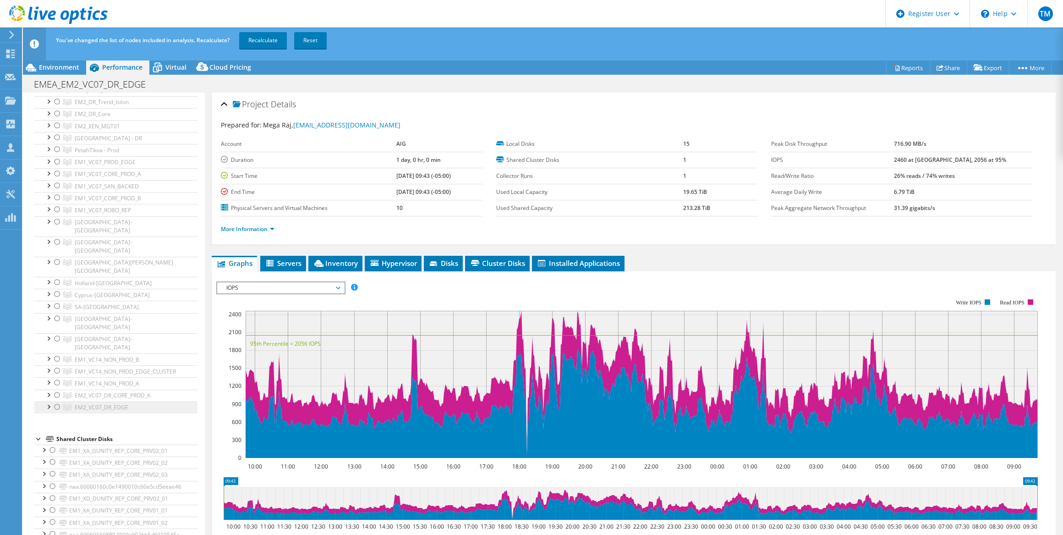
drag, startPoint x: 56, startPoint y: 363, endPoint x: 63, endPoint y: 364, distance: 6.9
click at [57, 401] on div at bounding box center [57, 406] width 9 height 11
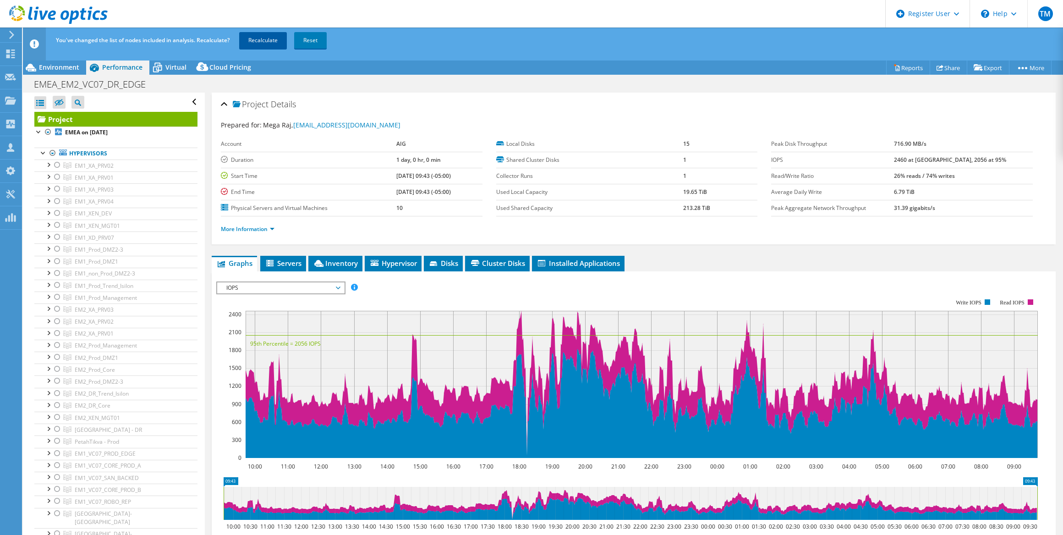
click at [262, 39] on link "Recalculate" at bounding box center [263, 40] width 48 height 16
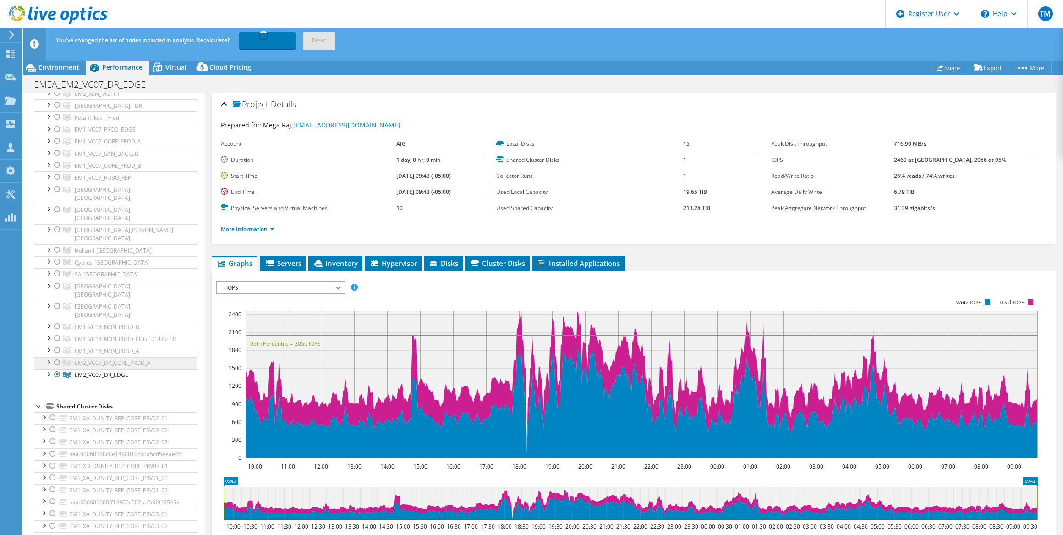
scroll to position [333, 0]
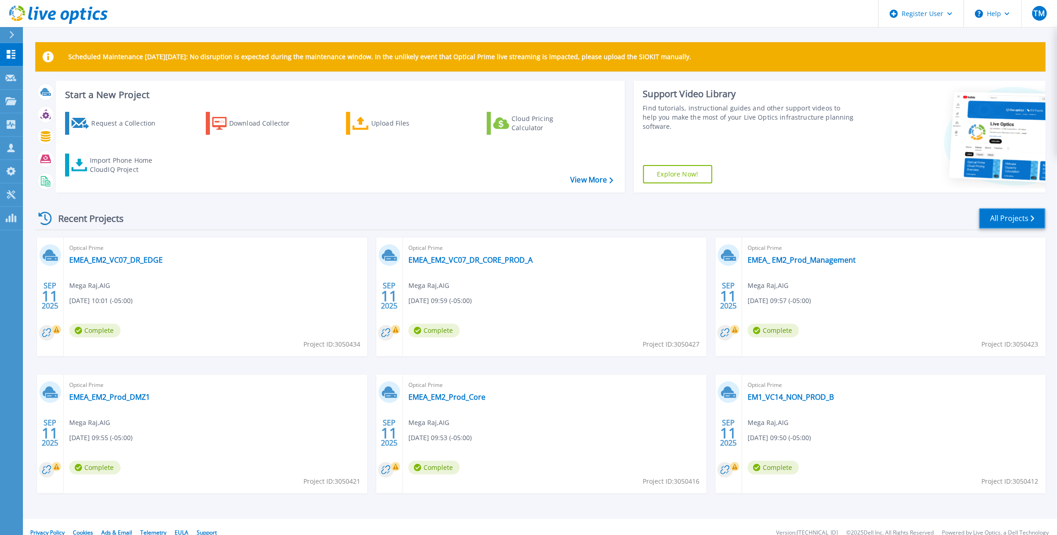
drag, startPoint x: 1008, startPoint y: 219, endPoint x: 997, endPoint y: 225, distance: 12.3
click at [1008, 219] on link "All Projects" at bounding box center [1012, 218] width 66 height 21
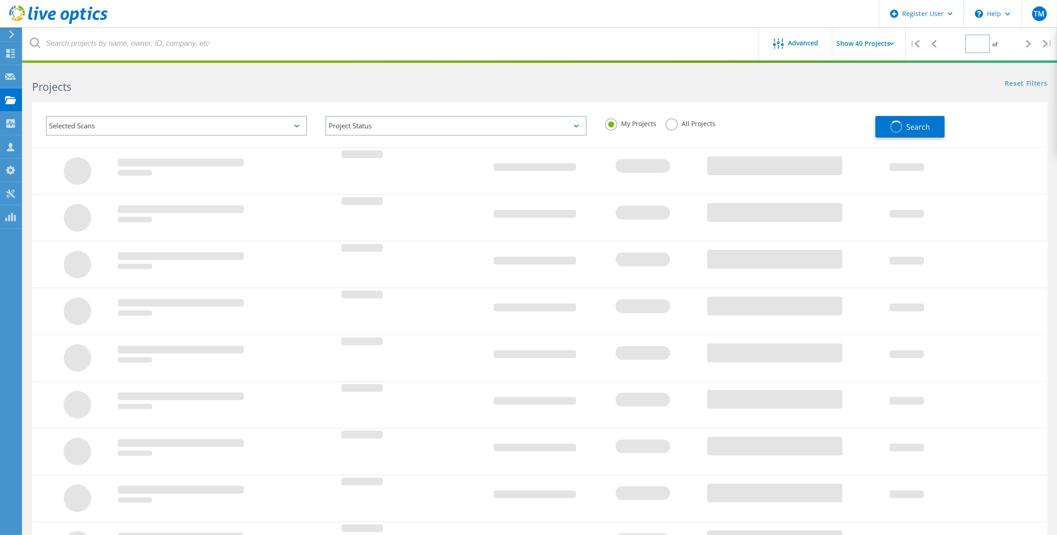
type input "1"
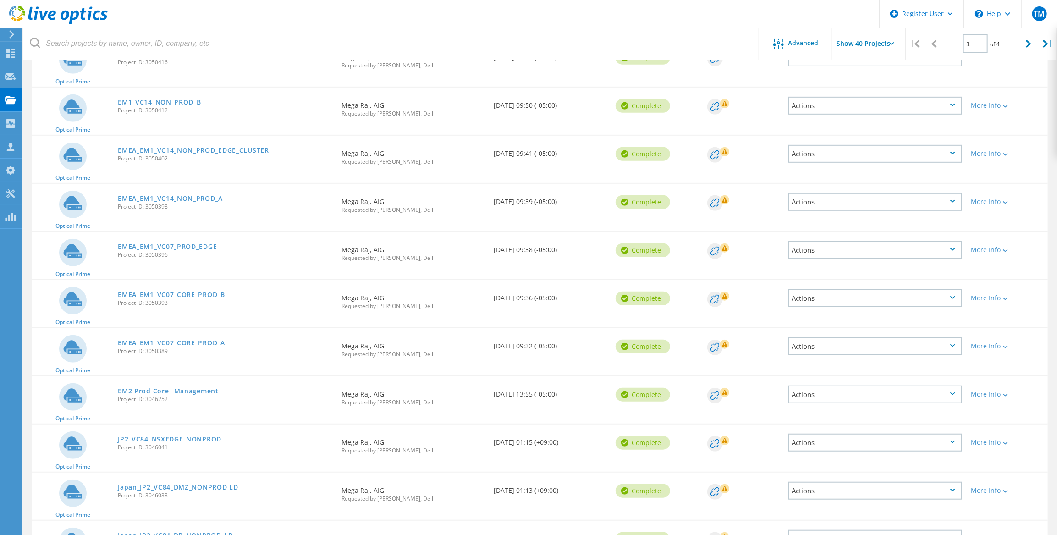
scroll to position [333, 0]
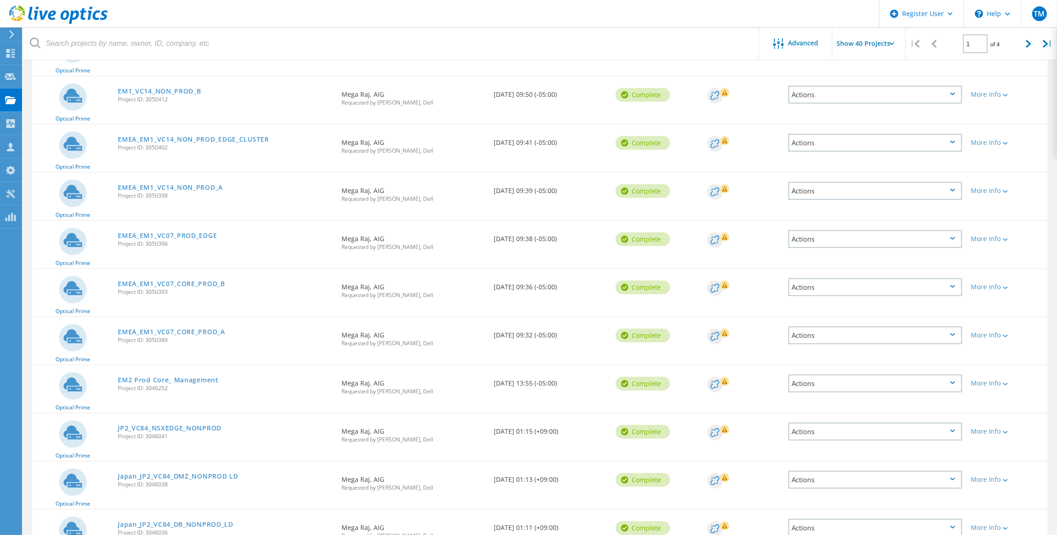
click at [176, 297] on div "EMEA_EM1_VC07_CORE_PROD_B Project ID: 3050393" at bounding box center [225, 286] width 224 height 35
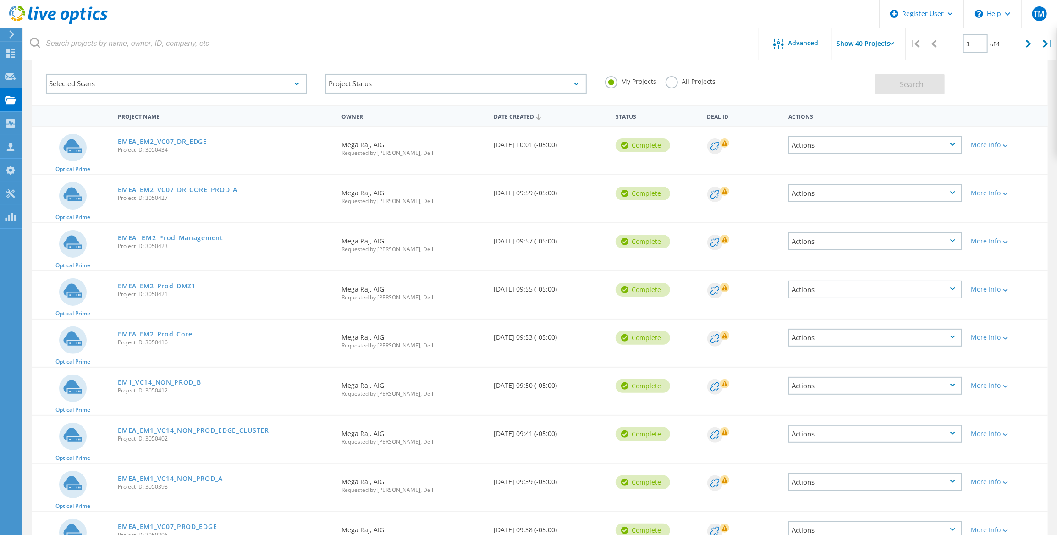
scroll to position [41, 0]
